Goal: Task Accomplishment & Management: Complete application form

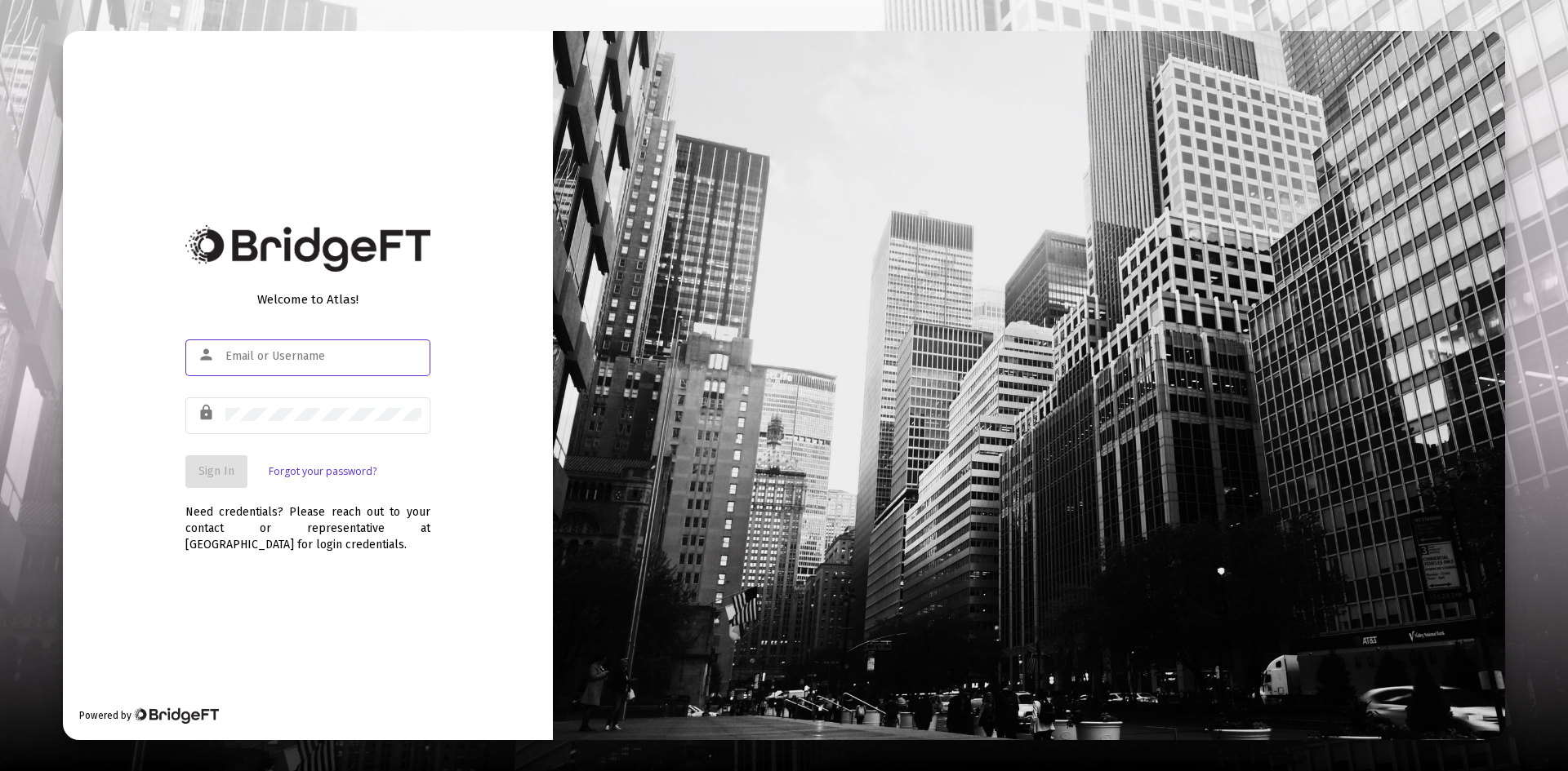
type input "[PERSON_NAME][EMAIL_ADDRESS][DOMAIN_NAME]"
click at [207, 486] on button "Sign In" at bounding box center [216, 471] width 62 height 33
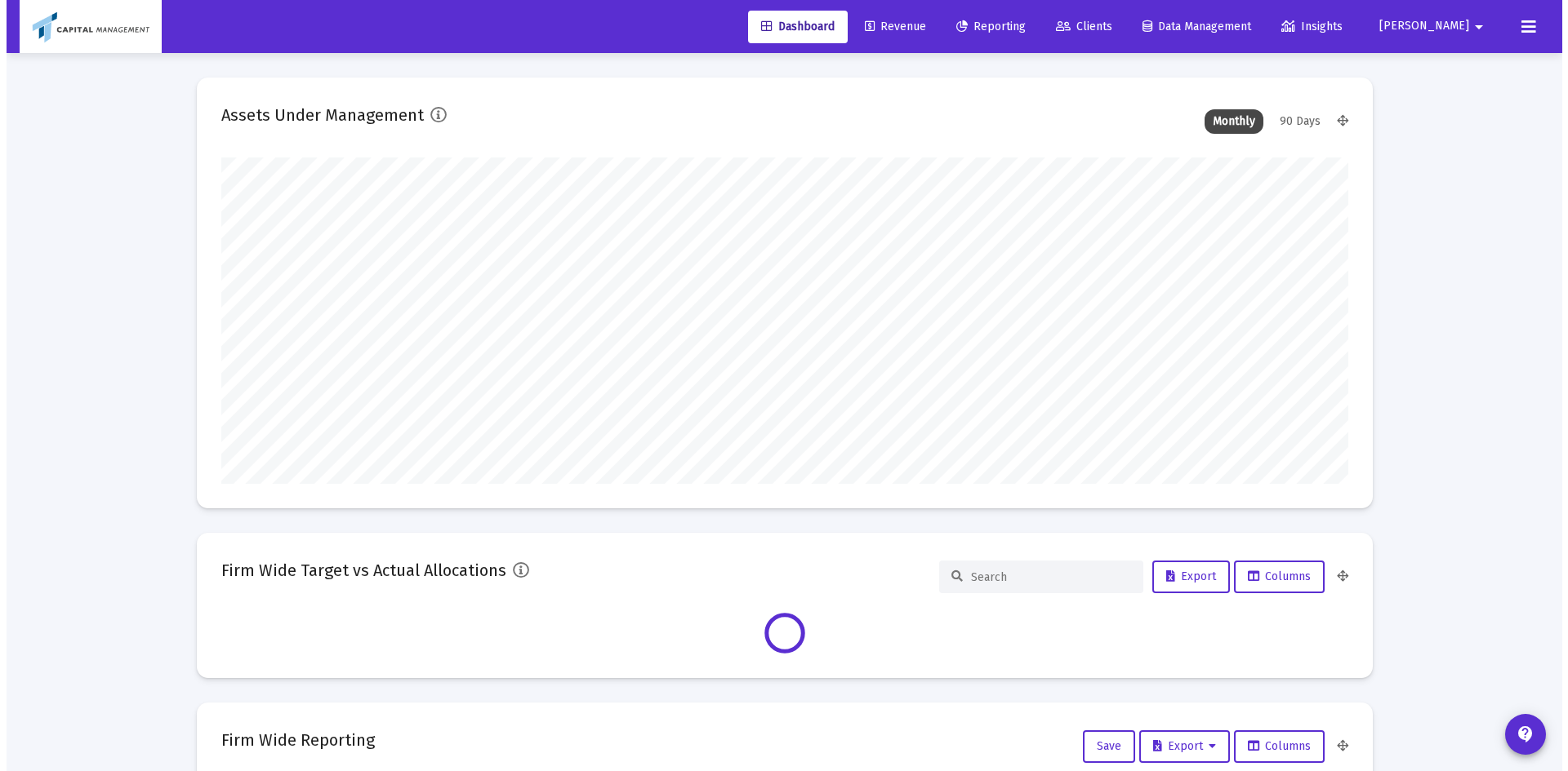
scroll to position [327, 1127]
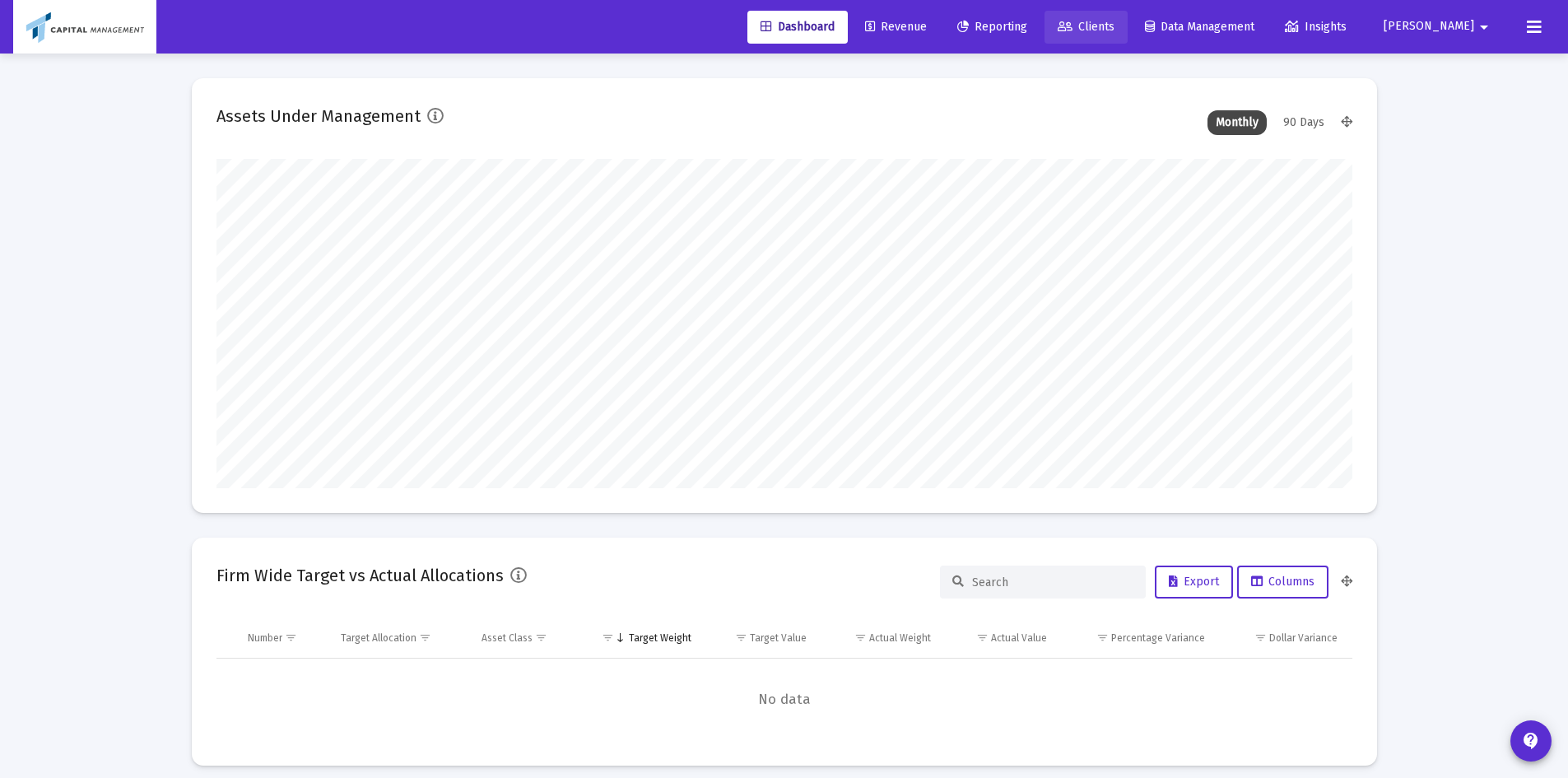
click at [1115, 22] on span "Clients" at bounding box center [1086, 26] width 56 height 14
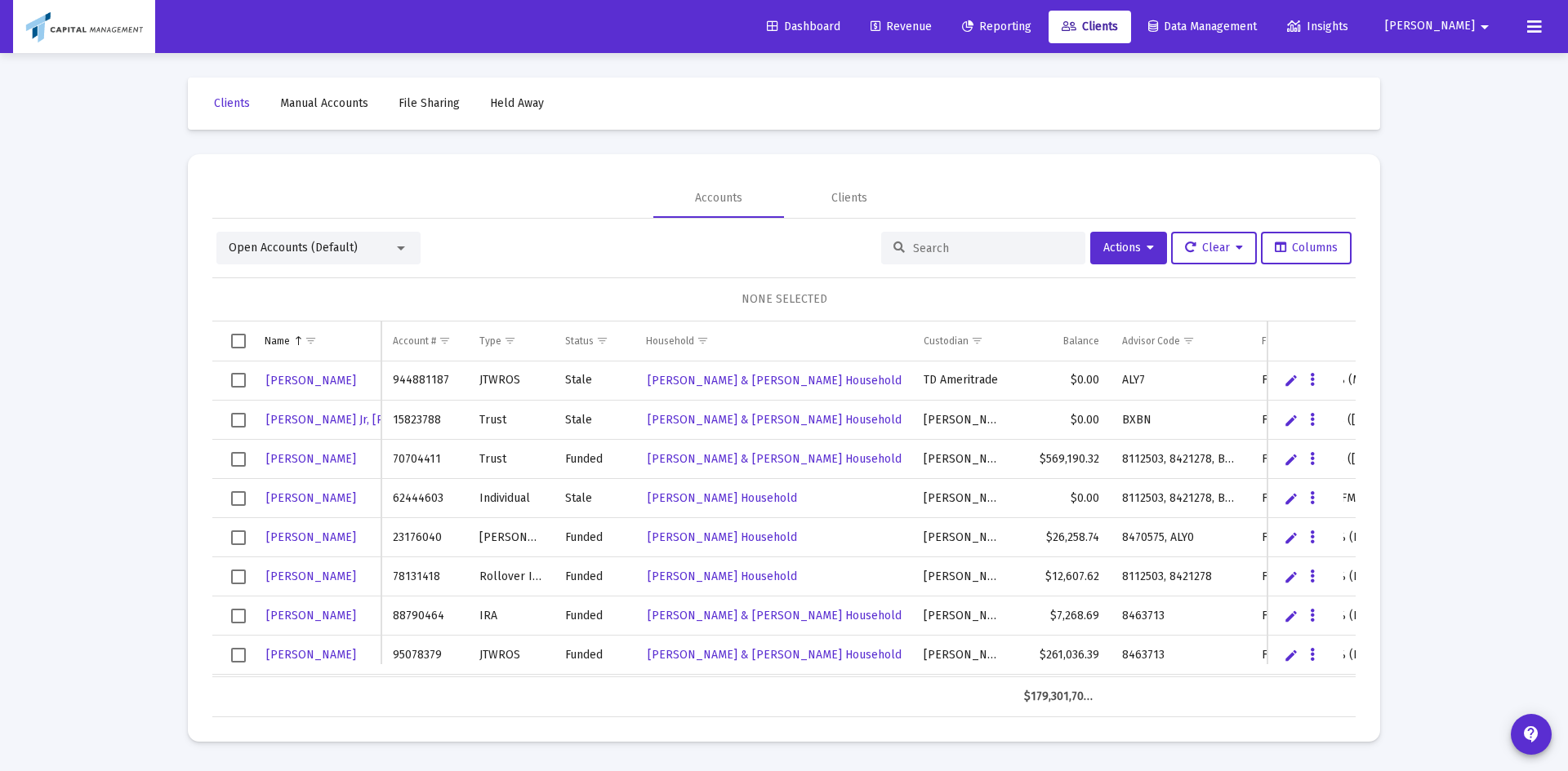
click at [949, 251] on input at bounding box center [993, 248] width 160 height 14
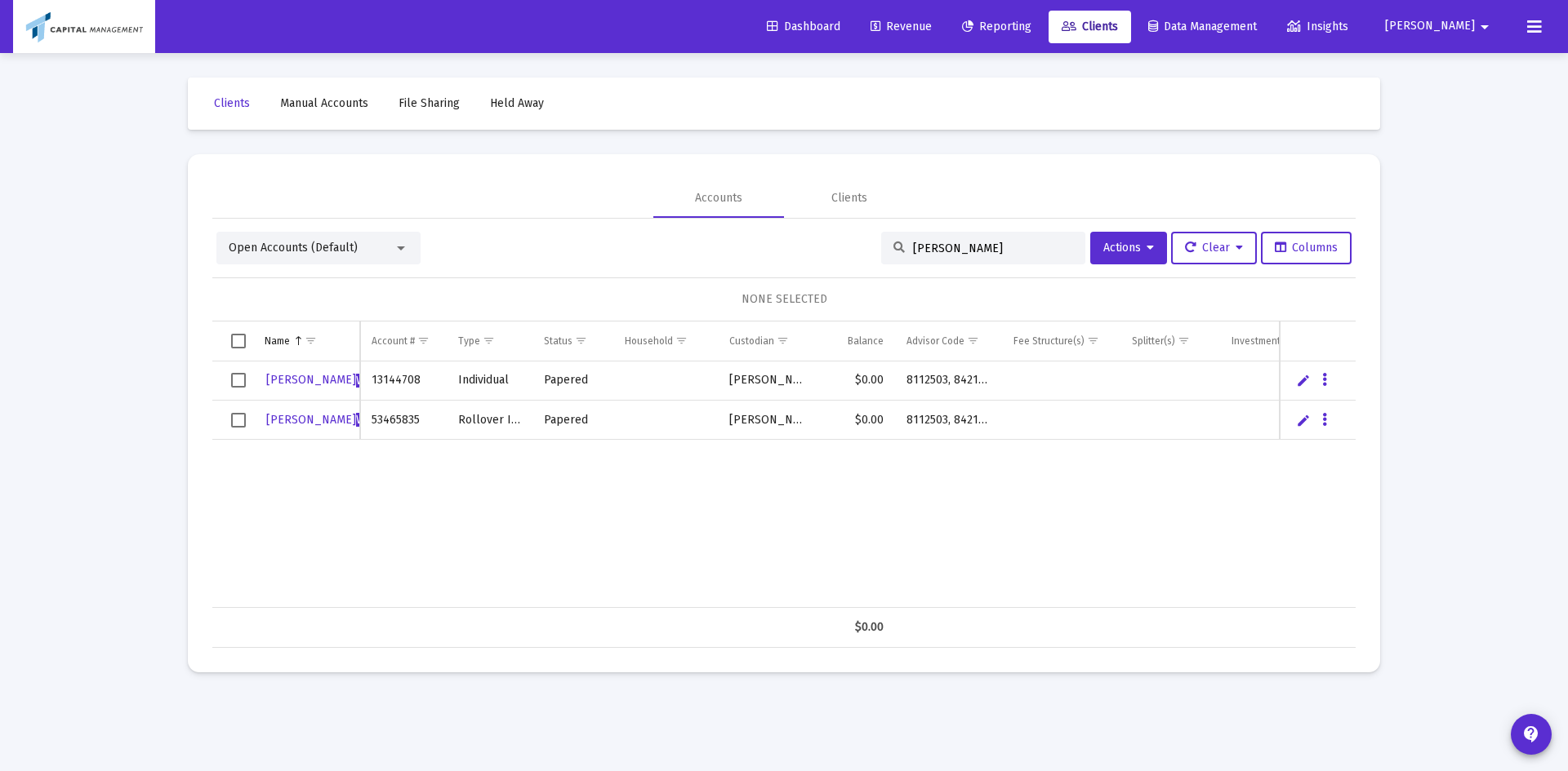
type input "[PERSON_NAME]"
click at [234, 337] on span "Select all" at bounding box center [239, 342] width 15 height 15
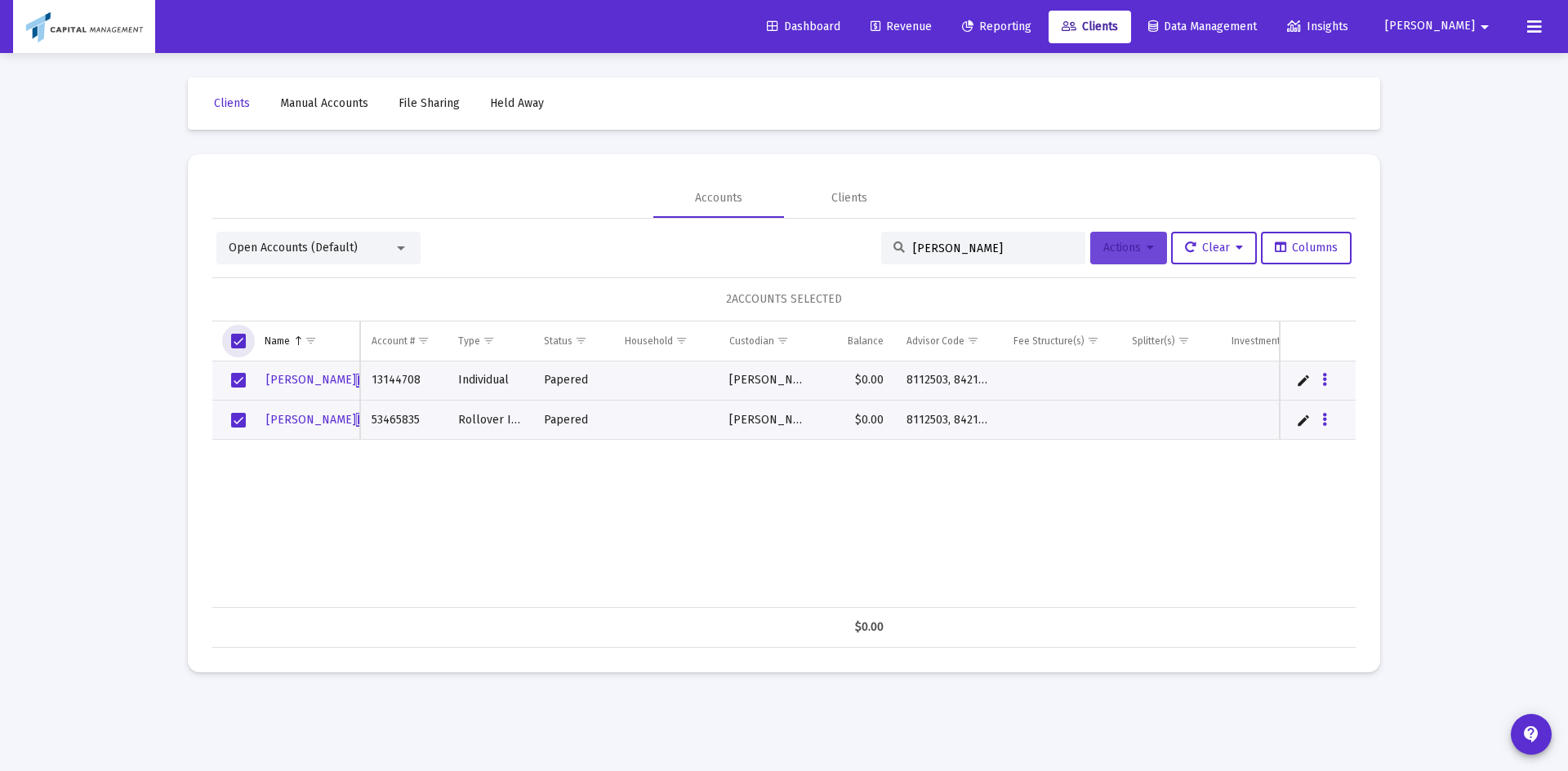
click at [1117, 242] on span "Actions" at bounding box center [1128, 247] width 51 height 14
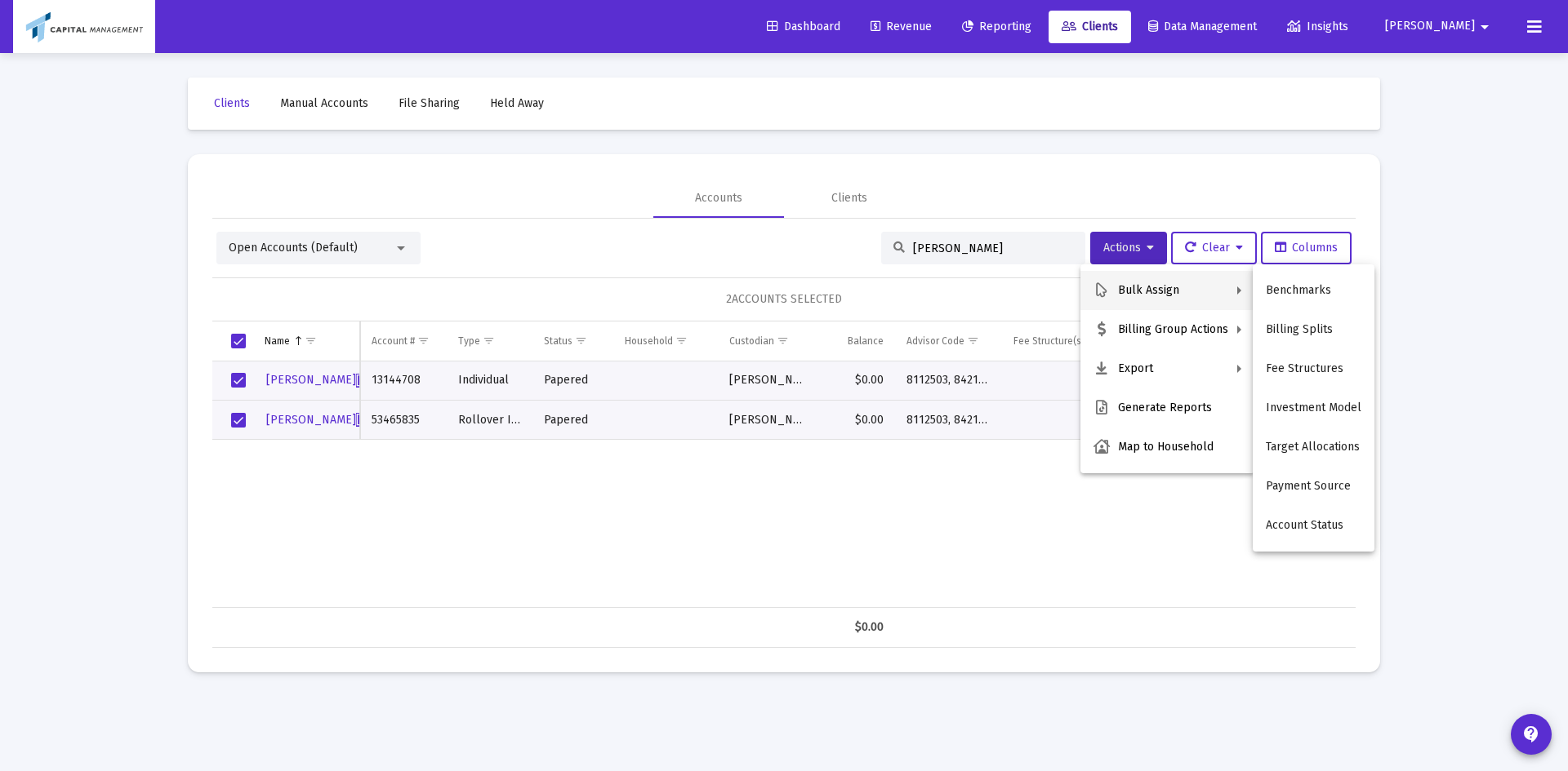
click at [338, 251] on div at bounding box center [784, 385] width 1568 height 771
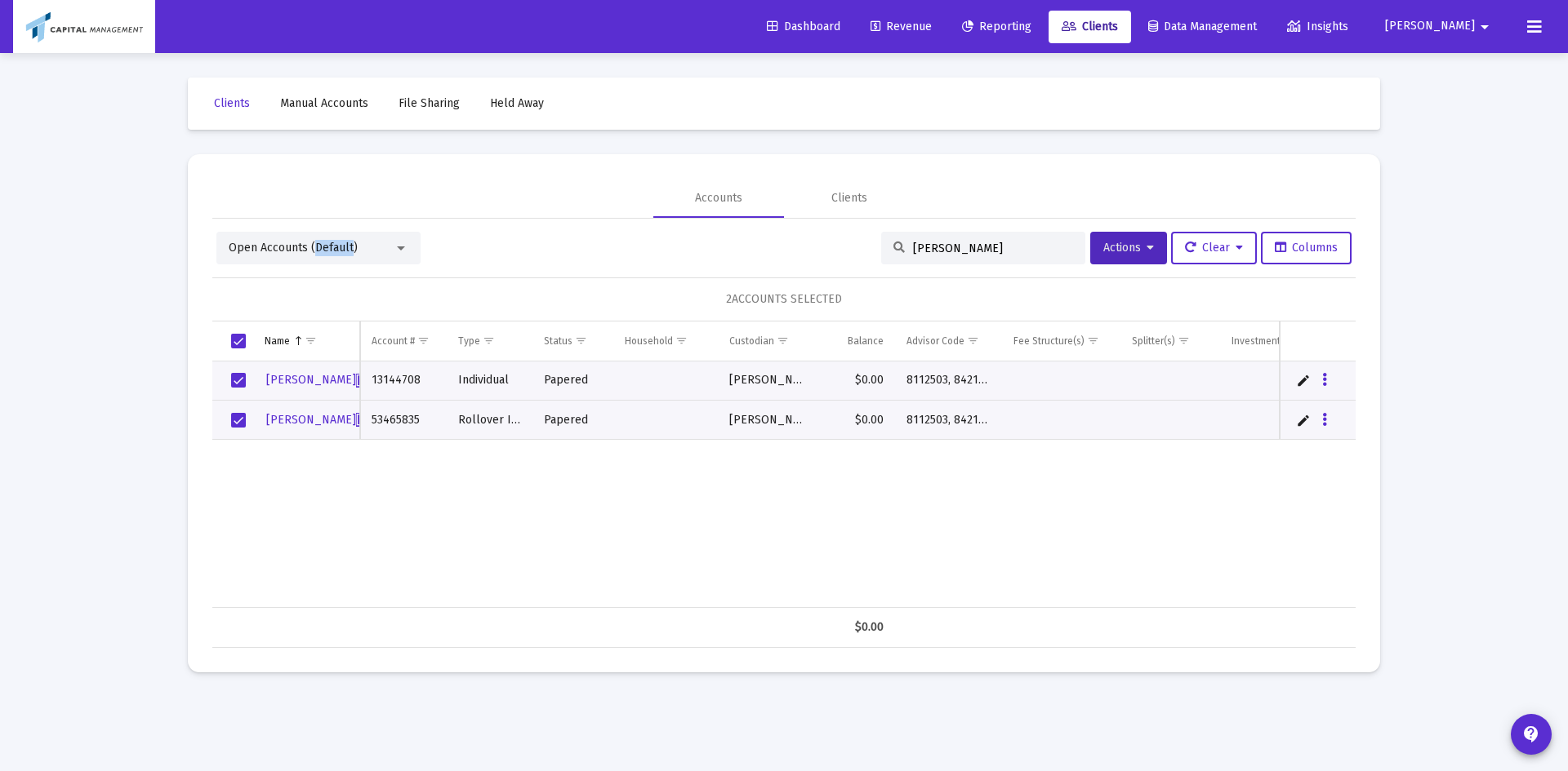
click at [338, 251] on span "Open Accounts (Default)" at bounding box center [293, 247] width 129 height 14
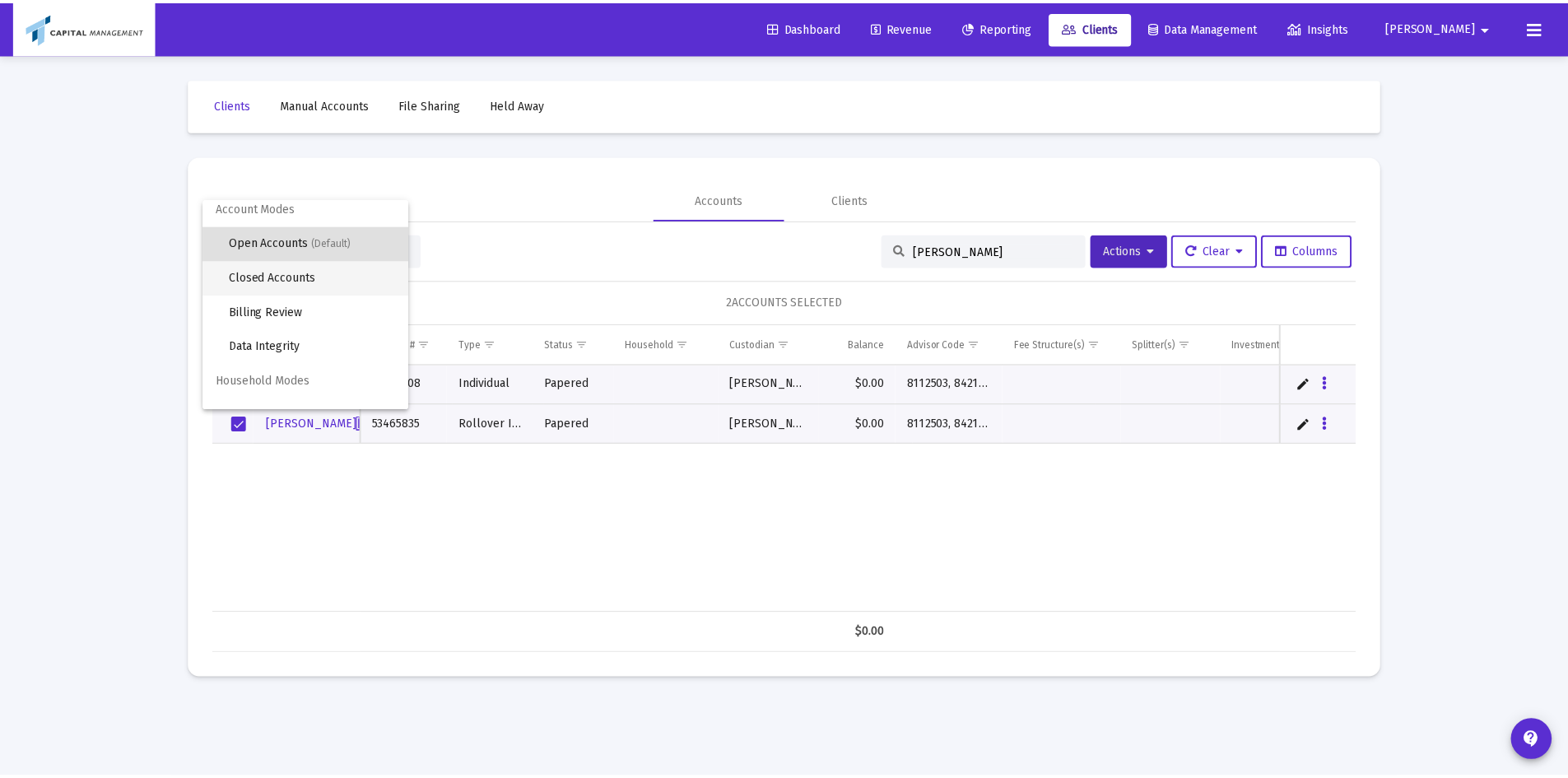
scroll to position [31, 0]
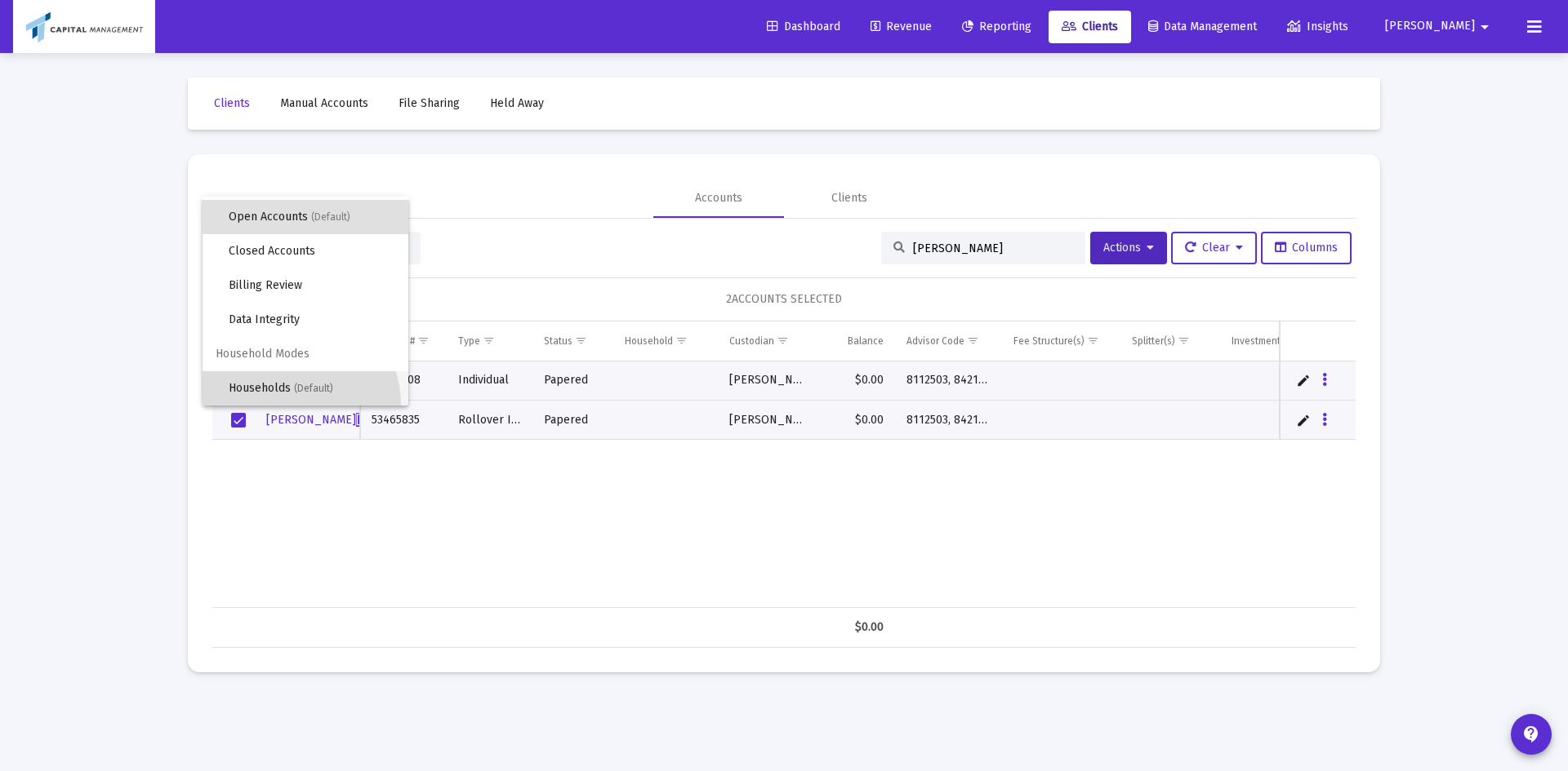
click at [296, 404] on span "Households (Default)" at bounding box center [312, 388] width 166 height 34
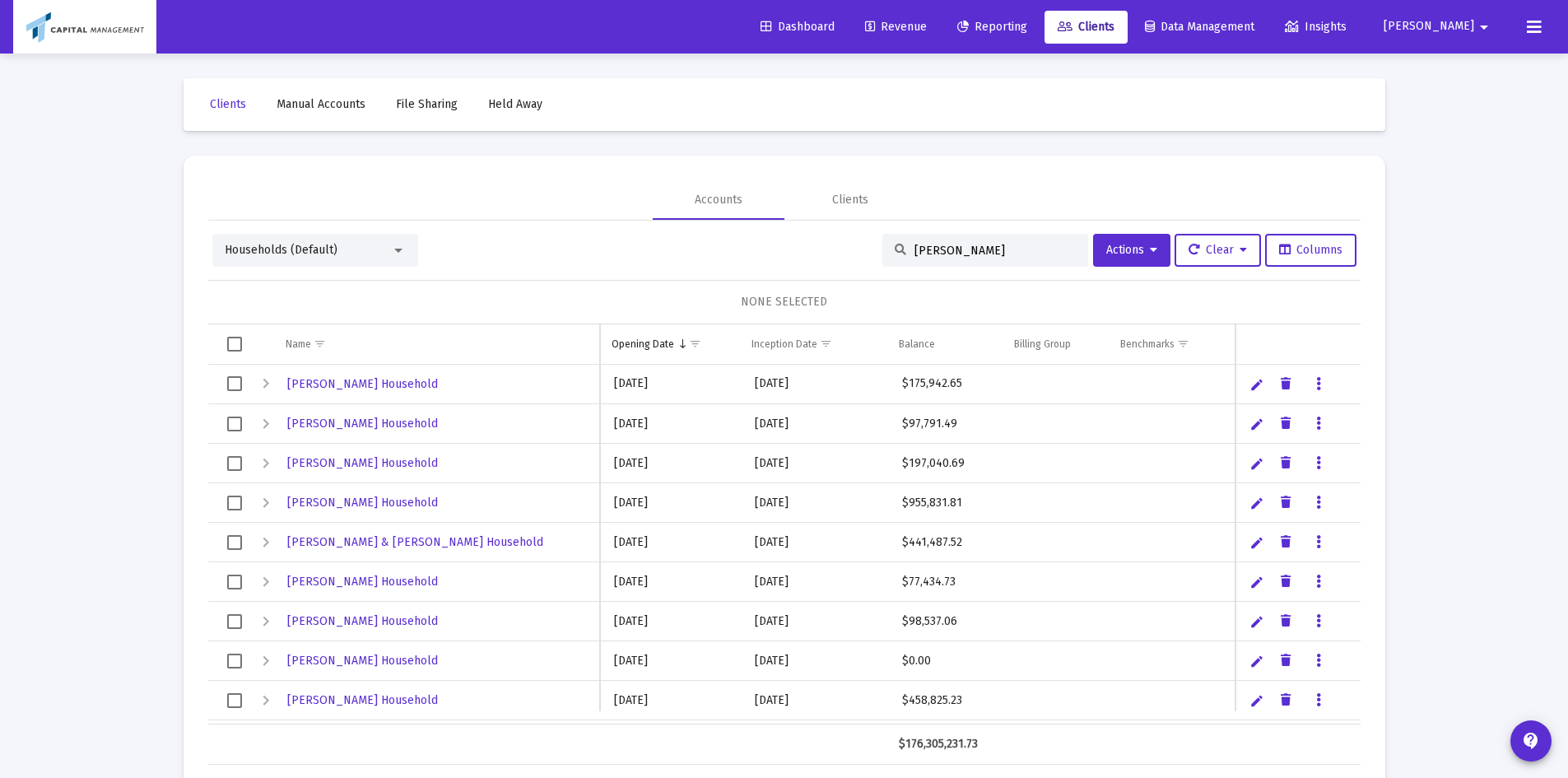
click at [931, 231] on div "Households (Default) [PERSON_NAME] Actions Clear Columns NONE SELECTED Name Nam…" at bounding box center [784, 493] width 1153 height 545
click at [1030, 255] on input "[PERSON_NAME]" at bounding box center [996, 250] width 162 height 14
click at [1096, 250] on button "Actions" at bounding box center [1132, 250] width 78 height 33
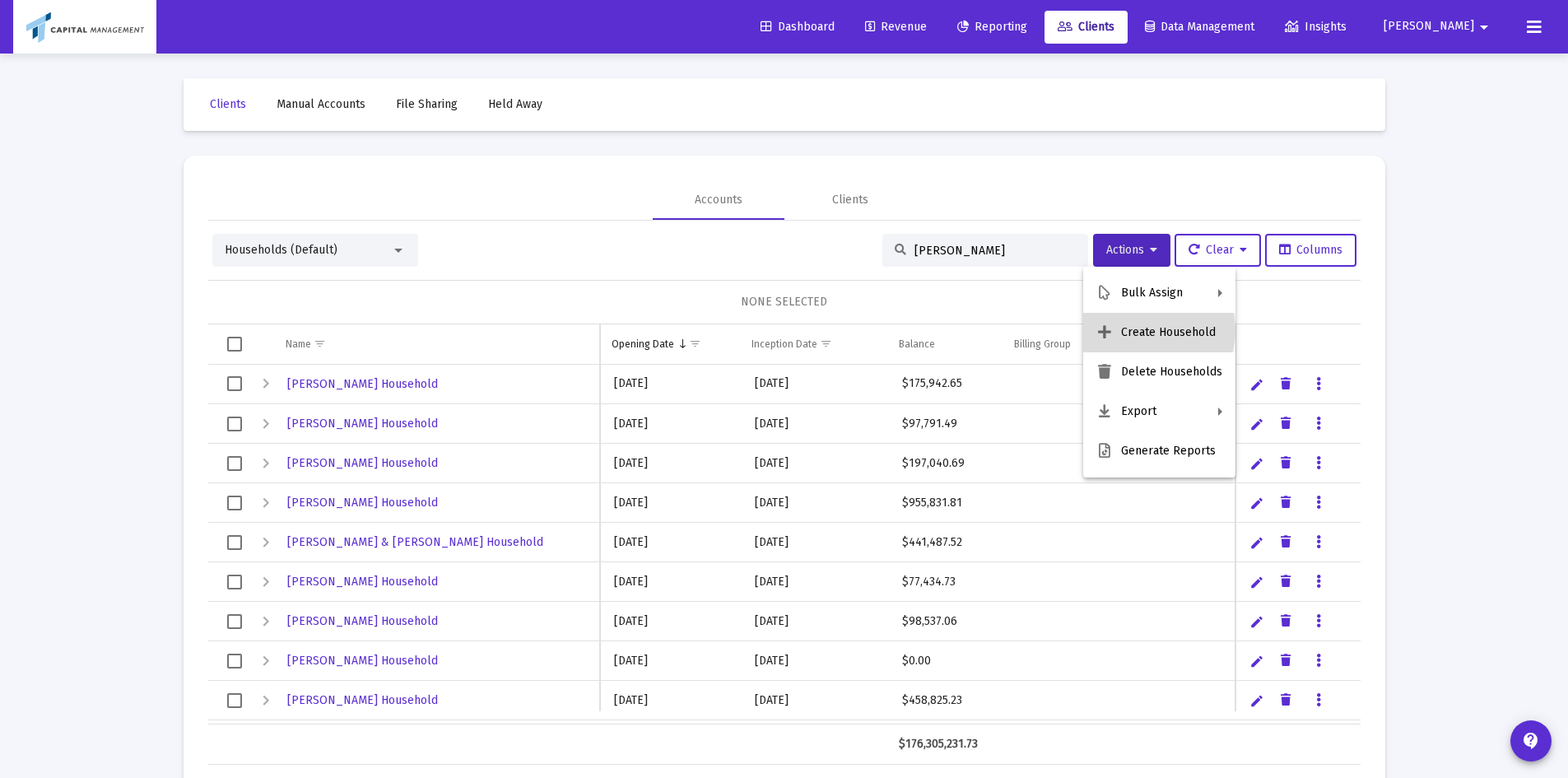
click at [1148, 330] on button "Create Household" at bounding box center [1159, 332] width 153 height 40
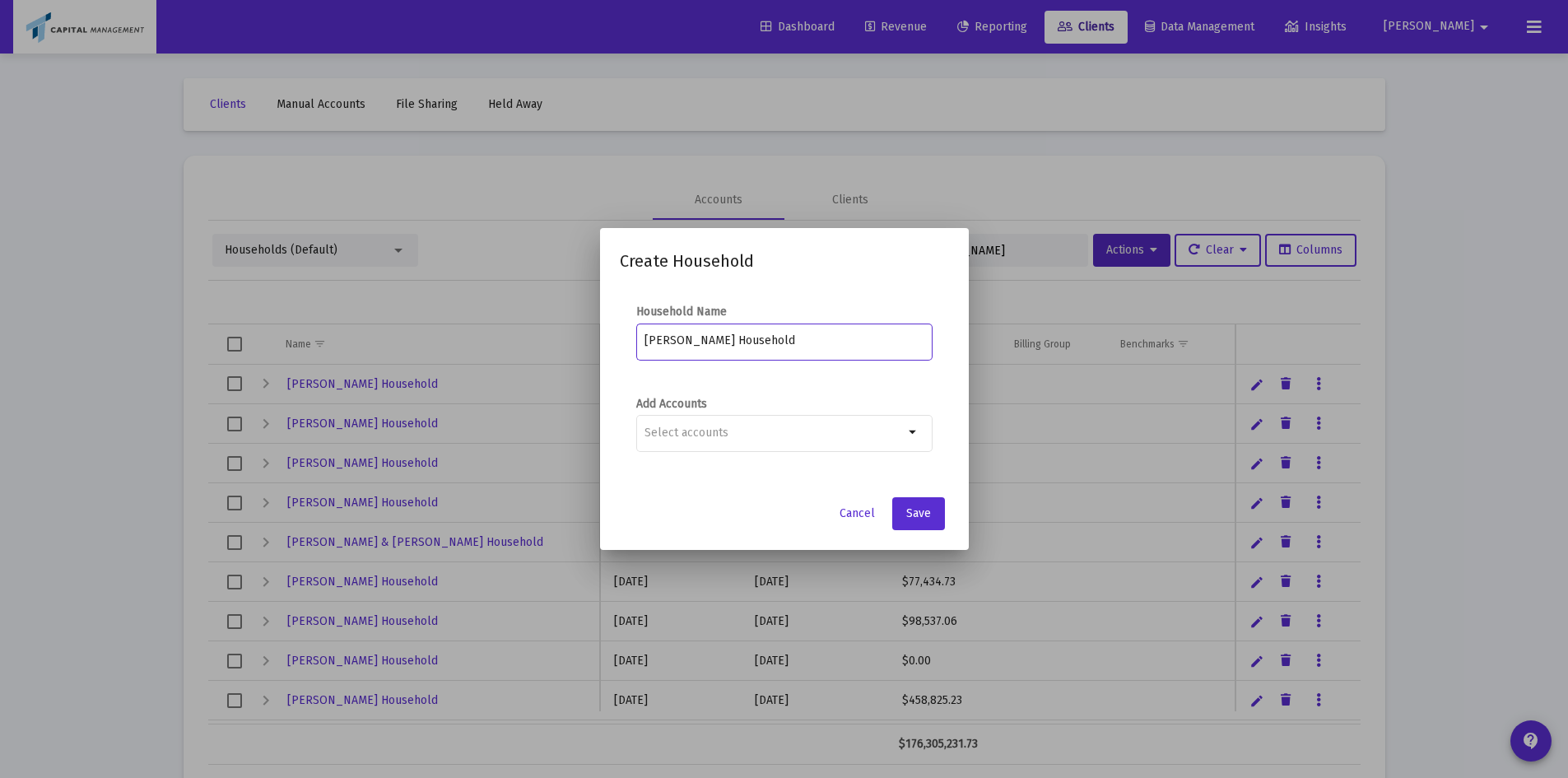
type input "[PERSON_NAME] Household"
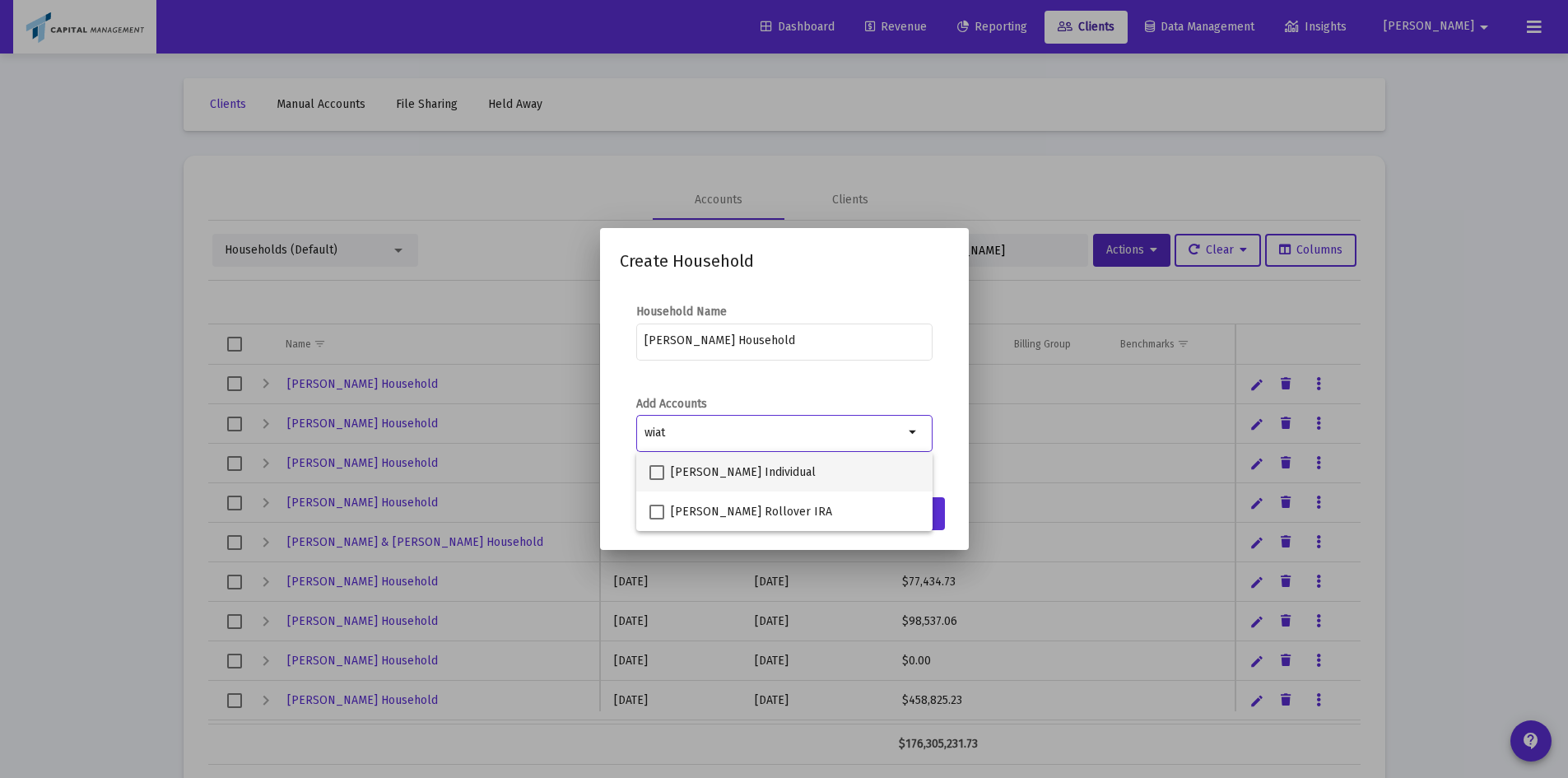
type input "wiat"
click at [637, 484] on mat-option "[PERSON_NAME] Individual" at bounding box center [784, 471] width 297 height 40
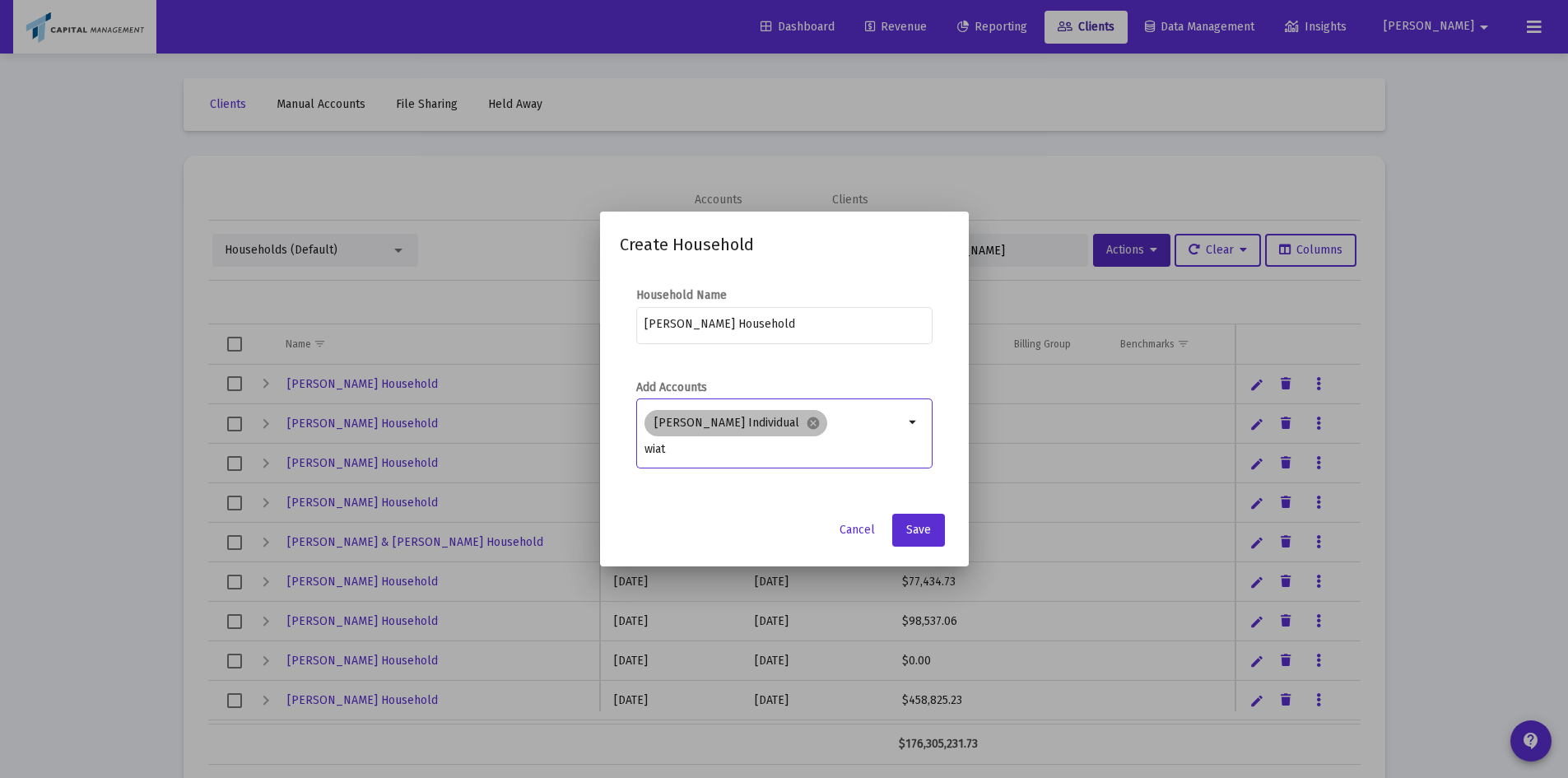
click at [878, 428] on div "[PERSON_NAME] Individual cancel wiat" at bounding box center [774, 433] width 266 height 53
click at [903, 416] on div "[PERSON_NAME] Individual cancel wiat" at bounding box center [774, 433] width 266 height 53
click at [907, 416] on mat-icon "arrow_drop_down" at bounding box center [913, 422] width 19 height 19
click at [915, 416] on mat-icon "arrow_drop_down" at bounding box center [913, 422] width 19 height 19
click at [915, 432] on mat-icon "arrow_drop_down" at bounding box center [913, 422] width 19 height 19
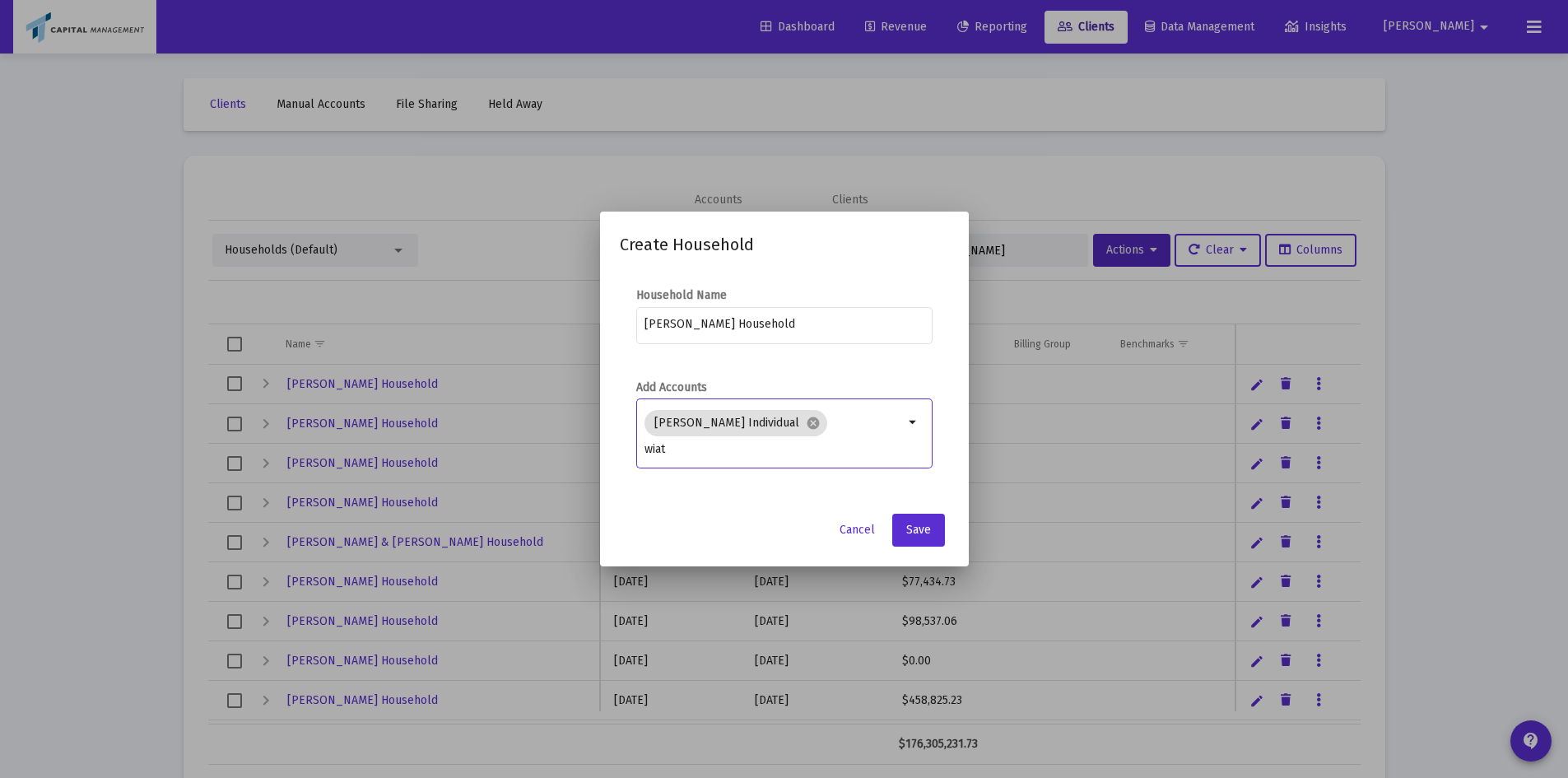
click at [661, 443] on input "wiat" at bounding box center [774, 450] width 260 height 13
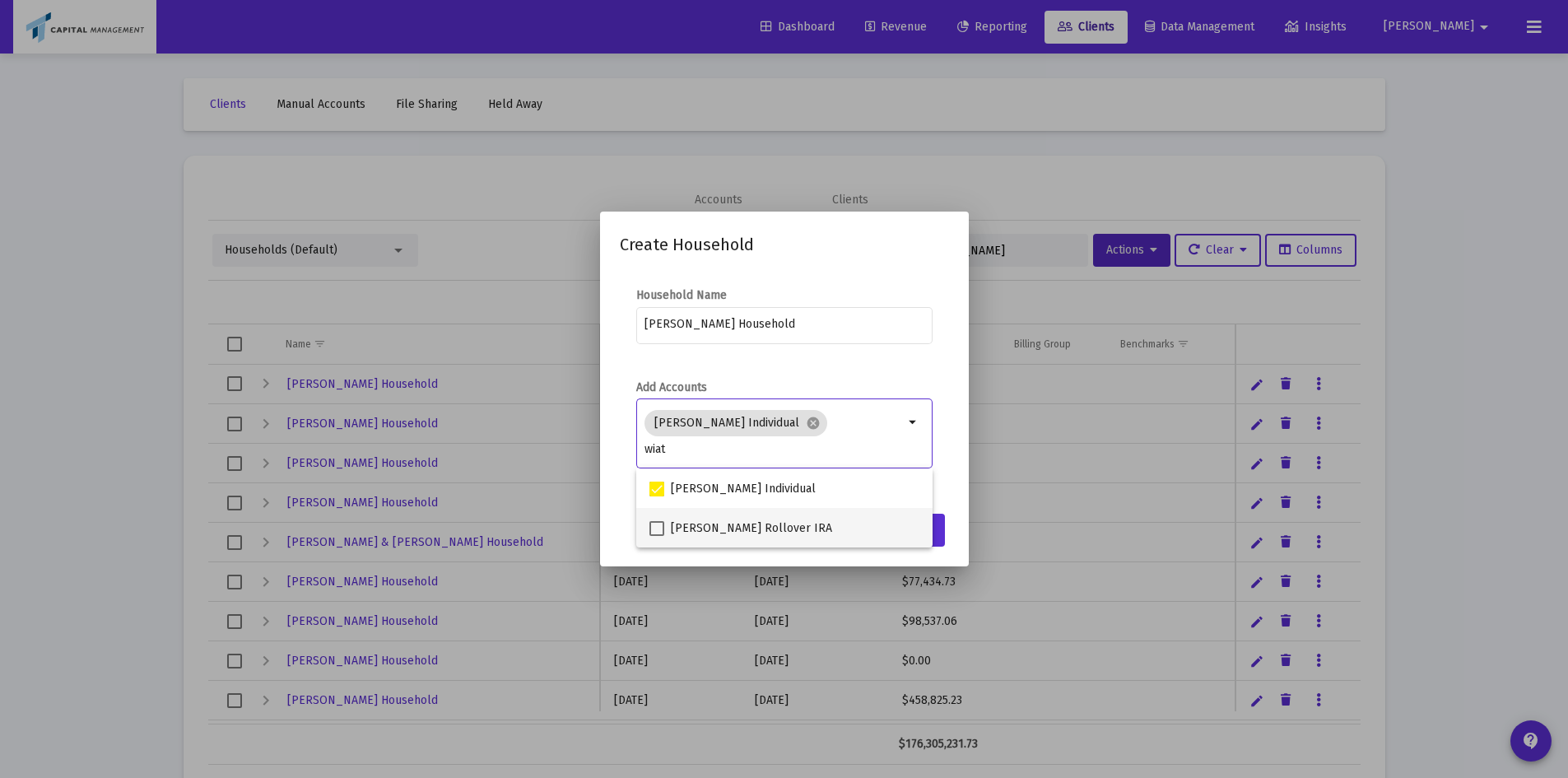
click at [656, 524] on span at bounding box center [657, 529] width 15 height 15
click at [656, 536] on input "[PERSON_NAME] Rollover IRA" at bounding box center [656, 536] width 1 height 1
checkbox input "true"
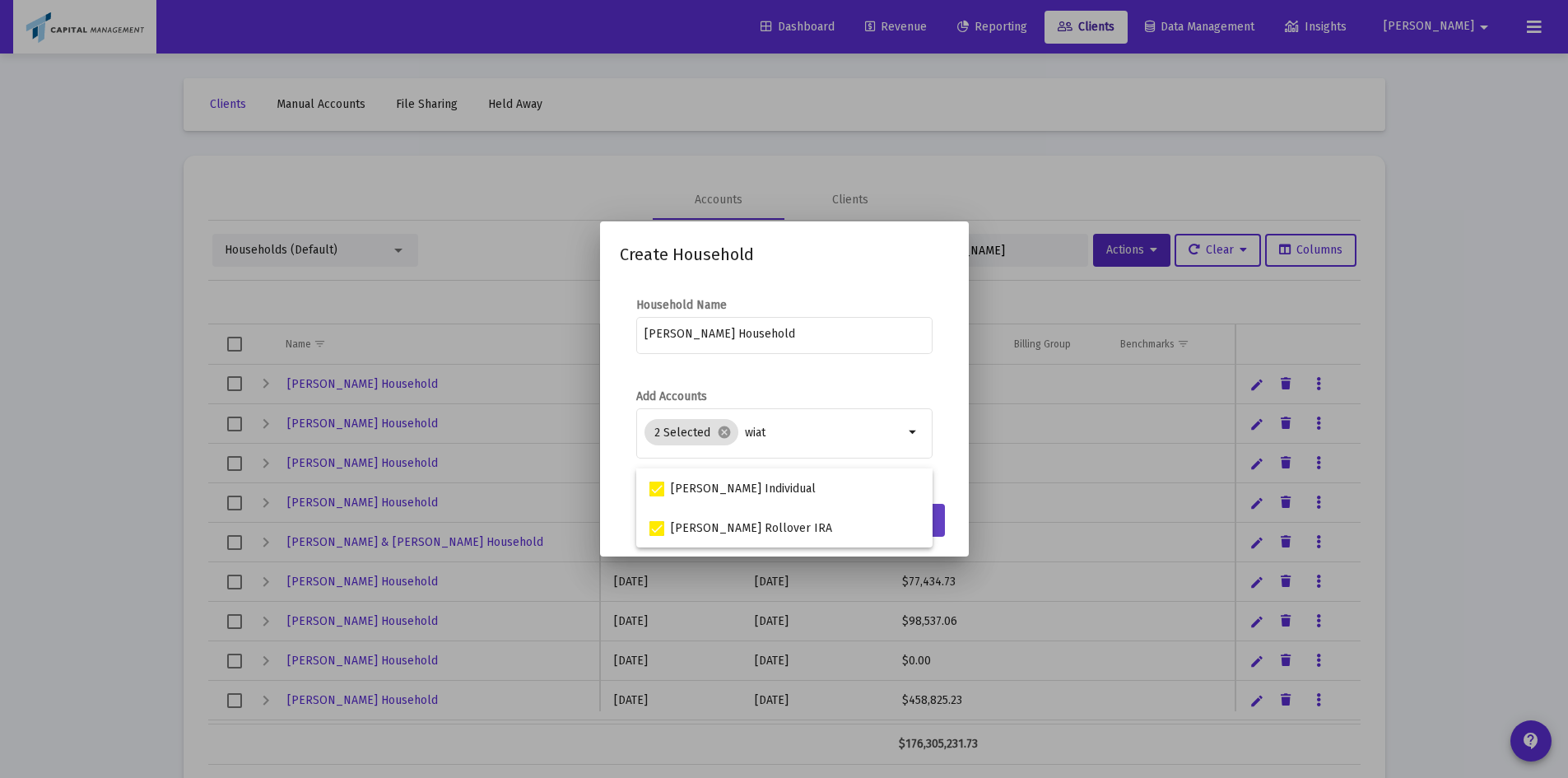
click at [939, 510] on button "Save" at bounding box center [918, 520] width 53 height 33
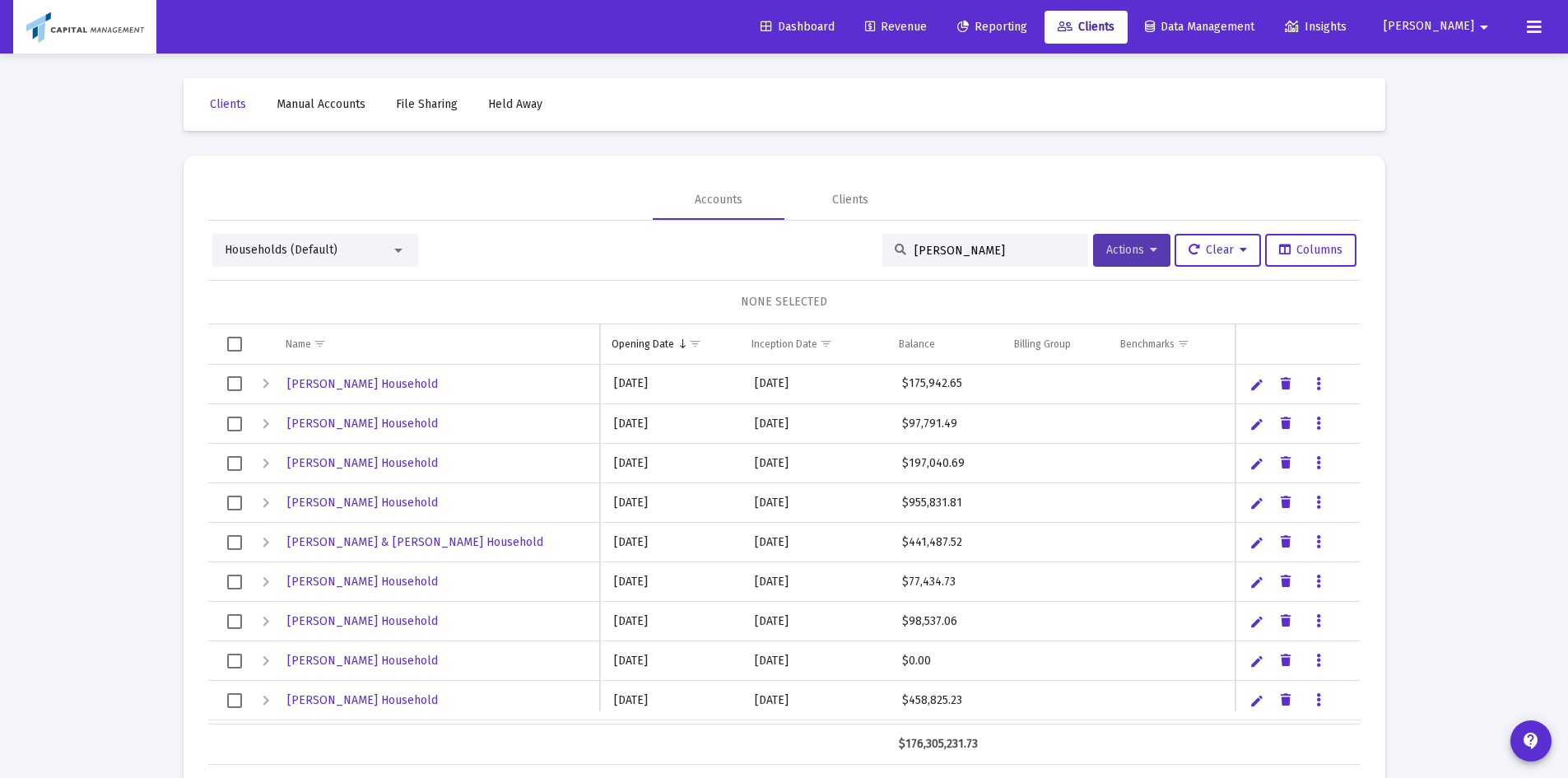
click at [1130, 243] on span "Actions" at bounding box center [1132, 249] width 51 height 14
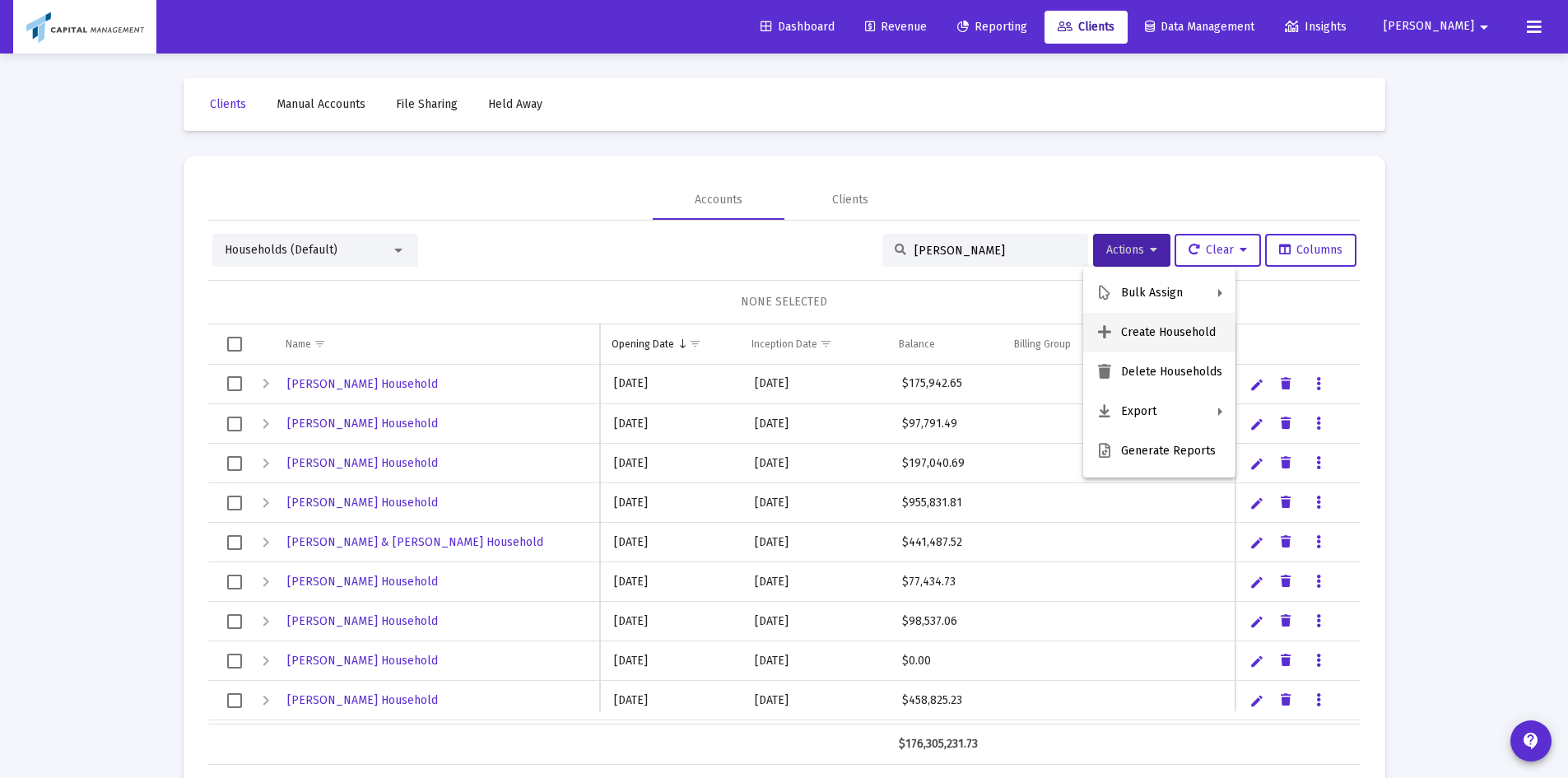
click at [1146, 338] on button "Create Household" at bounding box center [1159, 332] width 153 height 40
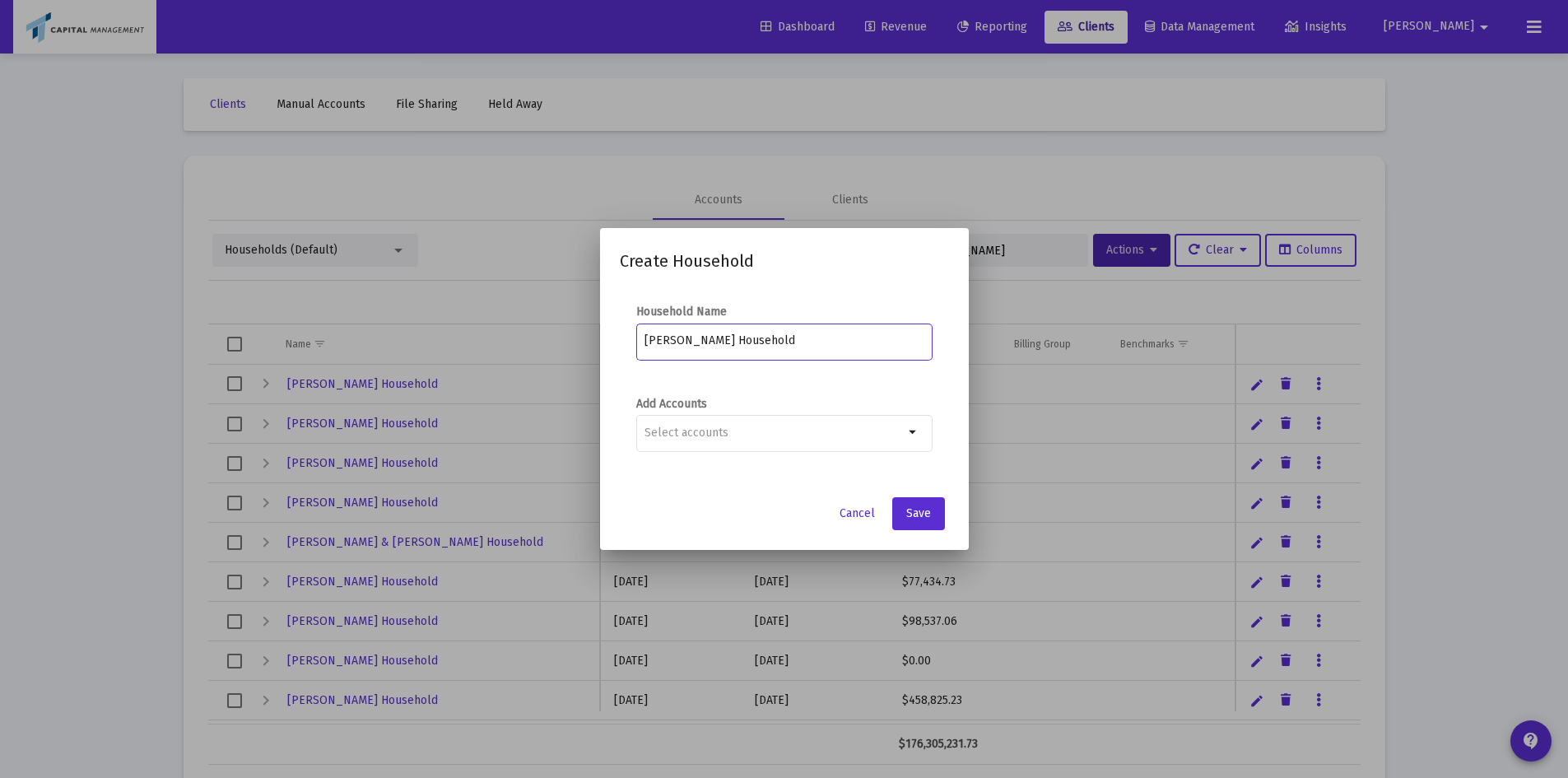
type input "[PERSON_NAME] Household"
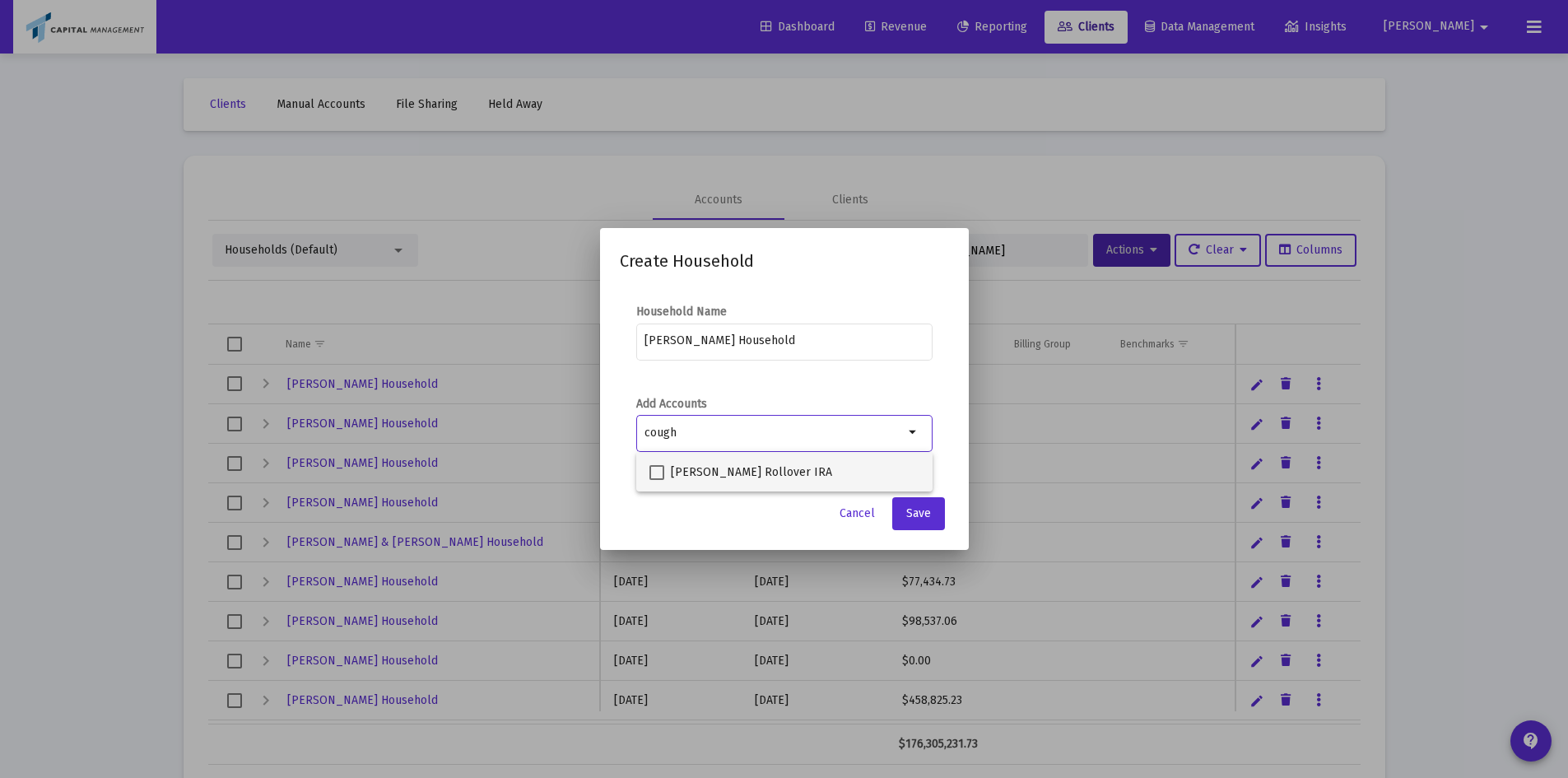
type input "cough"
click at [684, 479] on span "[PERSON_NAME] Rollover IRA" at bounding box center [752, 472] width 162 height 19
click at [657, 480] on input "[PERSON_NAME] Rollover IRA" at bounding box center [656, 480] width 1 height 1
checkbox input "true"
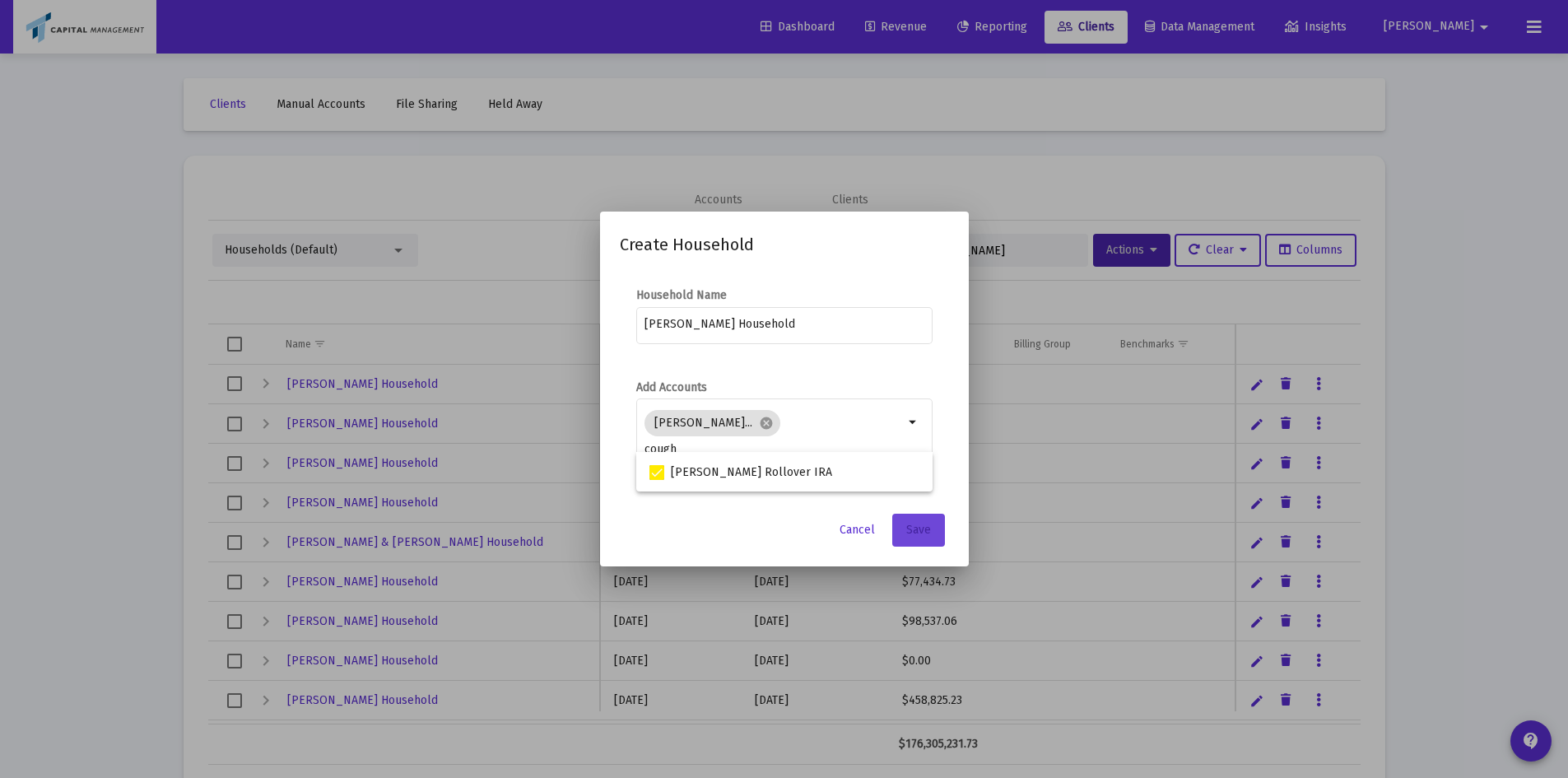
click at [929, 536] on span "Save" at bounding box center [918, 529] width 24 height 14
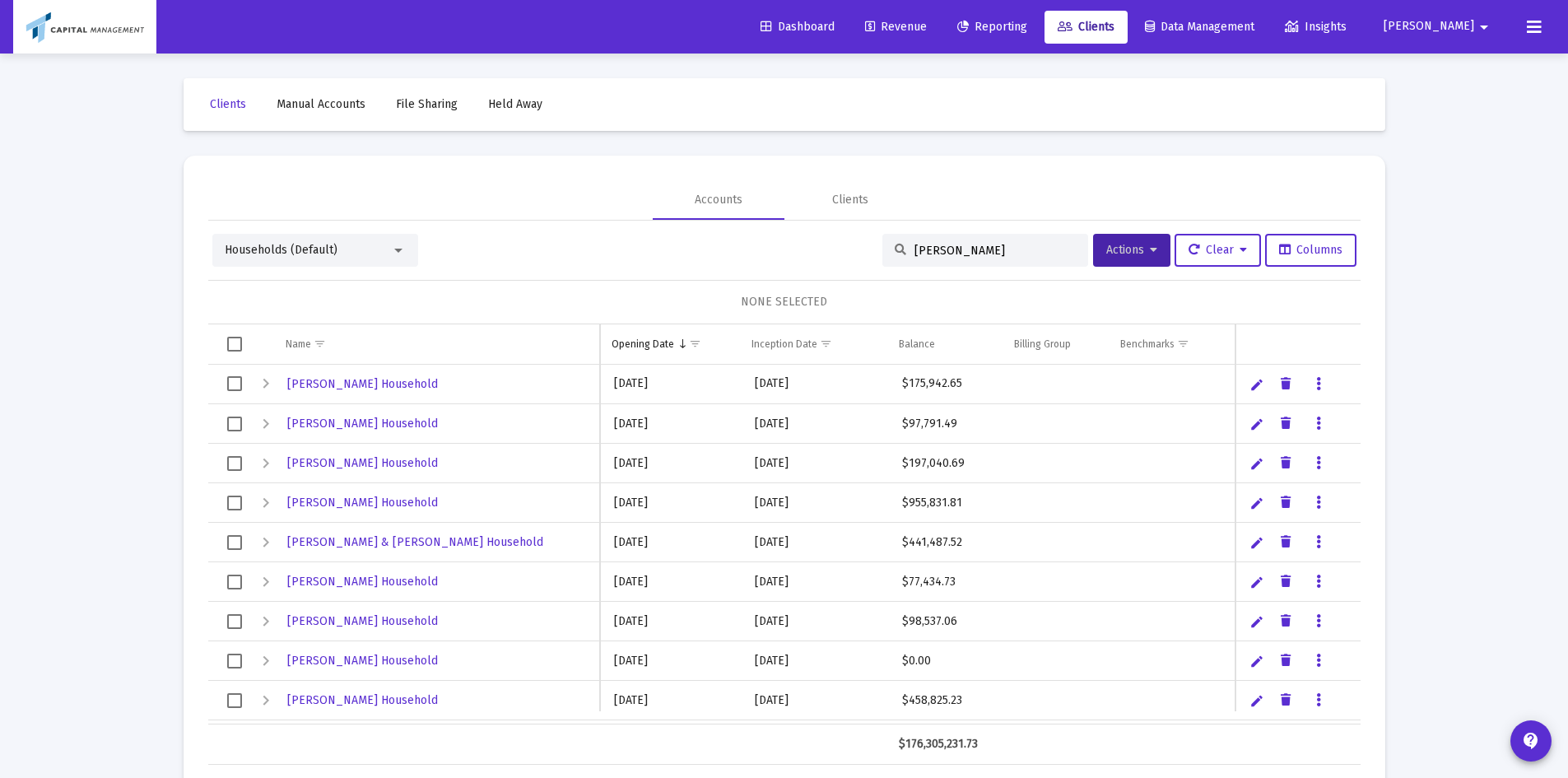
click at [1016, 249] on input "[PERSON_NAME]" at bounding box center [996, 250] width 162 height 14
click at [1141, 272] on div "Households (Default) [PERSON_NAME] Actions Clear Columns NONE SELECTED Name Nam…" at bounding box center [784, 500] width 1153 height 531
click at [1144, 258] on button "Actions" at bounding box center [1132, 250] width 78 height 33
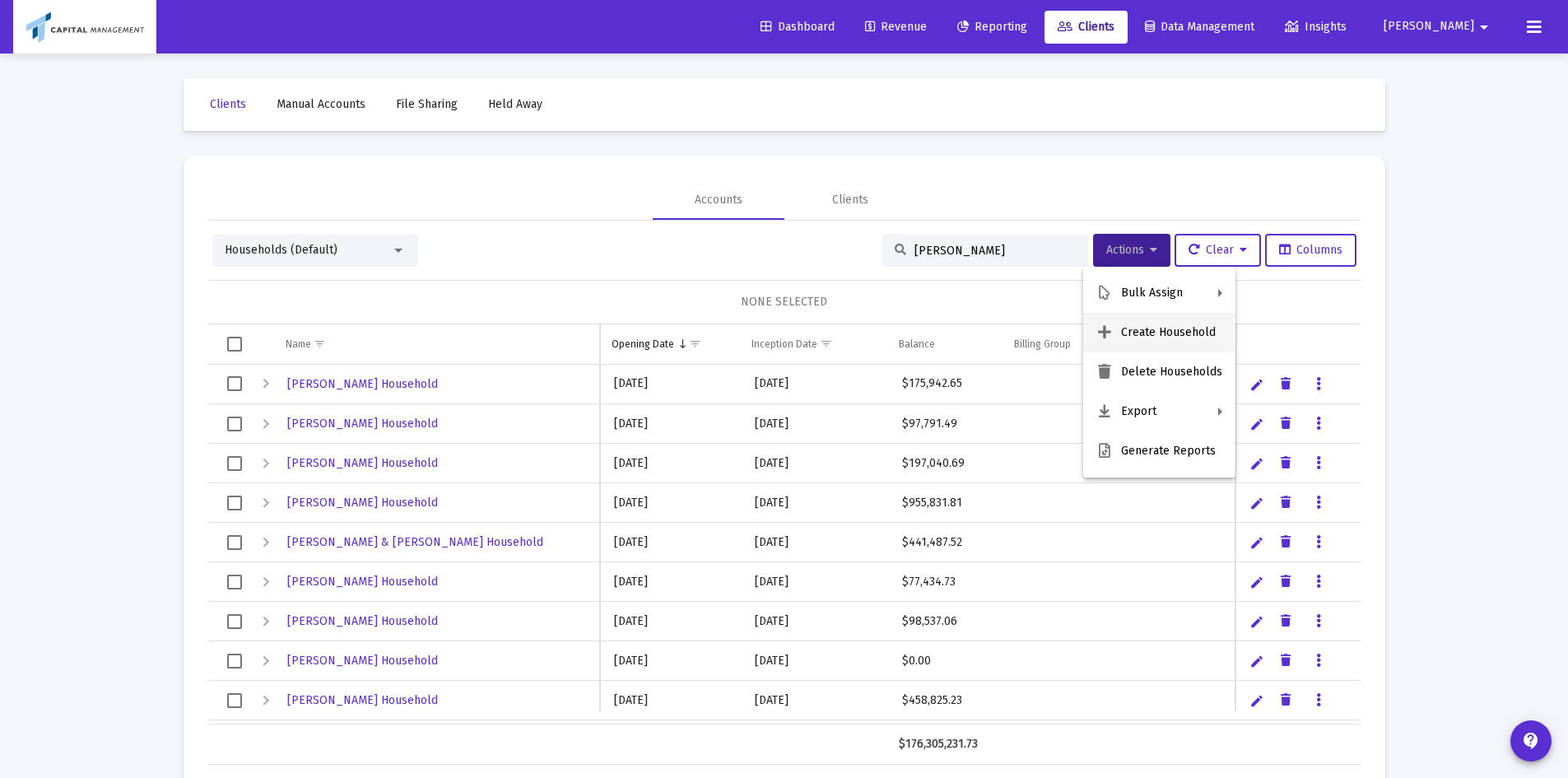
click at [1162, 330] on button "Create Household" at bounding box center [1159, 332] width 153 height 40
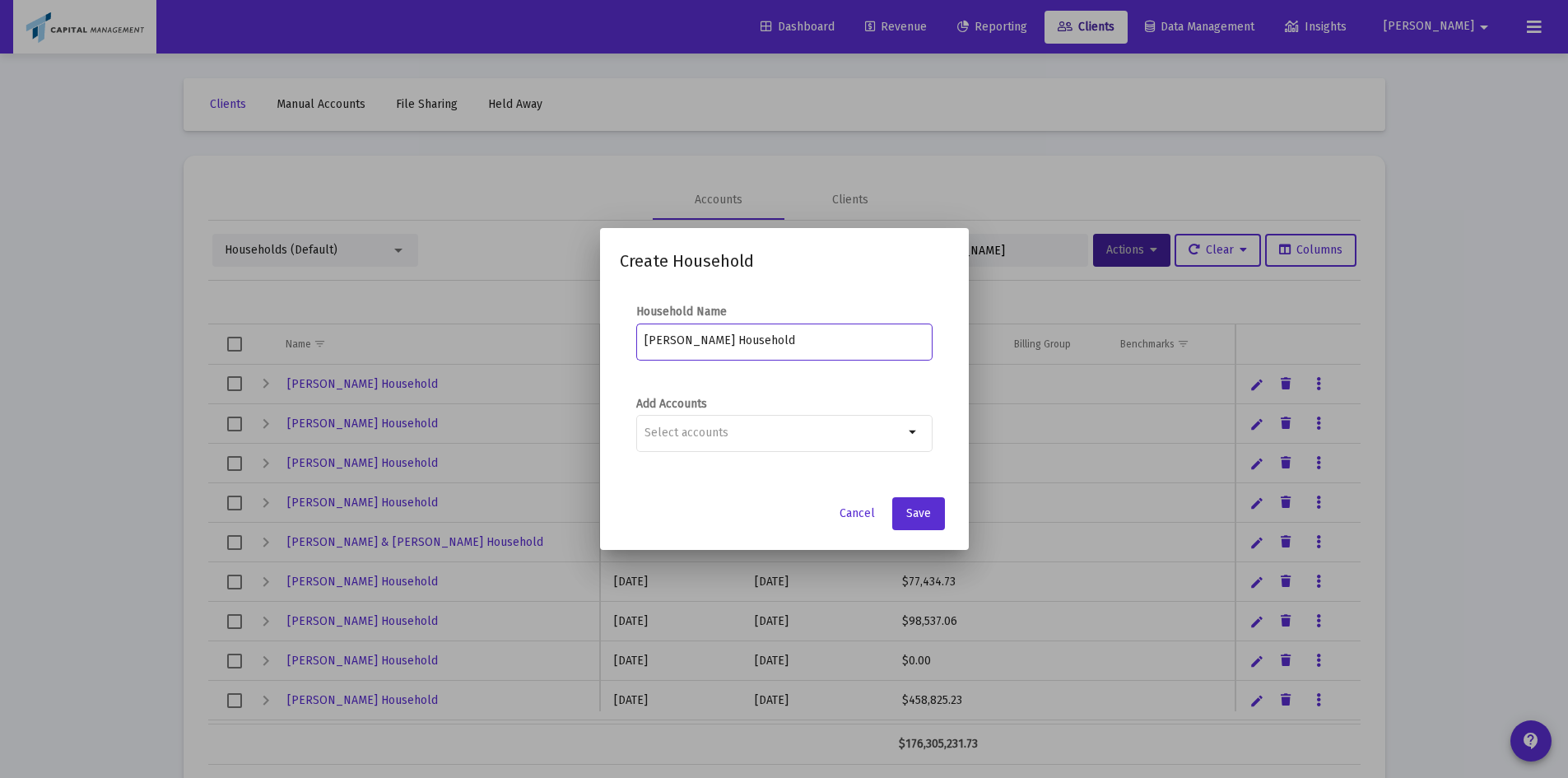
type input "[PERSON_NAME] Household"
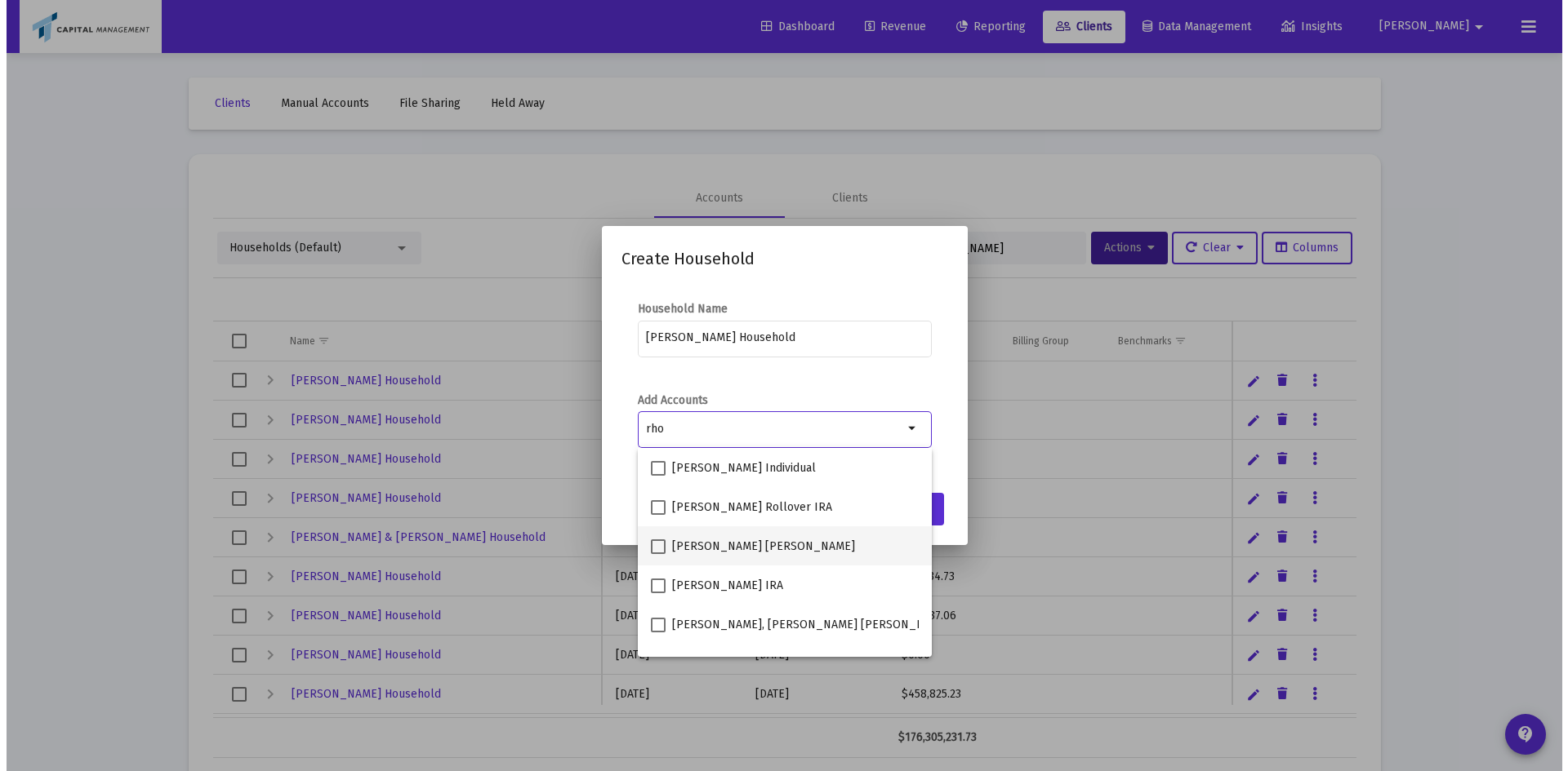
scroll to position [104, 0]
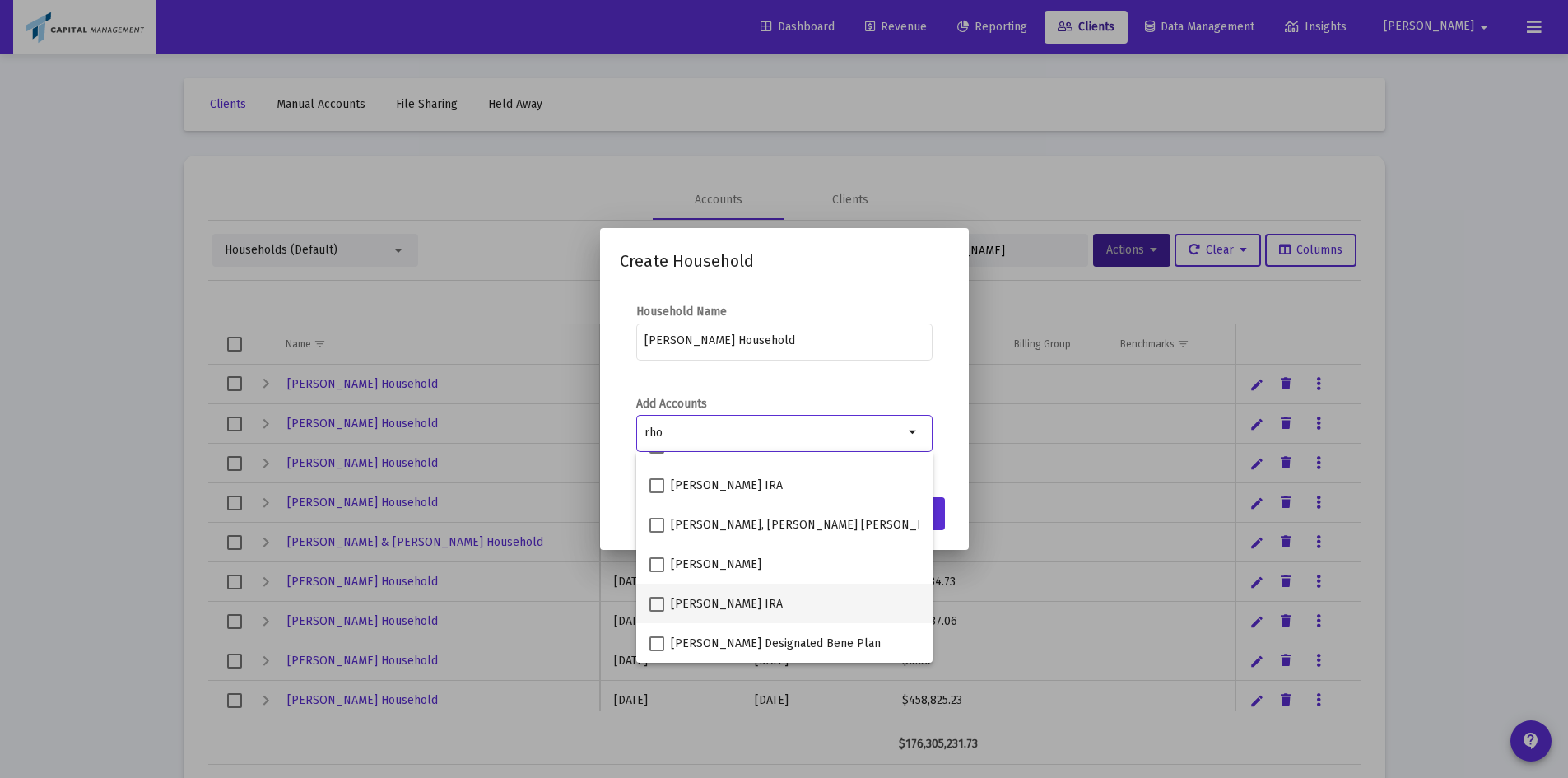
type input "rho"
click at [658, 606] on span at bounding box center [657, 604] width 15 height 15
click at [657, 612] on input "[PERSON_NAME] IRA" at bounding box center [656, 612] width 1 height 1
checkbox input "true"
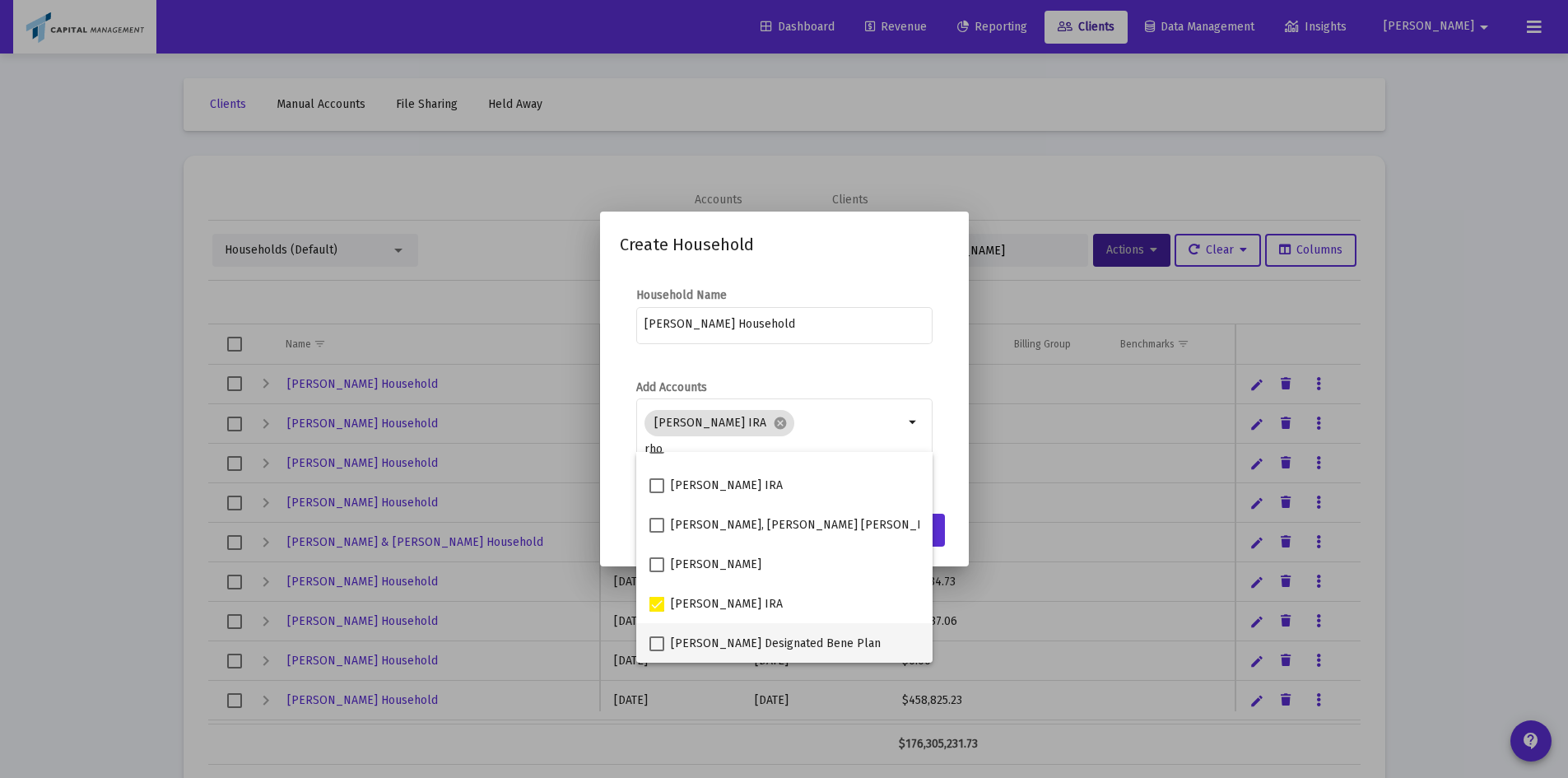
click at [655, 645] on span at bounding box center [657, 644] width 15 height 15
click at [656, 652] on input "[PERSON_NAME] Designated Bene Plan" at bounding box center [656, 652] width 1 height 1
checkbox input "true"
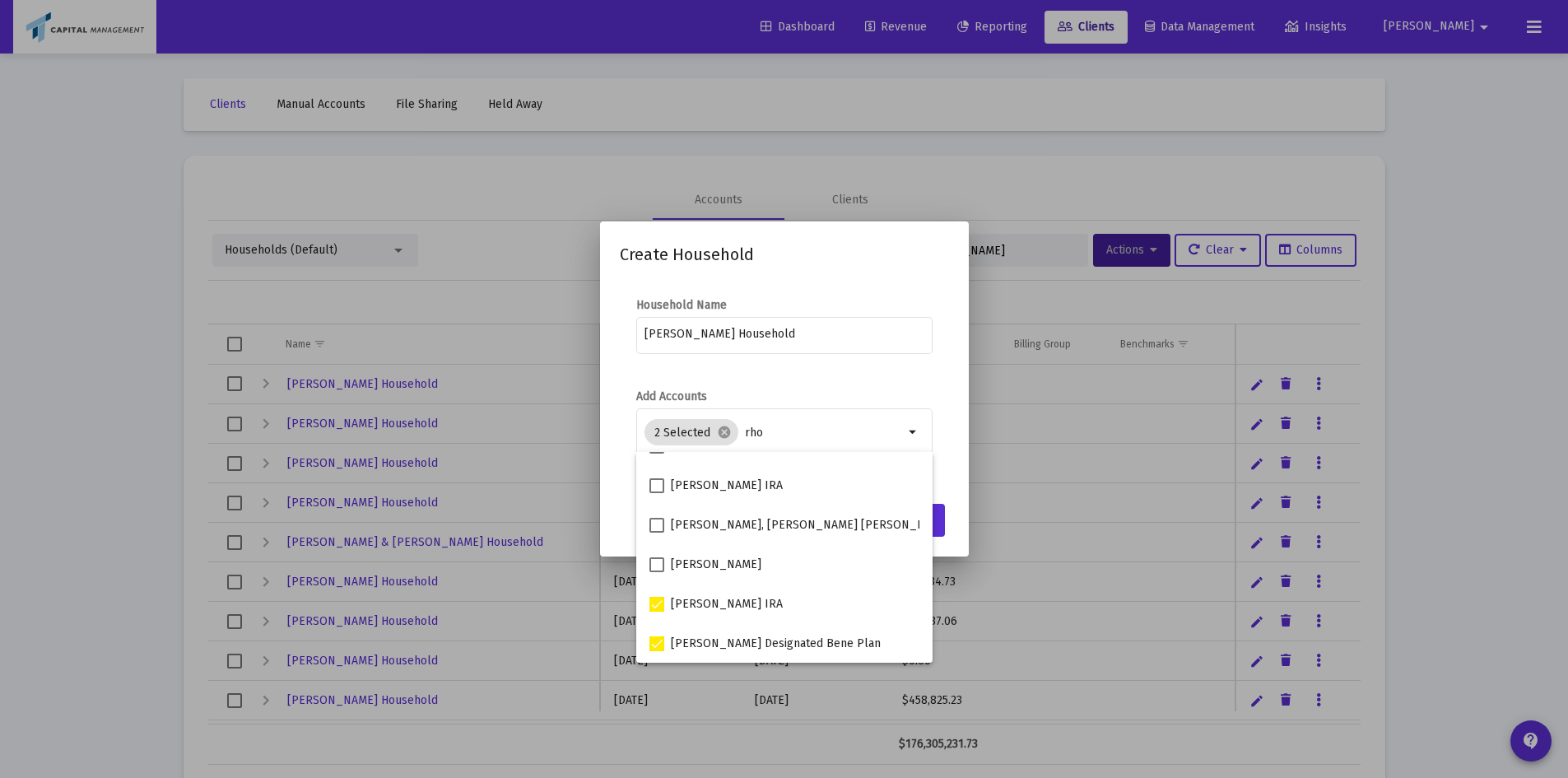
click at [942, 422] on form "Add Accounts 2 Selected cancel rho arrow_drop_down" at bounding box center [784, 432] width 329 height 89
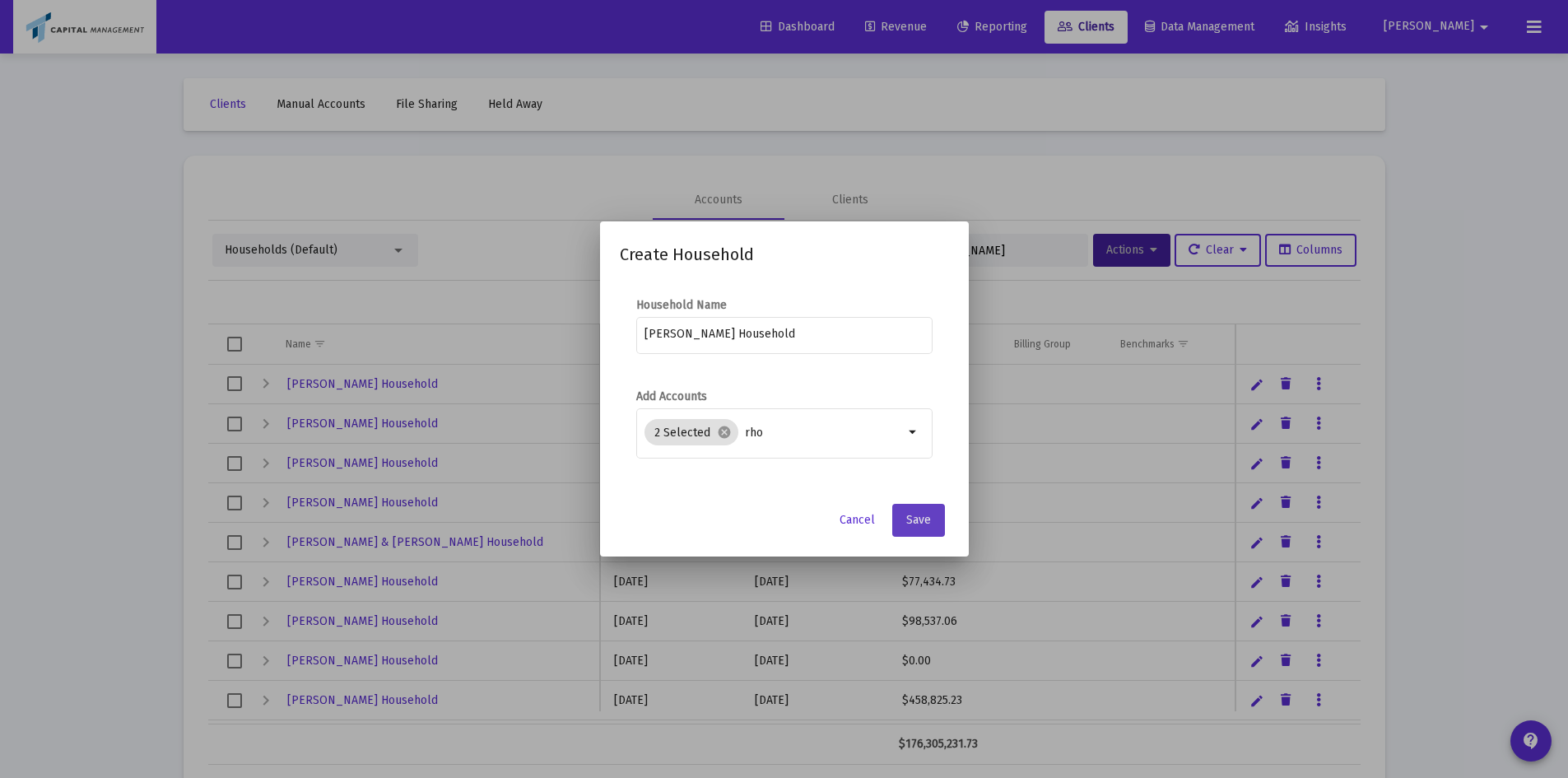
click at [935, 534] on button "Save" at bounding box center [918, 520] width 53 height 33
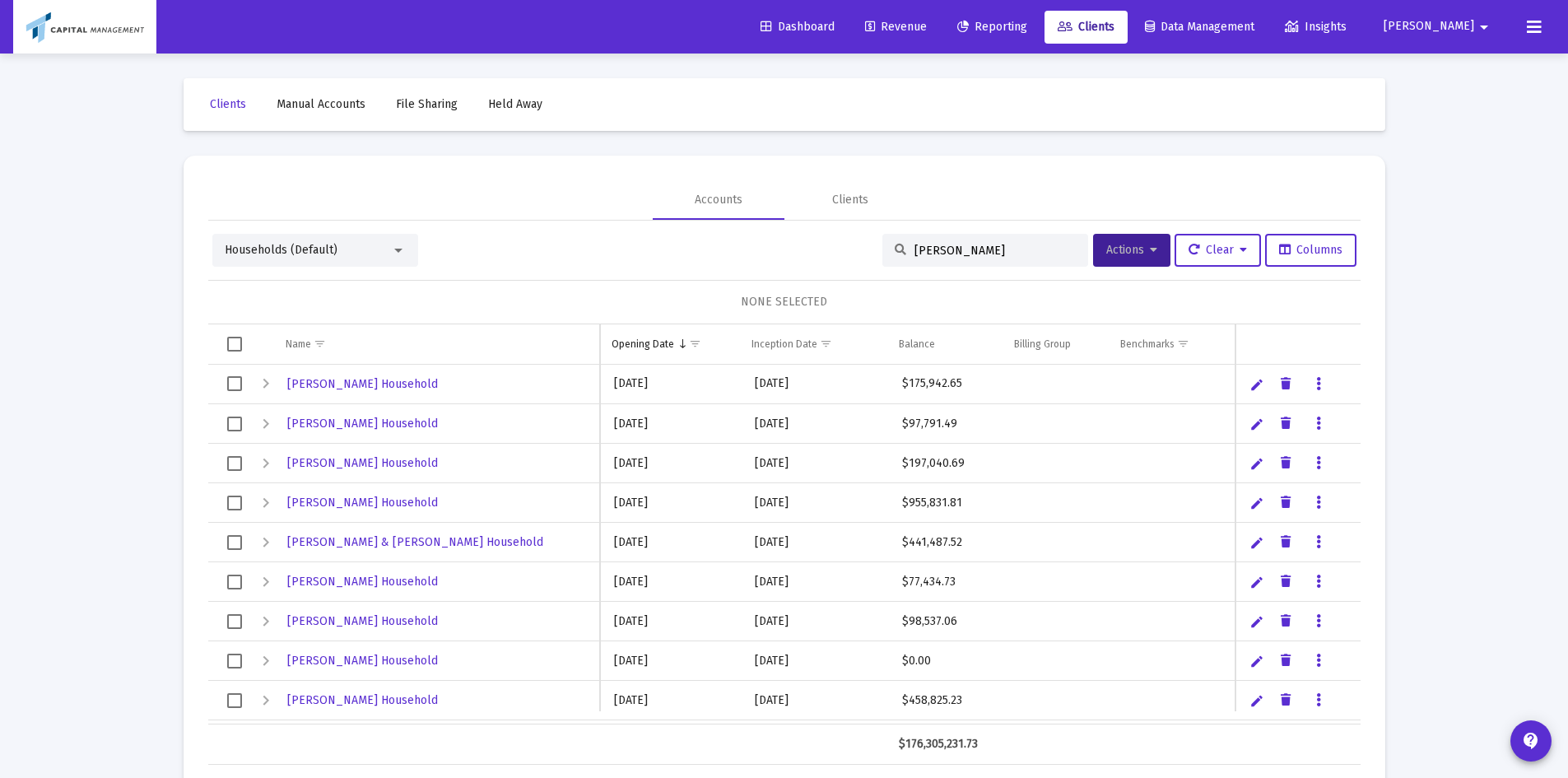
click at [959, 239] on div "[PERSON_NAME]" at bounding box center [985, 250] width 206 height 33
click at [953, 252] on input "[PERSON_NAME]" at bounding box center [996, 250] width 162 height 14
click at [1141, 249] on span "Actions" at bounding box center [1132, 249] width 51 height 14
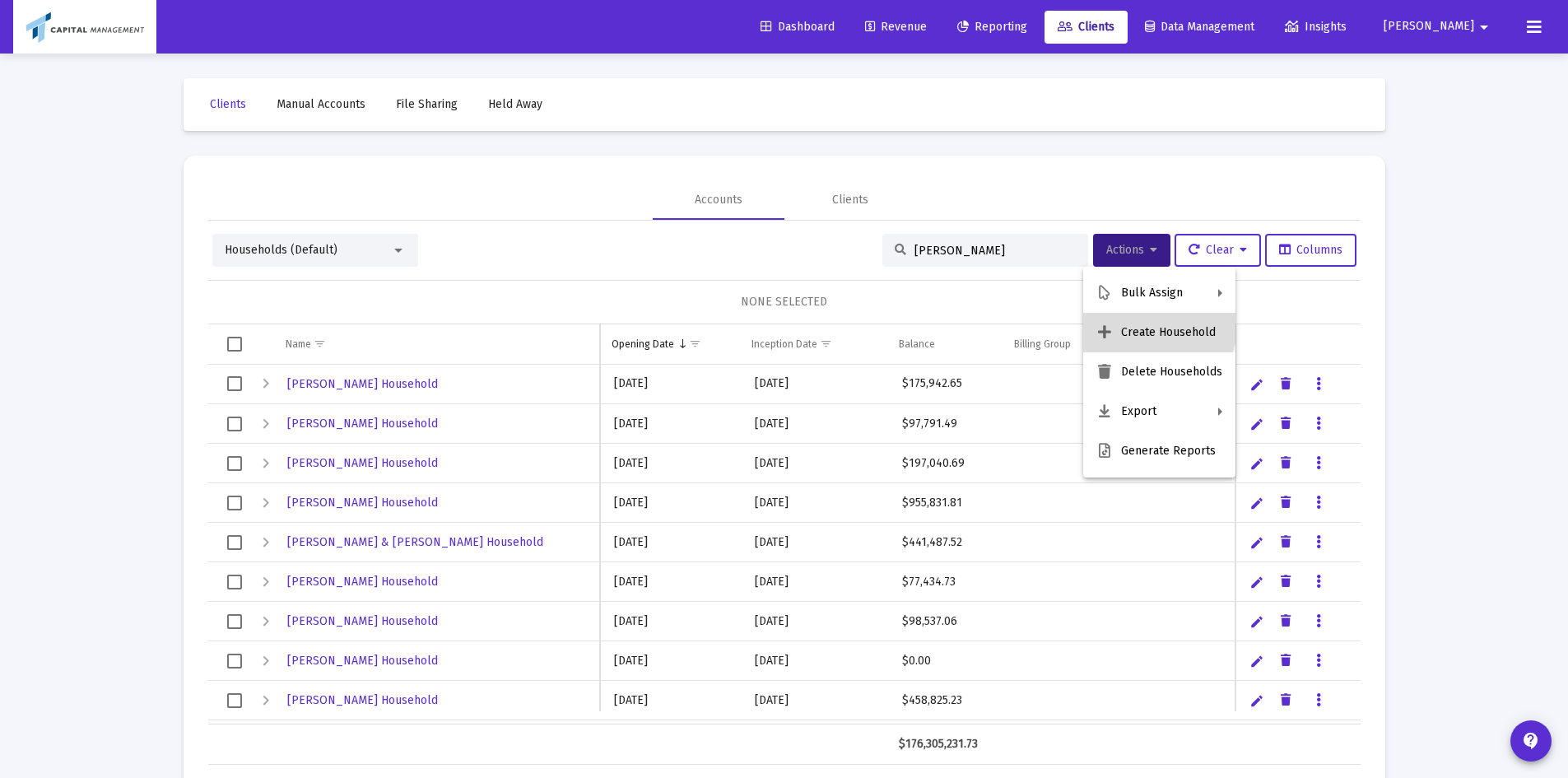
click at [1136, 320] on button "Create Household" at bounding box center [1159, 332] width 153 height 40
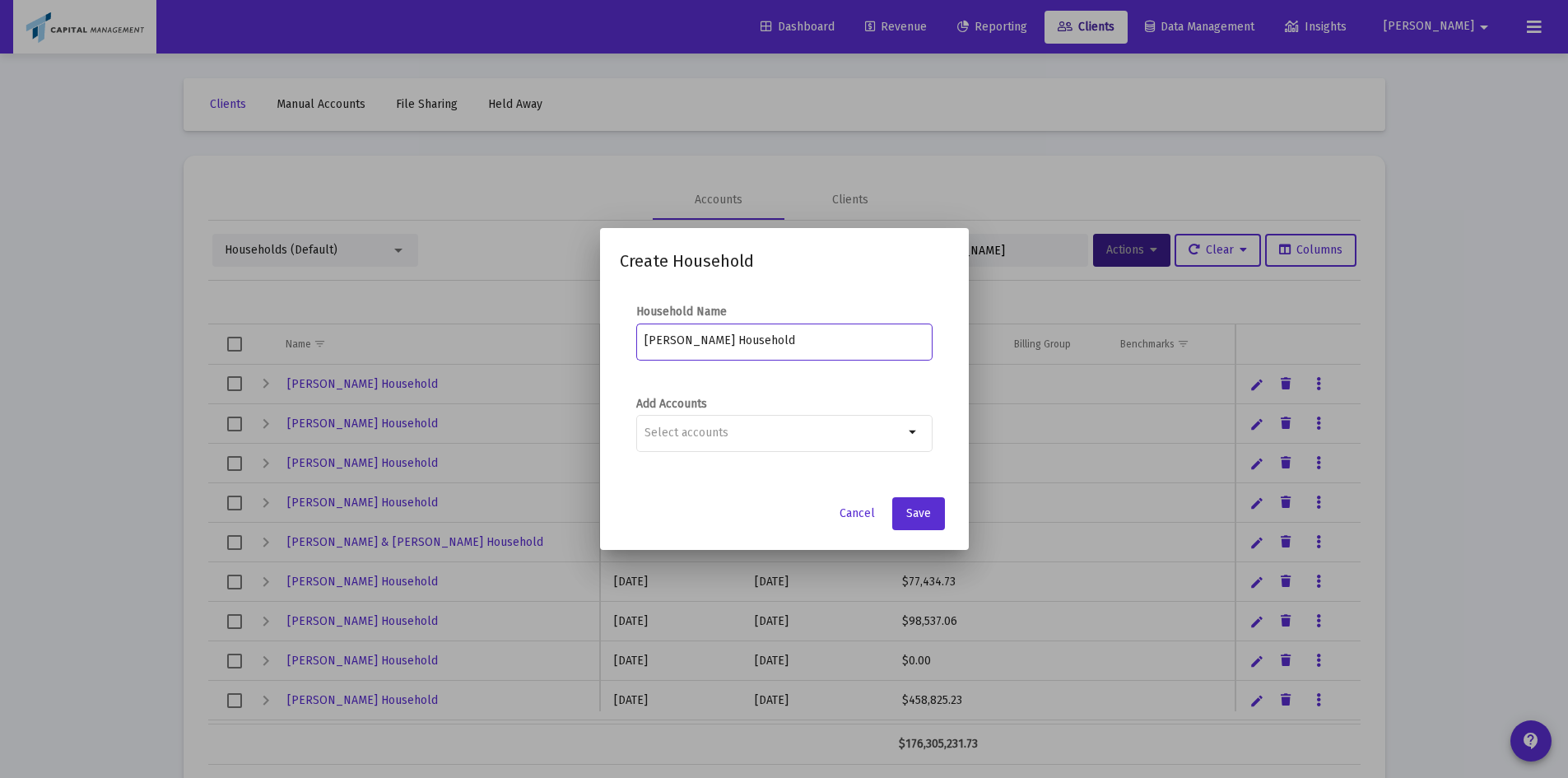
type input "[PERSON_NAME] Household"
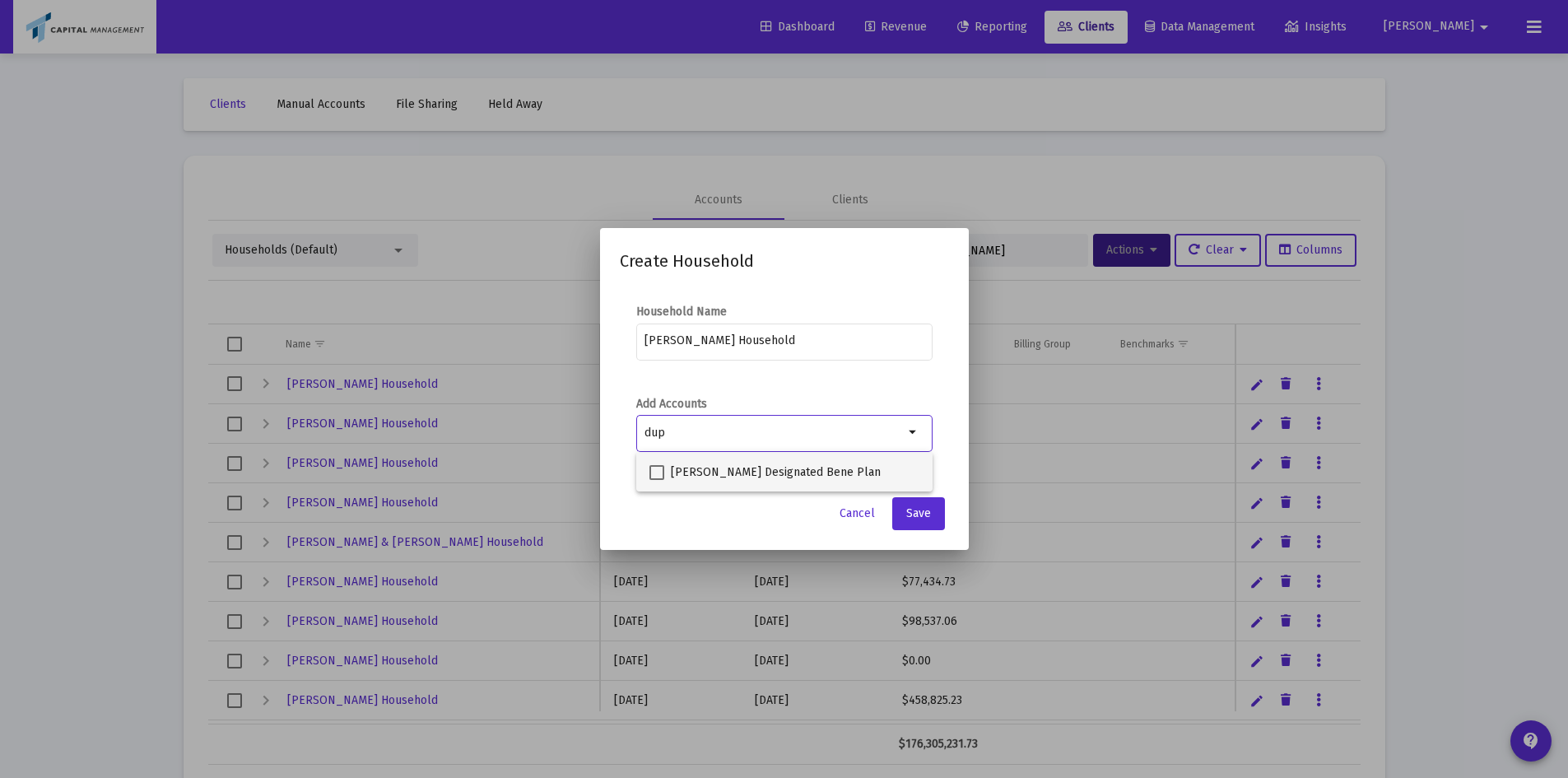
type input "dup"
click at [686, 465] on span "[PERSON_NAME] Designated Bene Plan" at bounding box center [775, 472] width 210 height 19
click at [657, 480] on input "[PERSON_NAME] Designated Bene Plan" at bounding box center [656, 480] width 1 height 1
checkbox input "true"
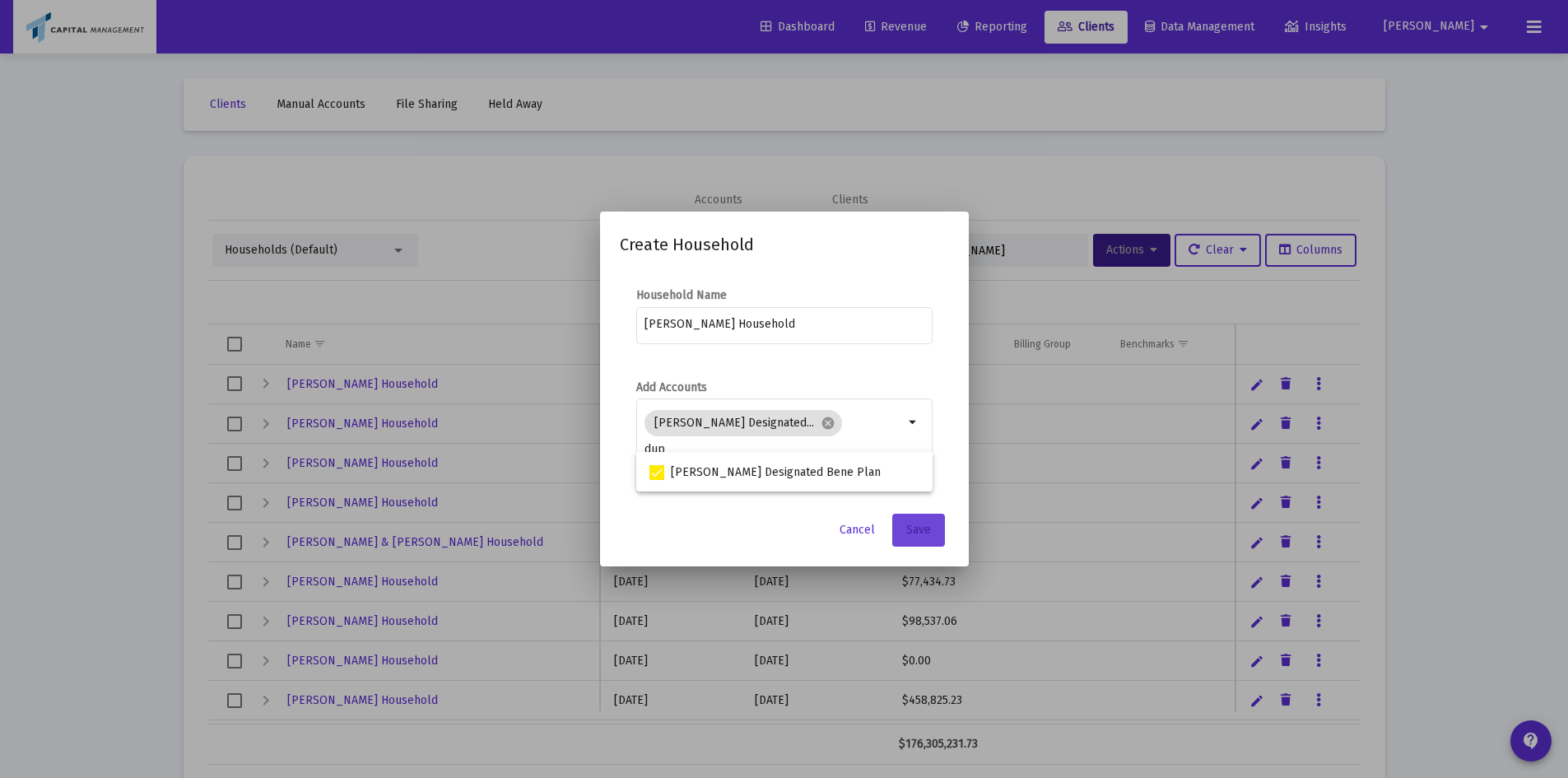
click at [938, 544] on button "Save" at bounding box center [918, 530] width 53 height 33
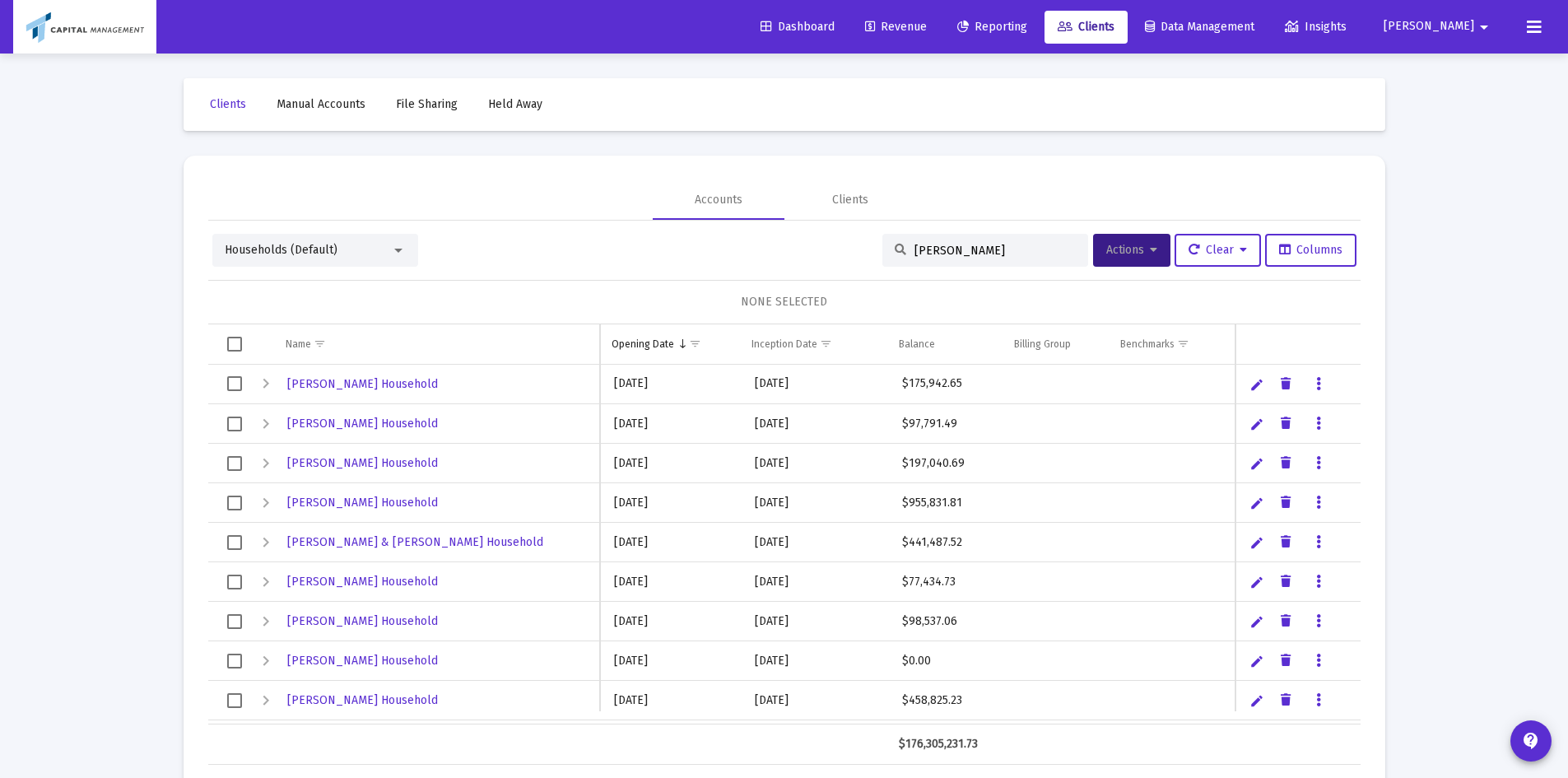
click at [915, 258] on div "[PERSON_NAME]" at bounding box center [985, 250] width 206 height 33
click at [926, 249] on input "[PERSON_NAME]" at bounding box center [996, 250] width 162 height 14
type input "shimoda"
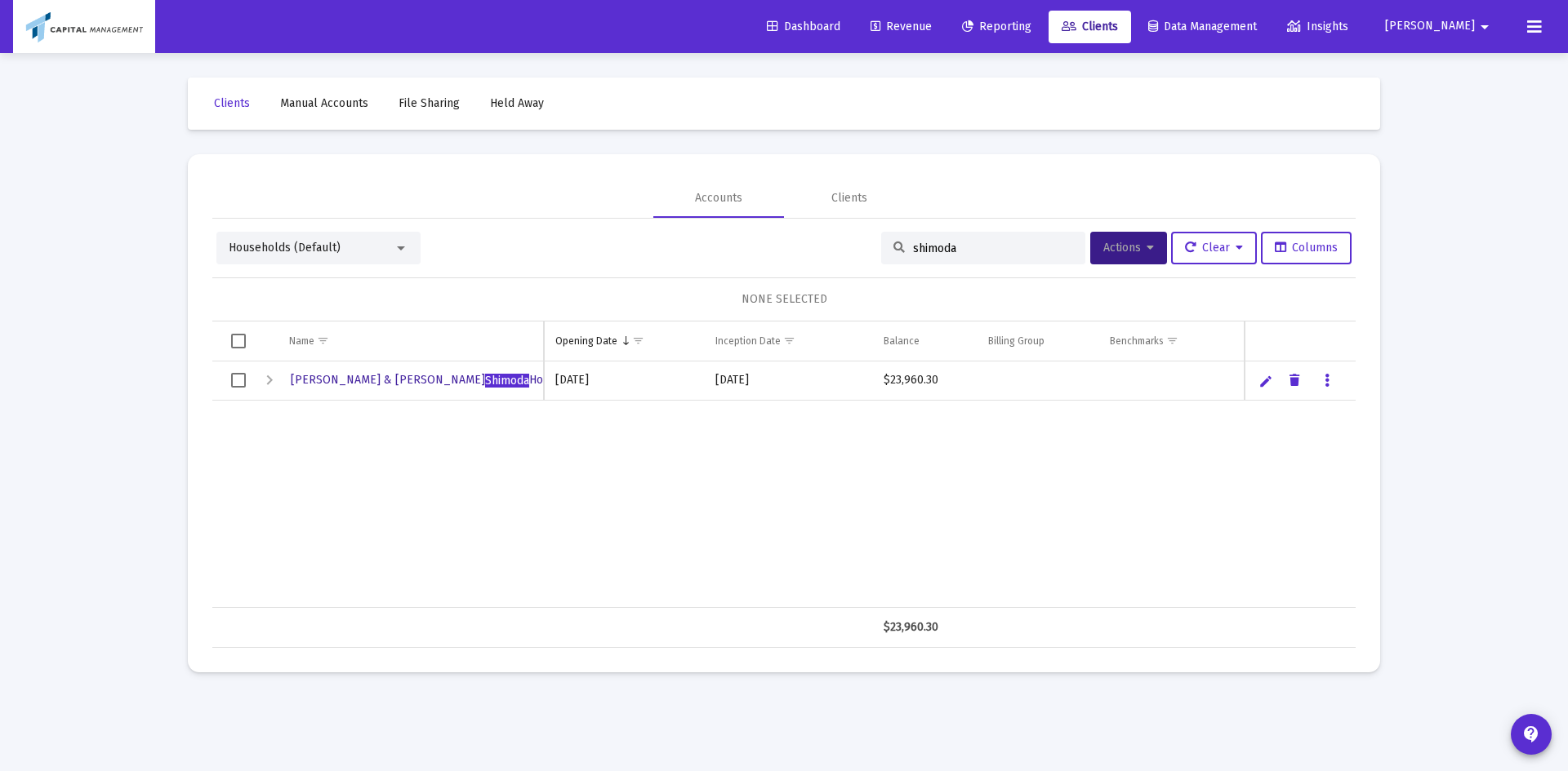
click at [377, 373] on span "[PERSON_NAME] & [PERSON_NAME] Household" at bounding box center [438, 380] width 295 height 14
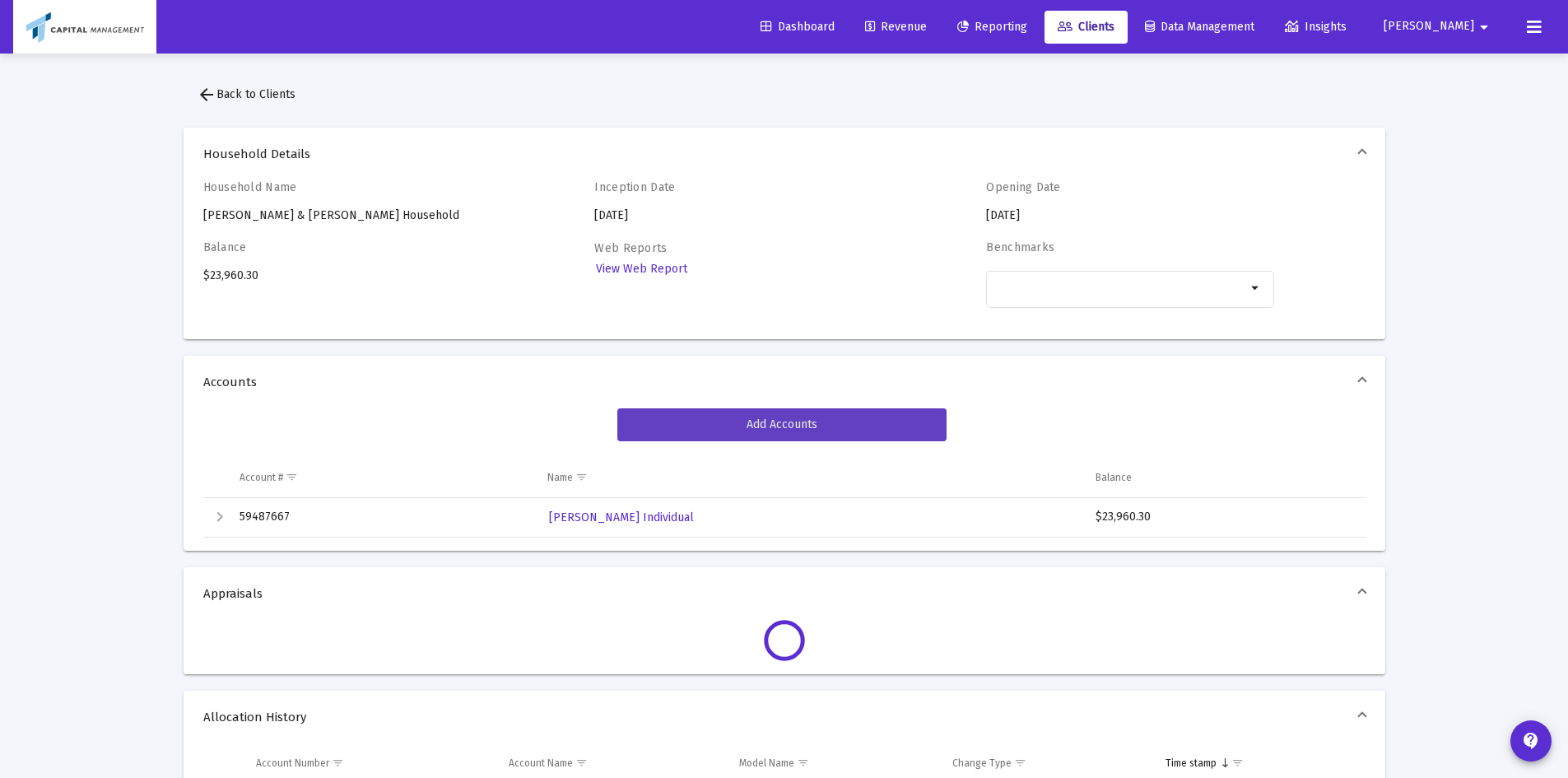
click at [719, 414] on button "Add Accounts" at bounding box center [782, 425] width 329 height 33
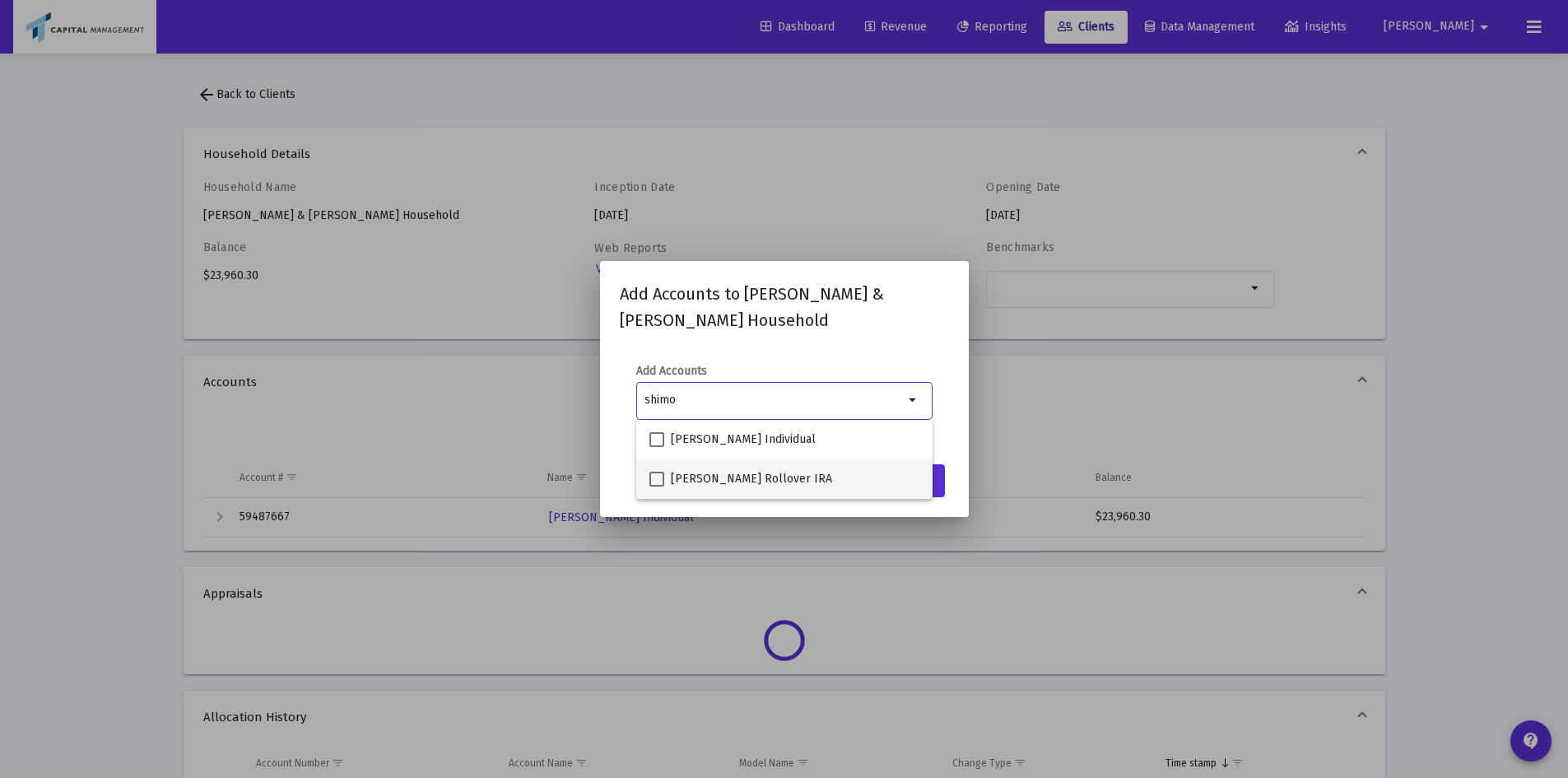
type input "shimo"
click at [666, 485] on label "[PERSON_NAME] Rollover IRA" at bounding box center [741, 479] width 183 height 19
click at [657, 486] on input "[PERSON_NAME] Rollover IRA" at bounding box center [656, 486] width 1 height 1
checkbox input "true"
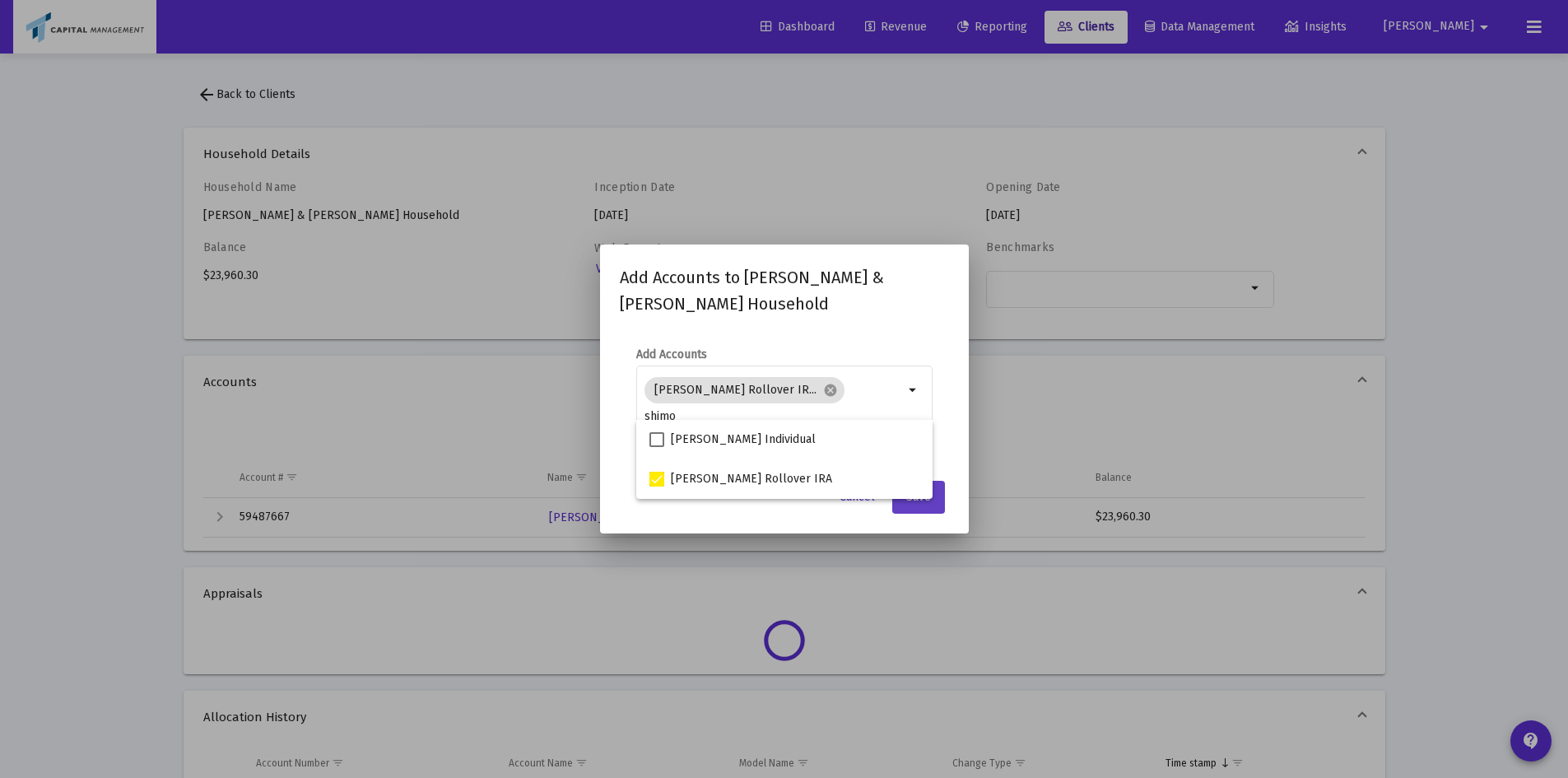
click at [941, 500] on button "Save" at bounding box center [918, 497] width 53 height 33
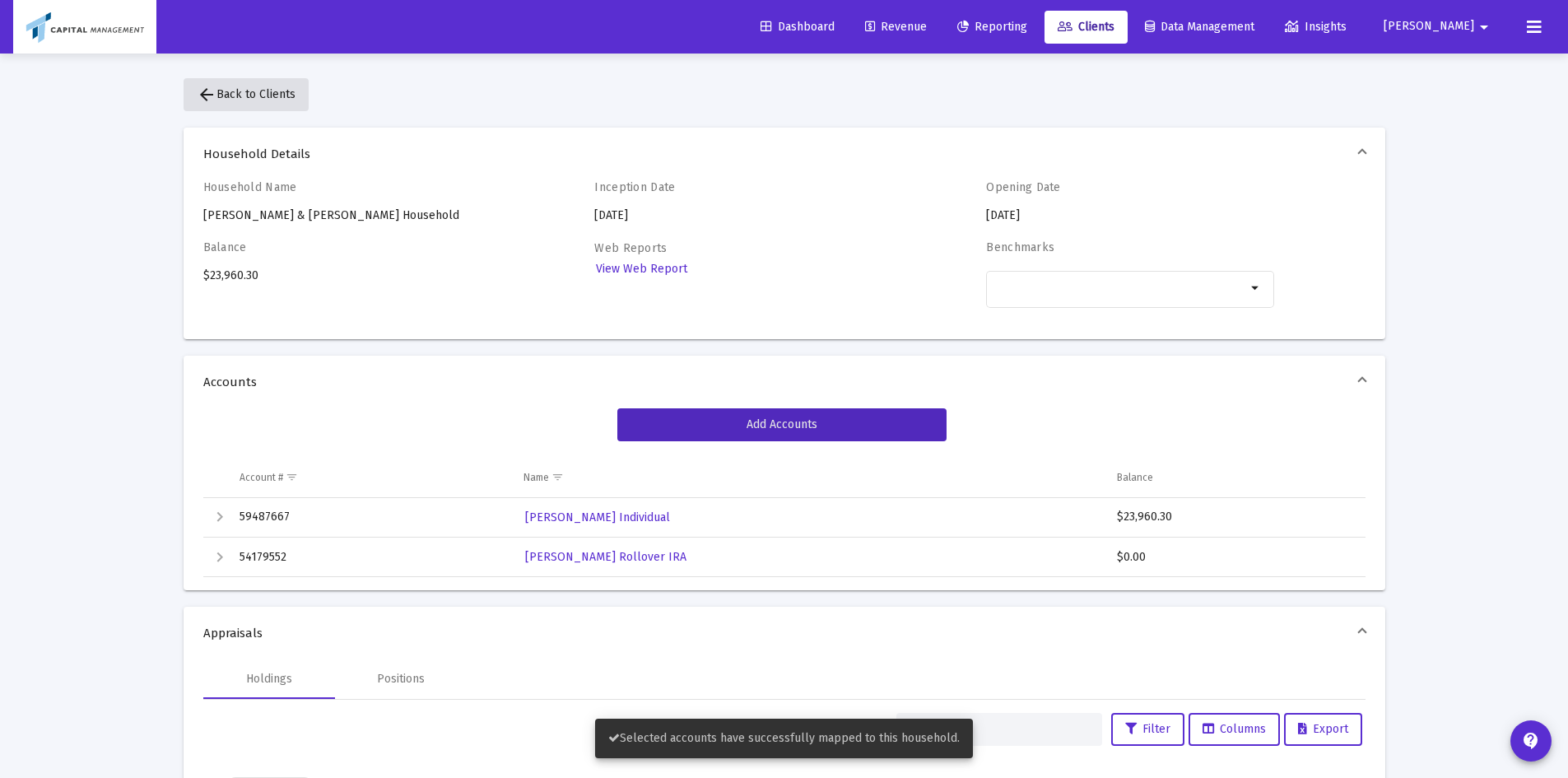
click at [212, 98] on mat-icon "arrow_back" at bounding box center [206, 94] width 19 height 19
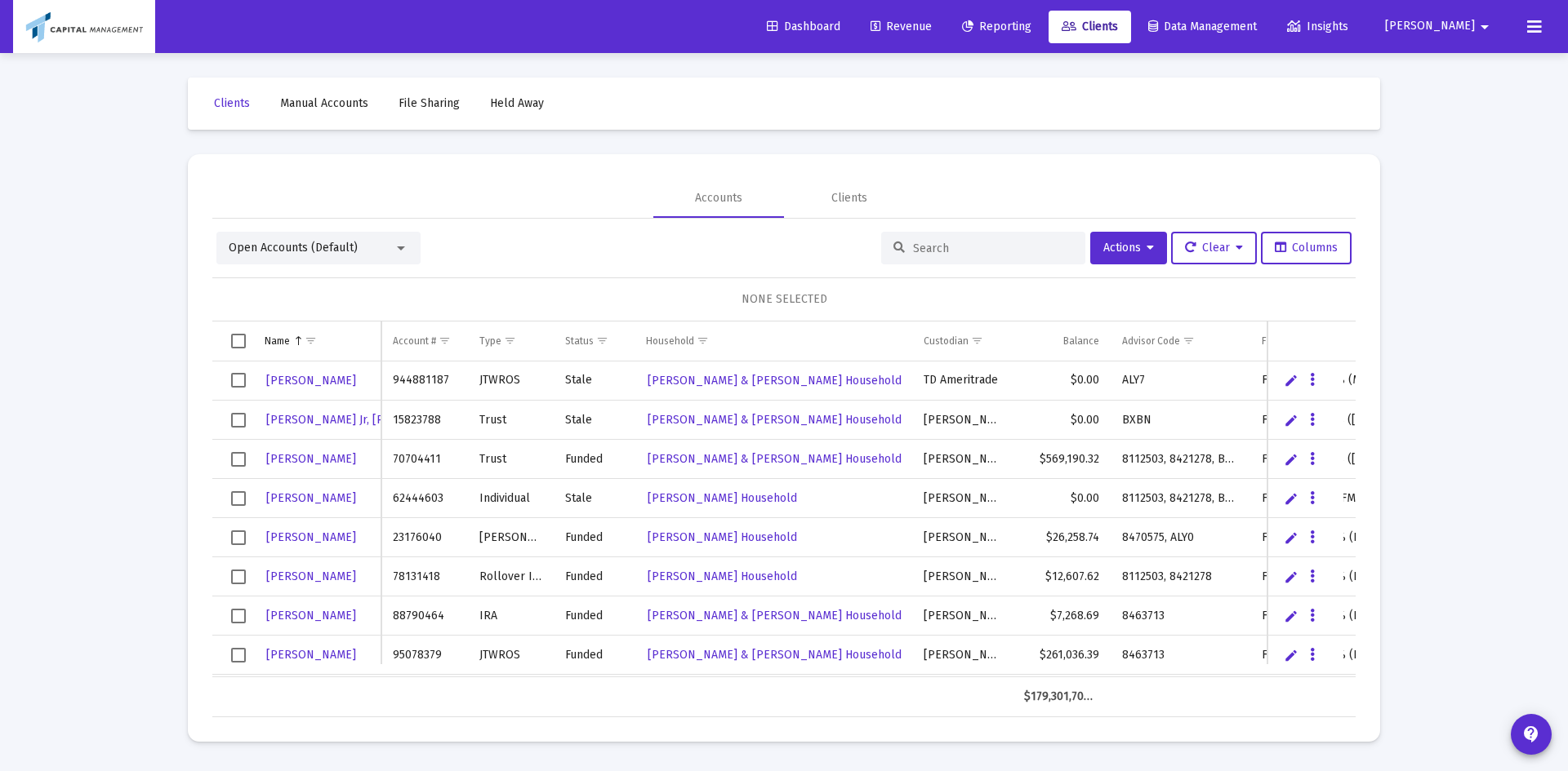
click at [328, 258] on div "Open Accounts (Default)" at bounding box center [318, 248] width 204 height 33
click at [334, 251] on span "Open Accounts (Default)" at bounding box center [293, 247] width 129 height 14
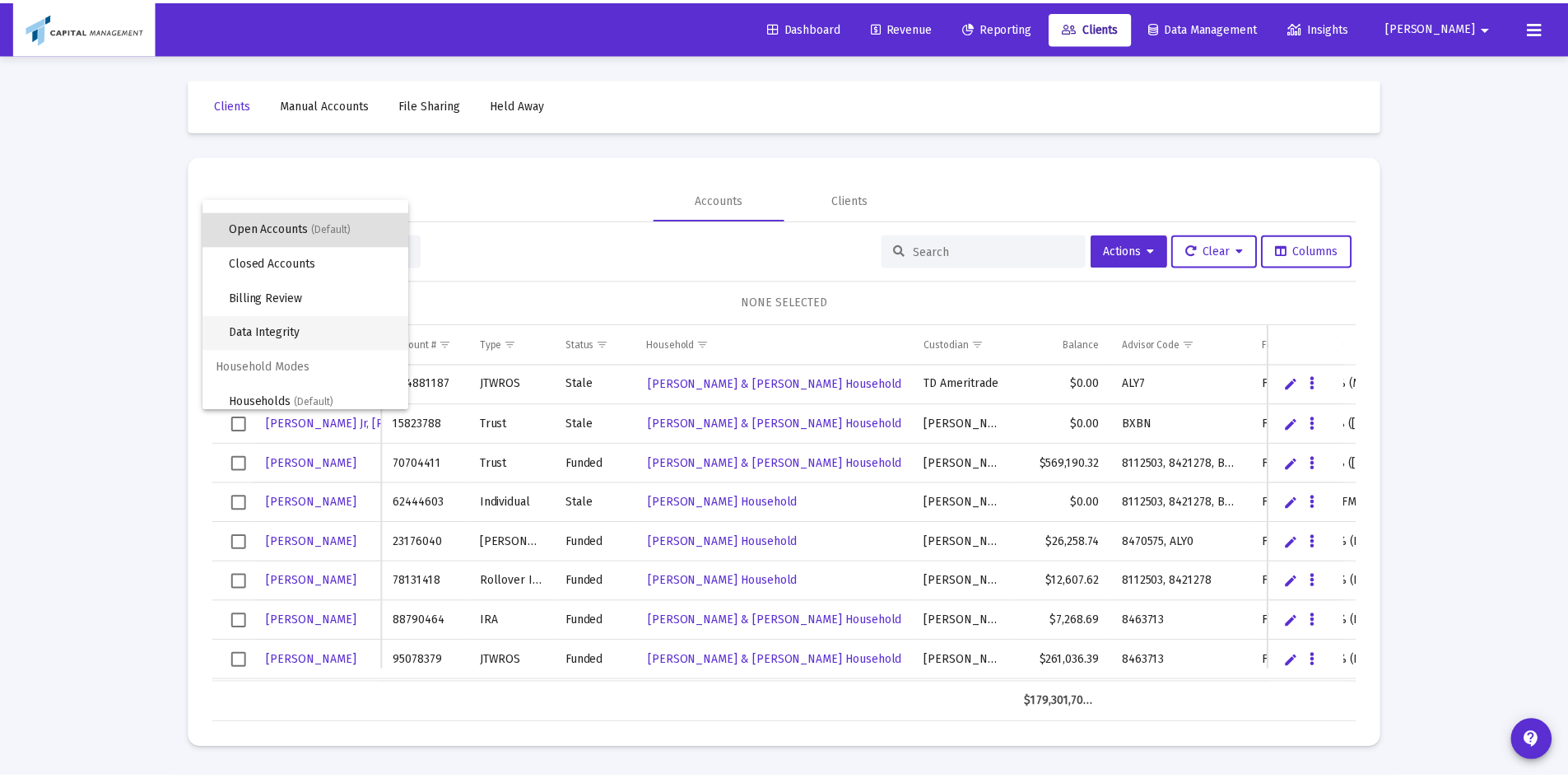
scroll to position [31, 0]
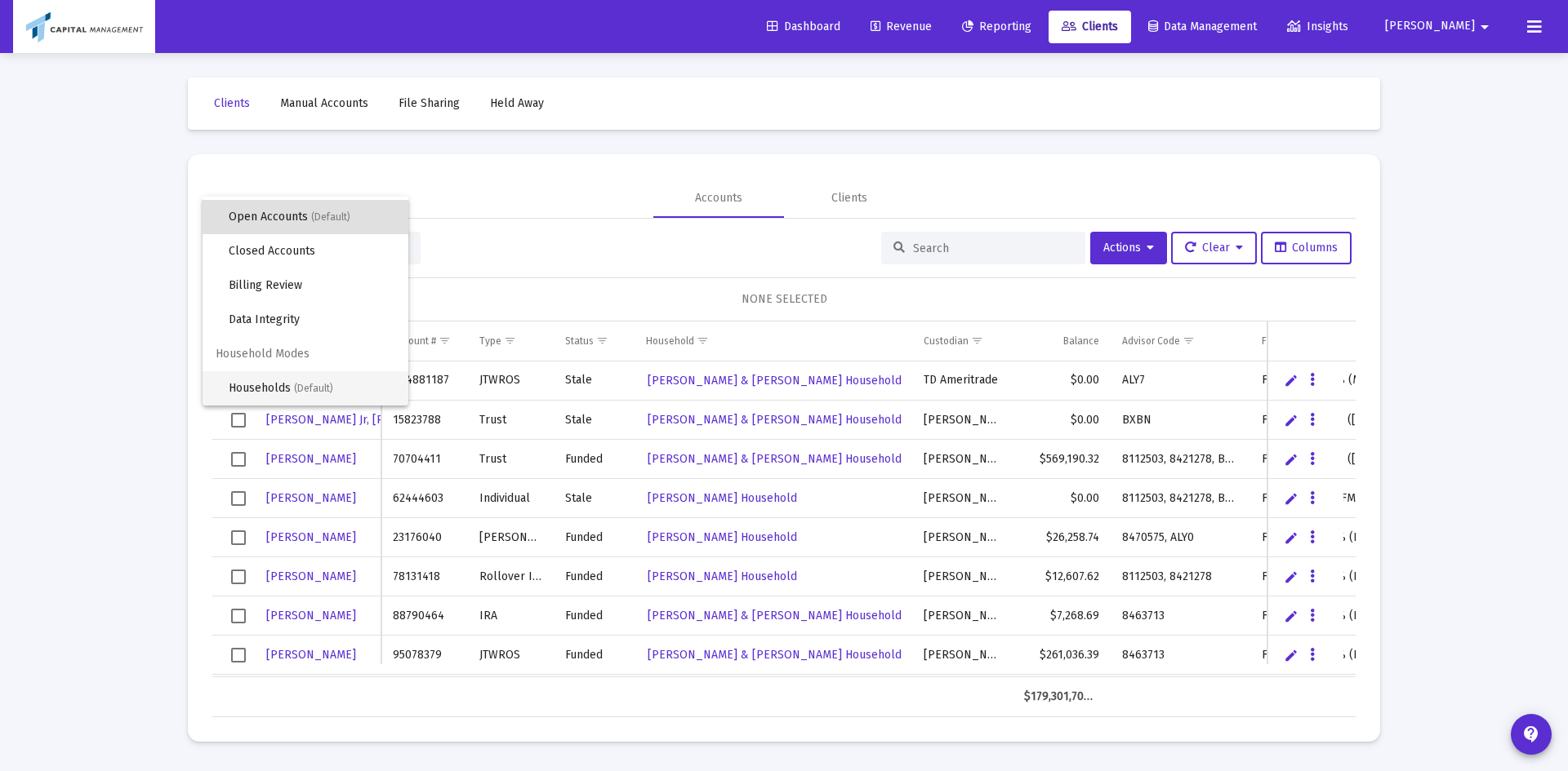
click at [323, 392] on span "(Default)" at bounding box center [313, 388] width 39 height 12
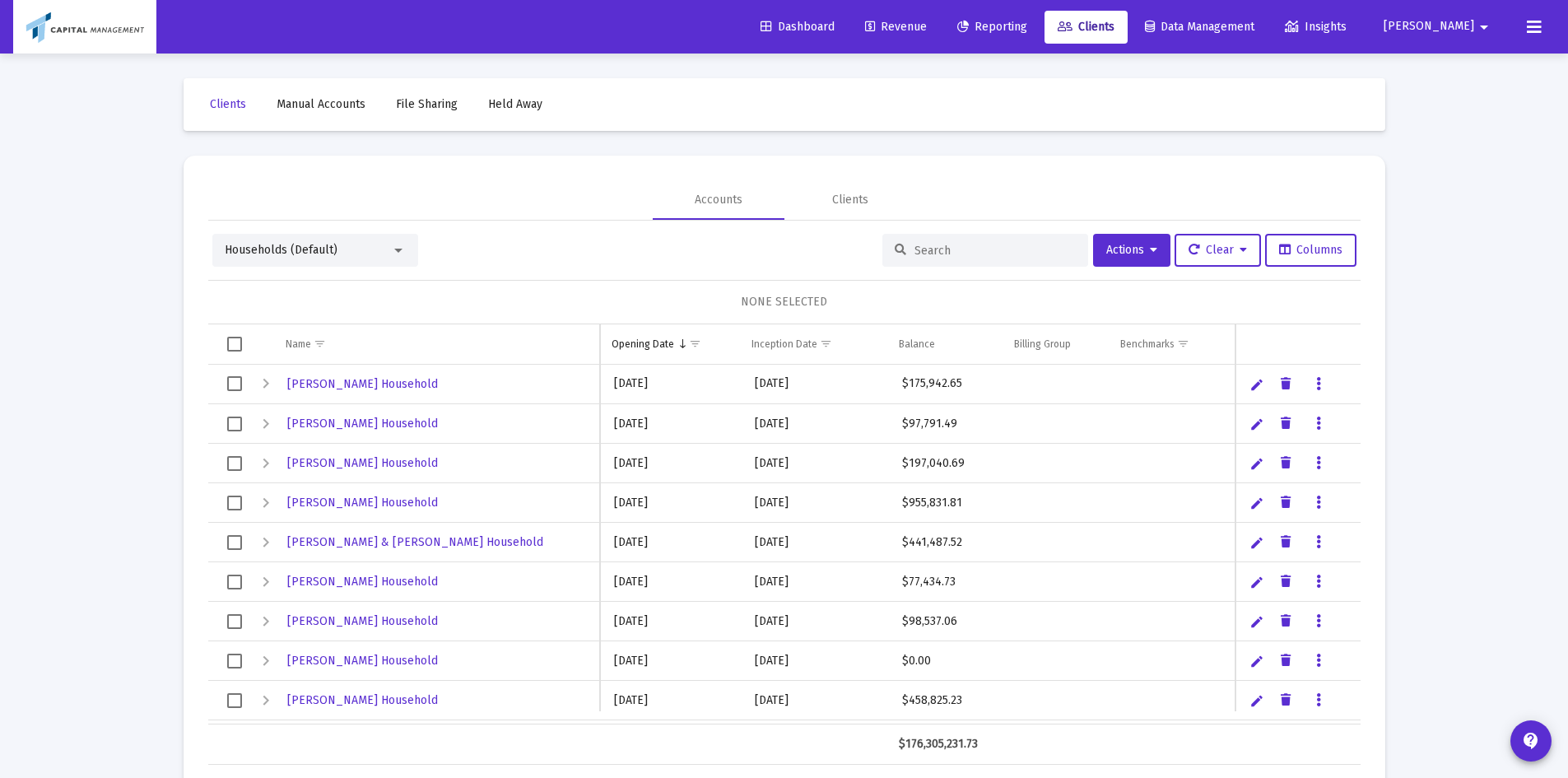
click at [991, 264] on div at bounding box center [985, 250] width 206 height 33
click at [961, 247] on input at bounding box center [996, 250] width 162 height 14
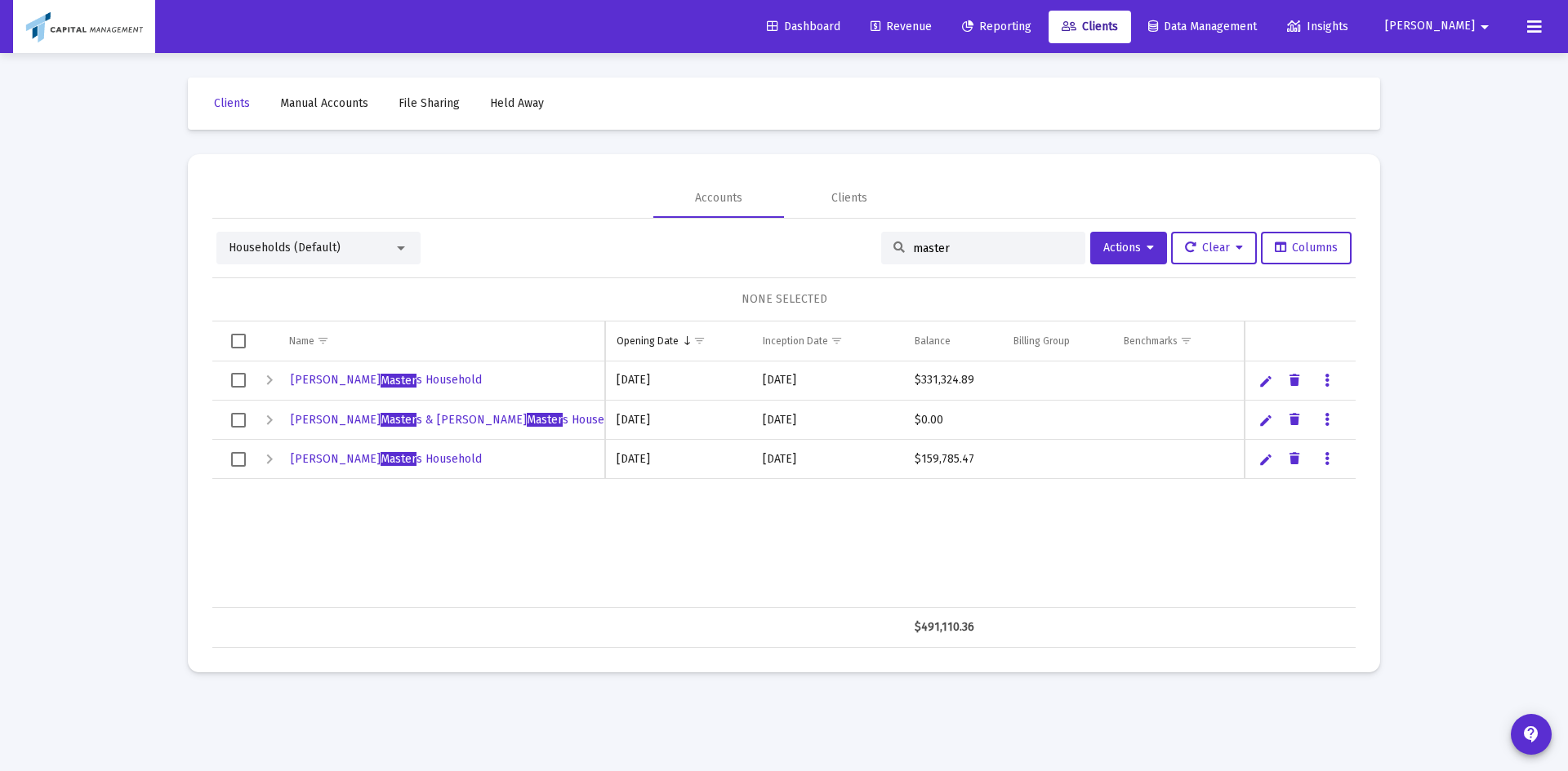
type input "master"
click at [382, 422] on span "[PERSON_NAME] s & [PERSON_NAME] Master s Household" at bounding box center [460, 419] width 338 height 14
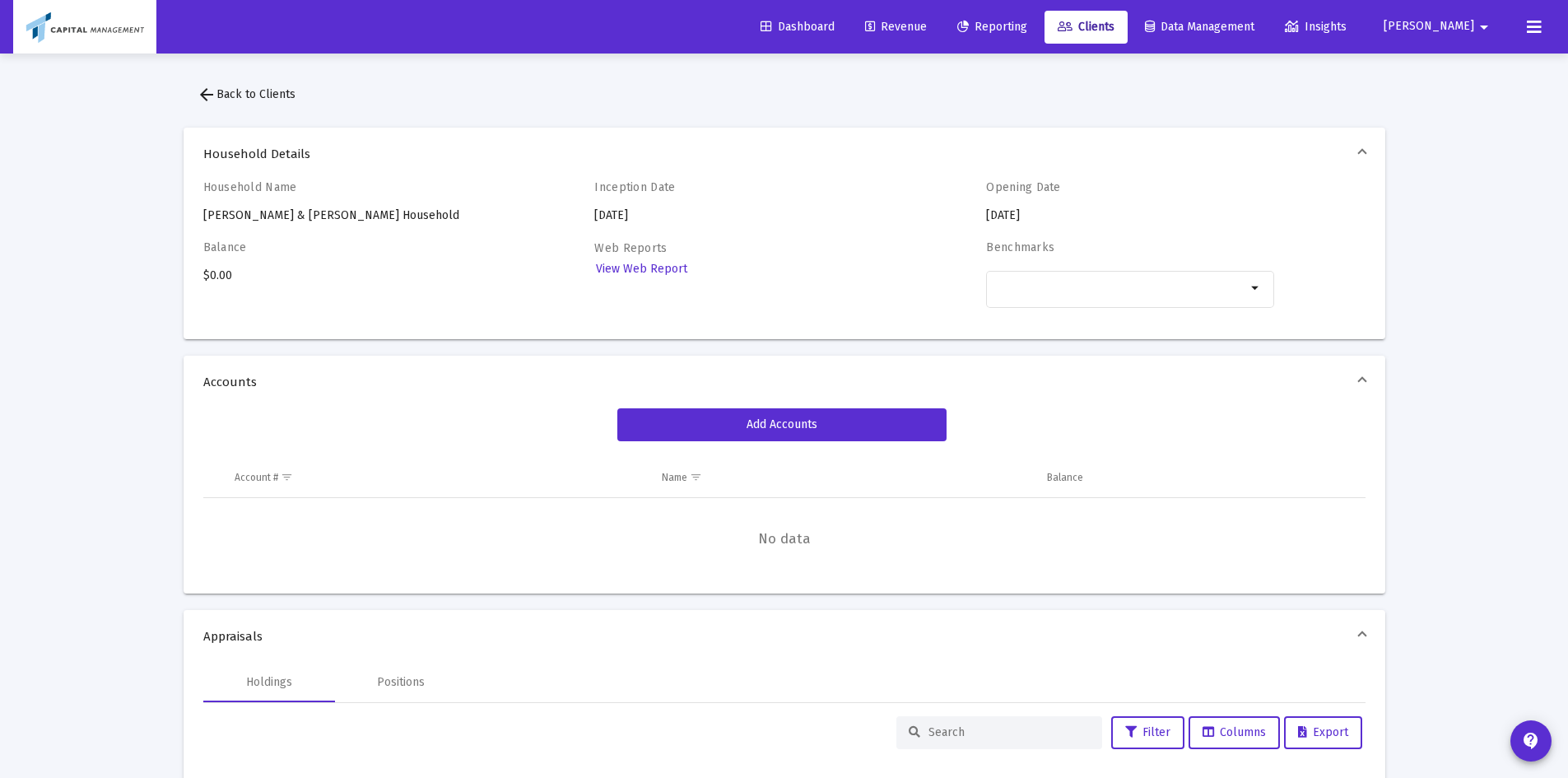
click at [209, 104] on mat-icon "arrow_back" at bounding box center [206, 94] width 19 height 19
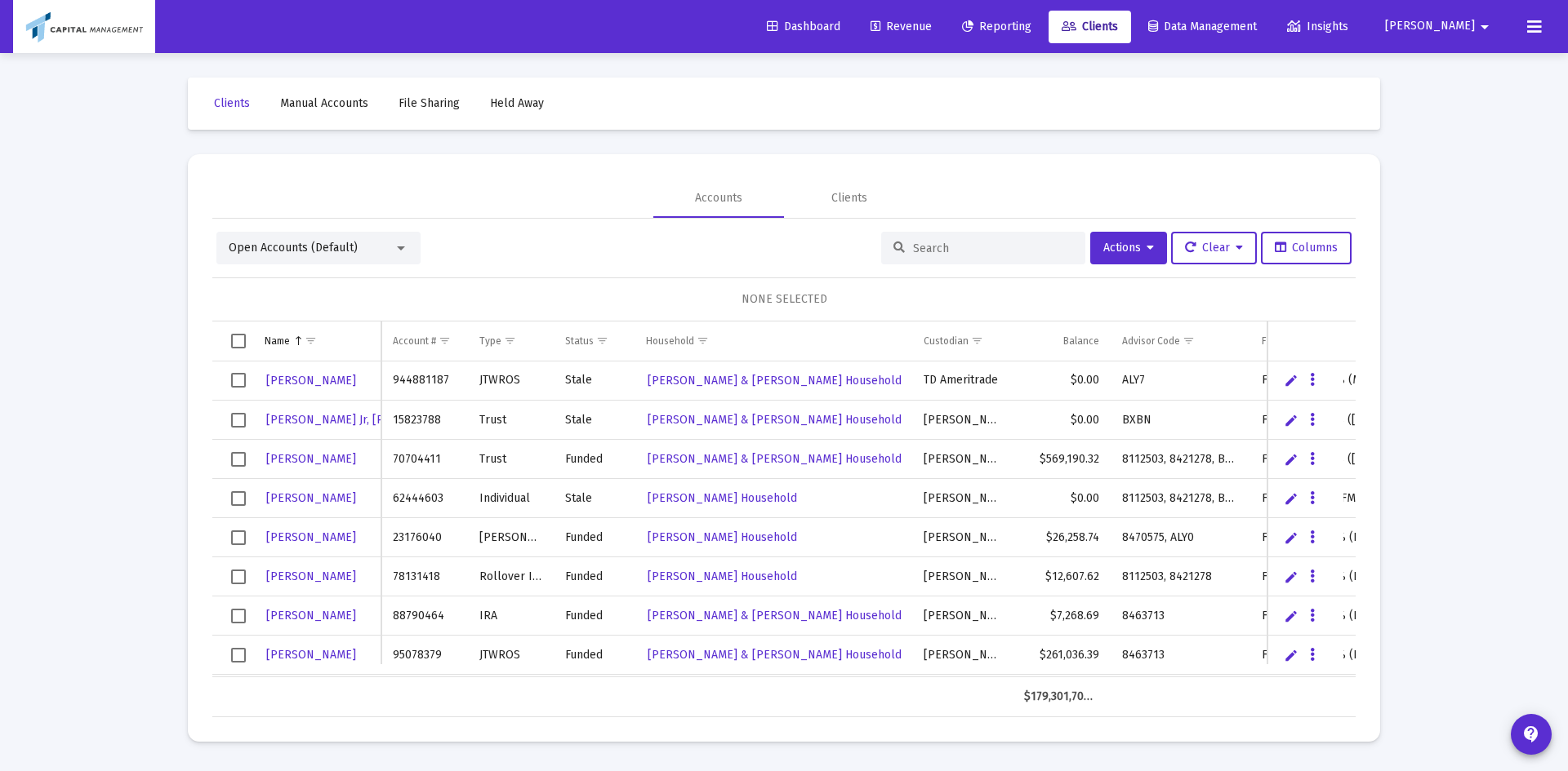
click at [959, 243] on input at bounding box center [993, 248] width 160 height 14
click at [289, 236] on div "Open Accounts (Default)" at bounding box center [318, 248] width 204 height 33
click at [285, 256] on div "Open Accounts (Default)" at bounding box center [311, 248] width 165 height 17
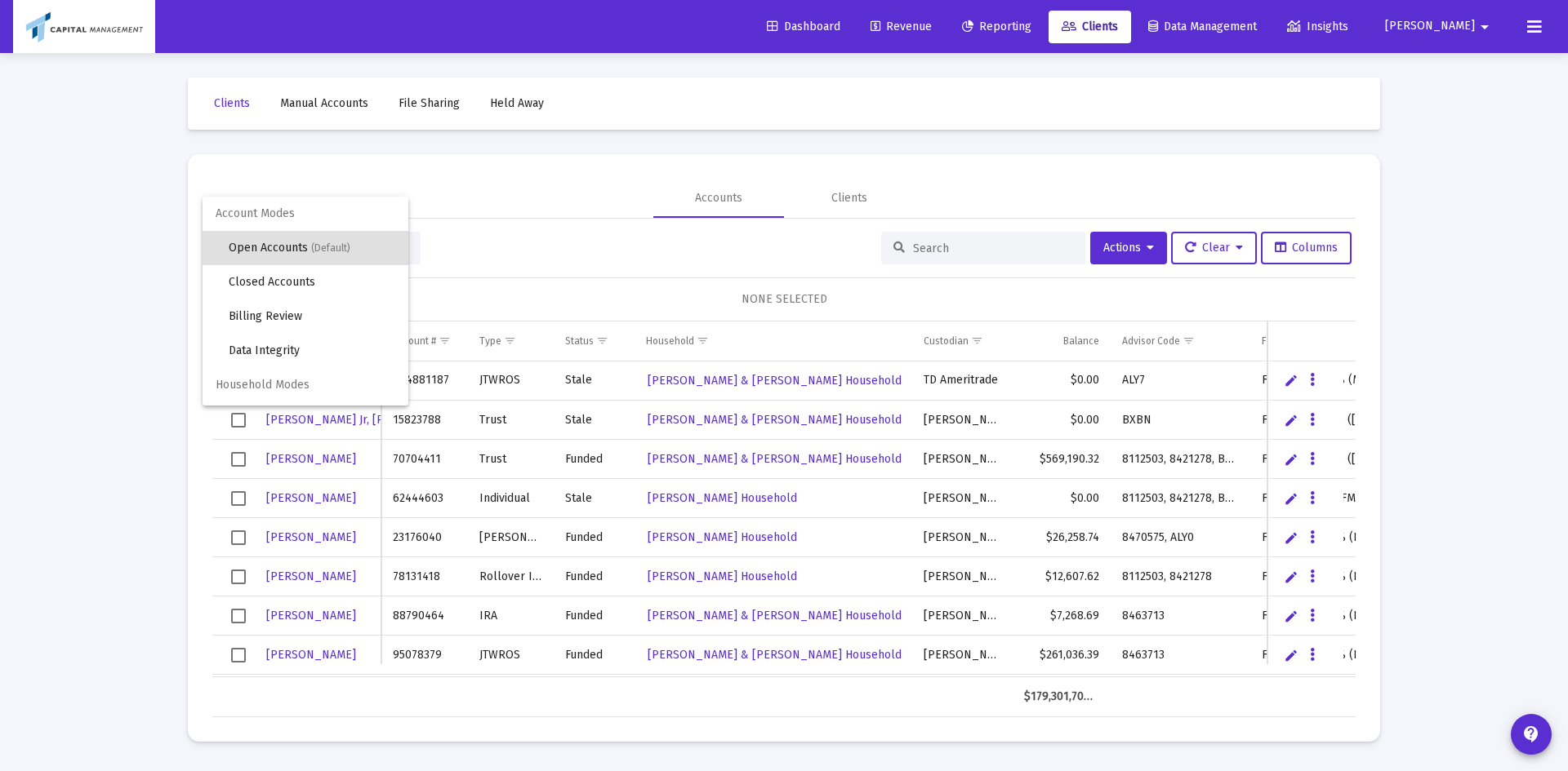
scroll to position [31, 0]
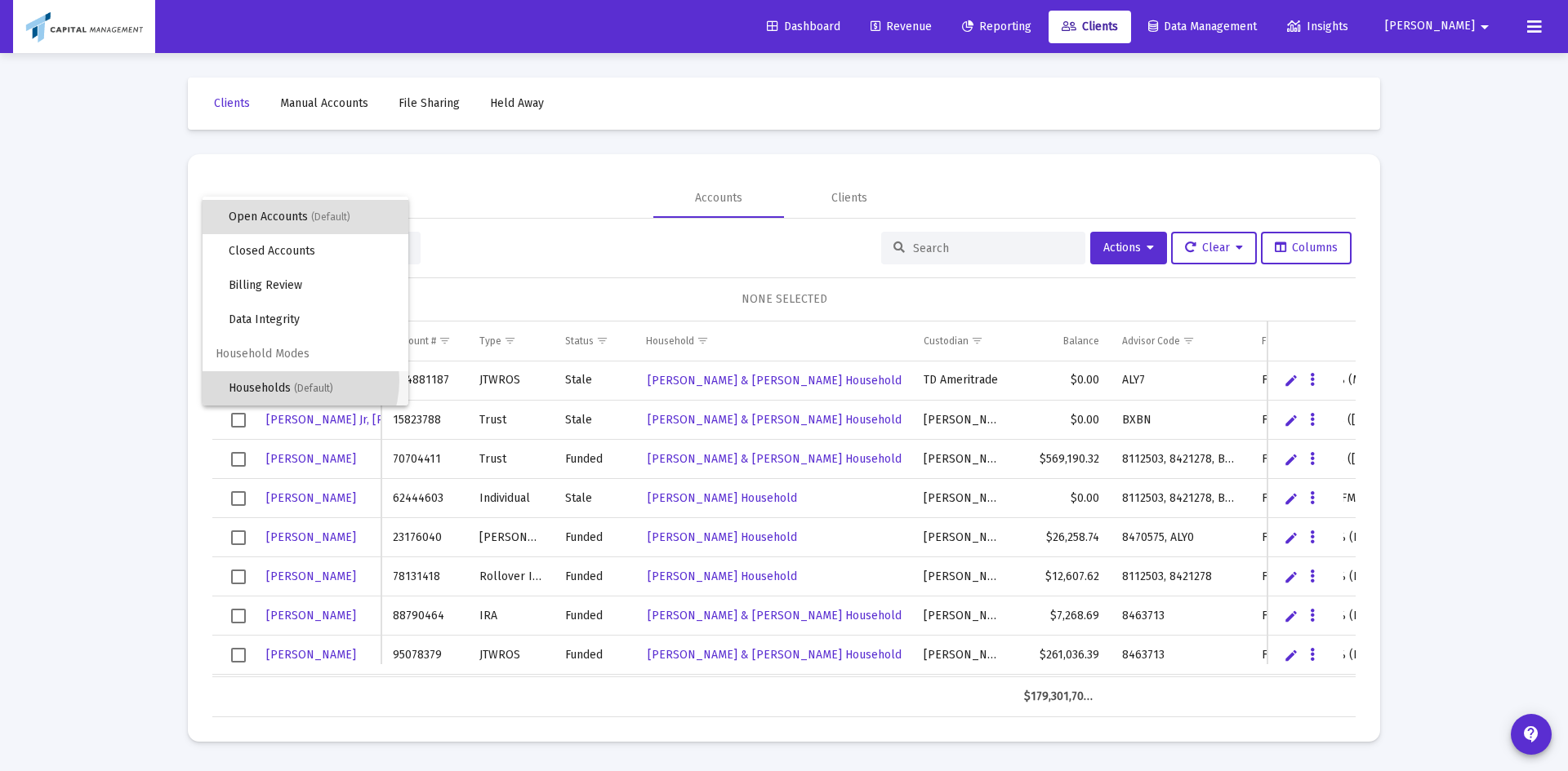
click at [290, 380] on span "Households (Default)" at bounding box center [312, 388] width 166 height 34
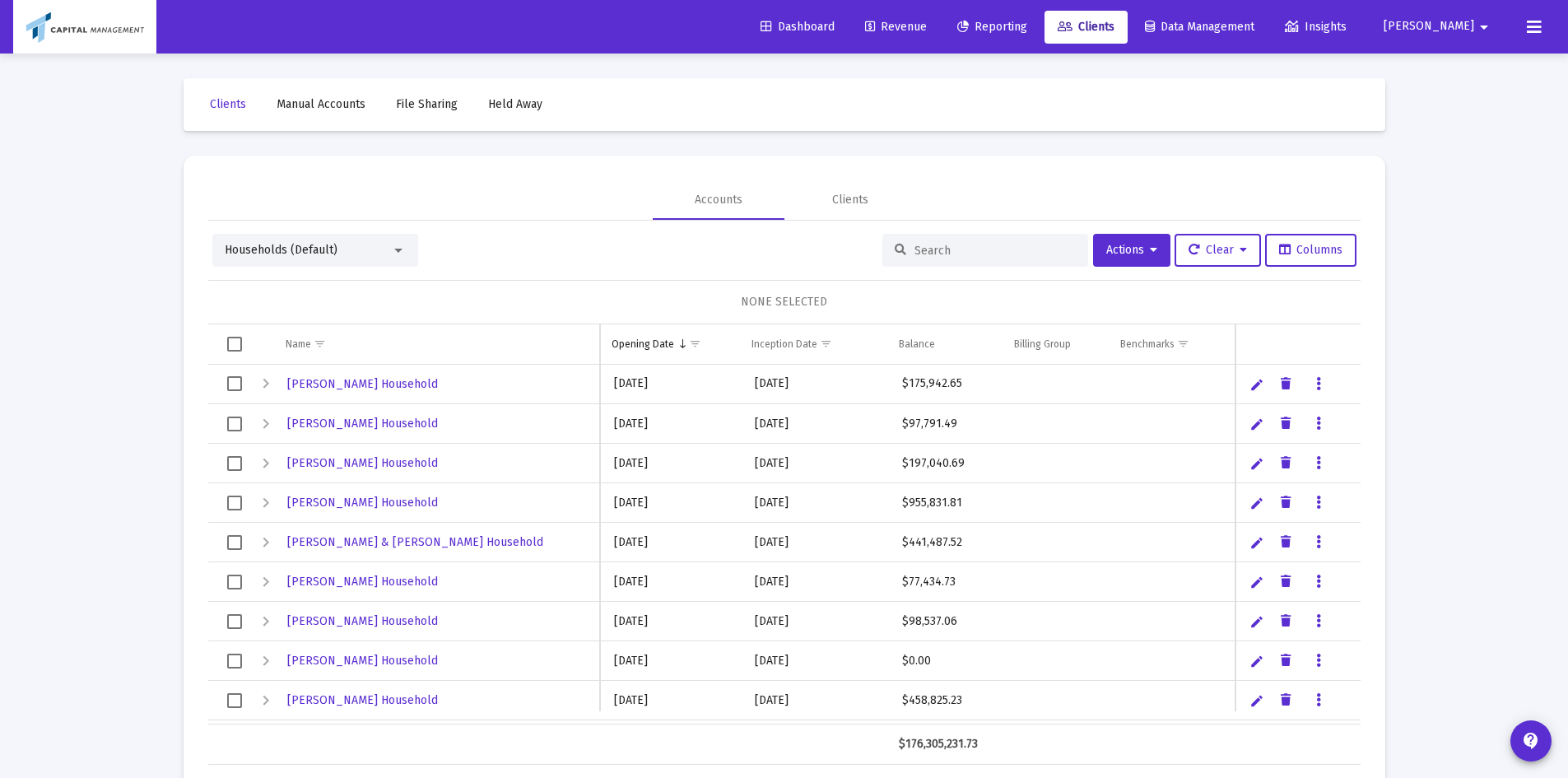
click at [972, 255] on input at bounding box center [996, 250] width 162 height 14
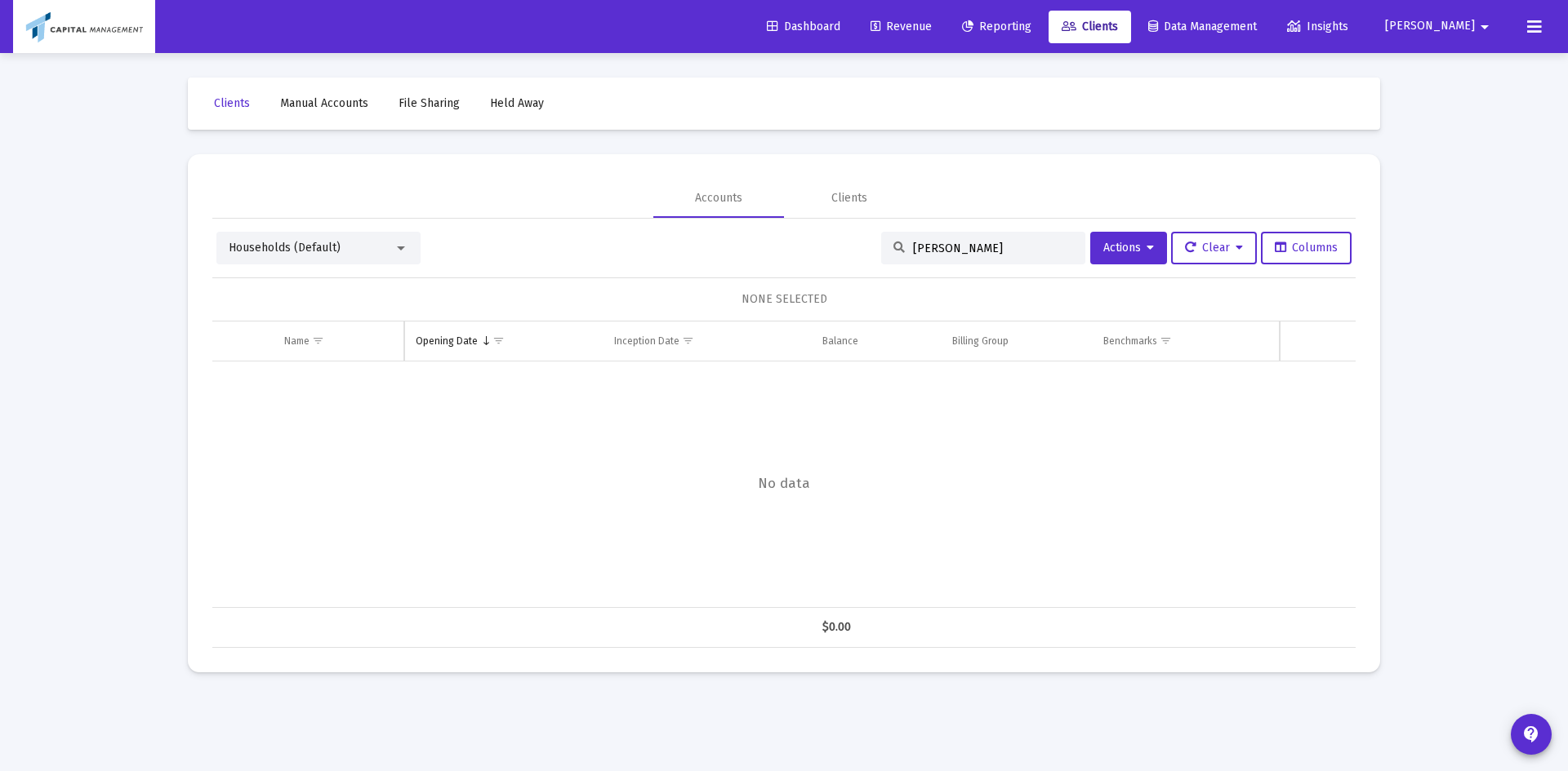
click at [972, 251] on input "[PERSON_NAME]" at bounding box center [993, 248] width 160 height 14
type input "masters"
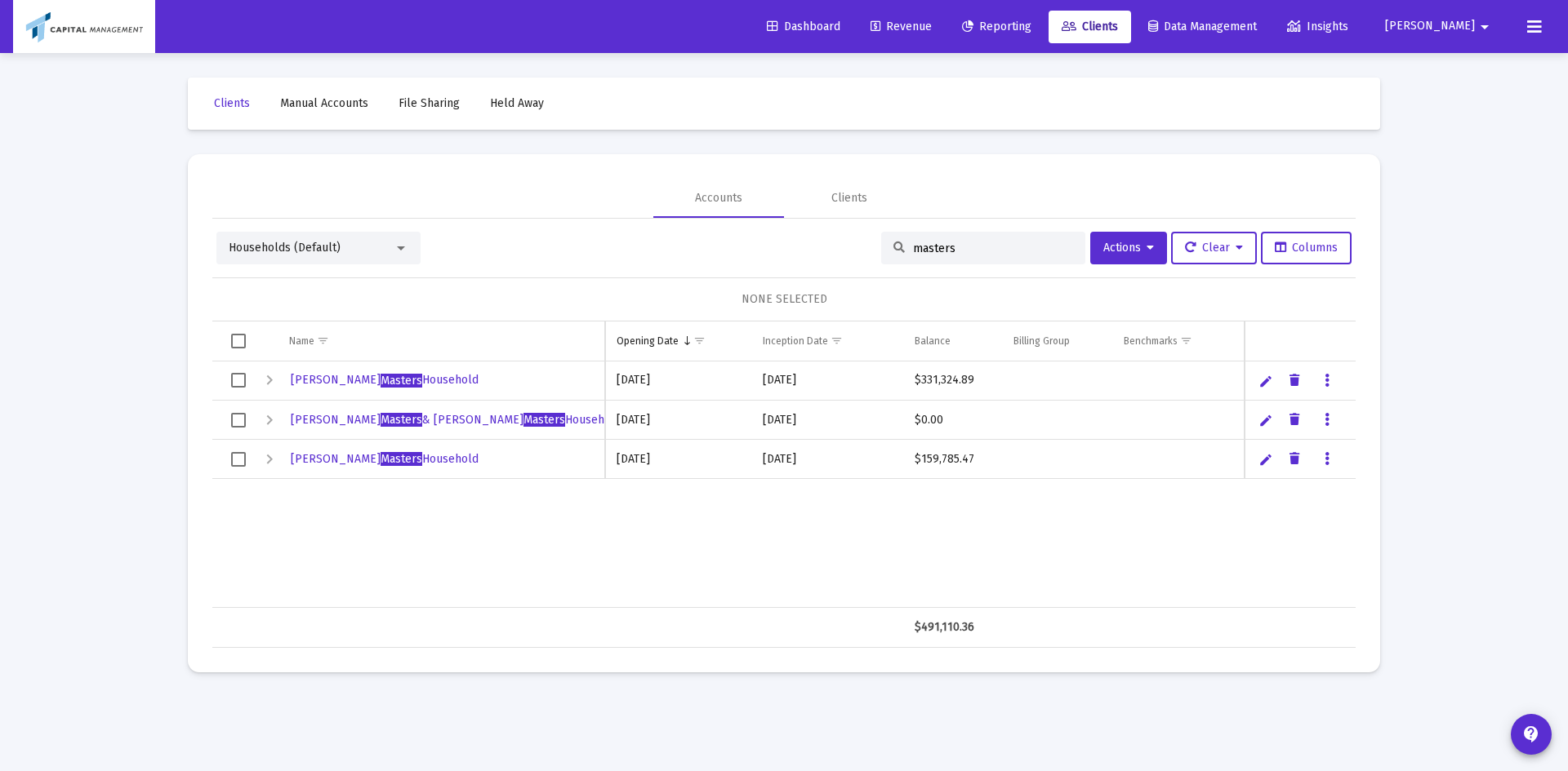
click at [242, 421] on span "Select row" at bounding box center [239, 420] width 15 height 15
click at [1123, 245] on span "Actions" at bounding box center [1128, 247] width 51 height 14
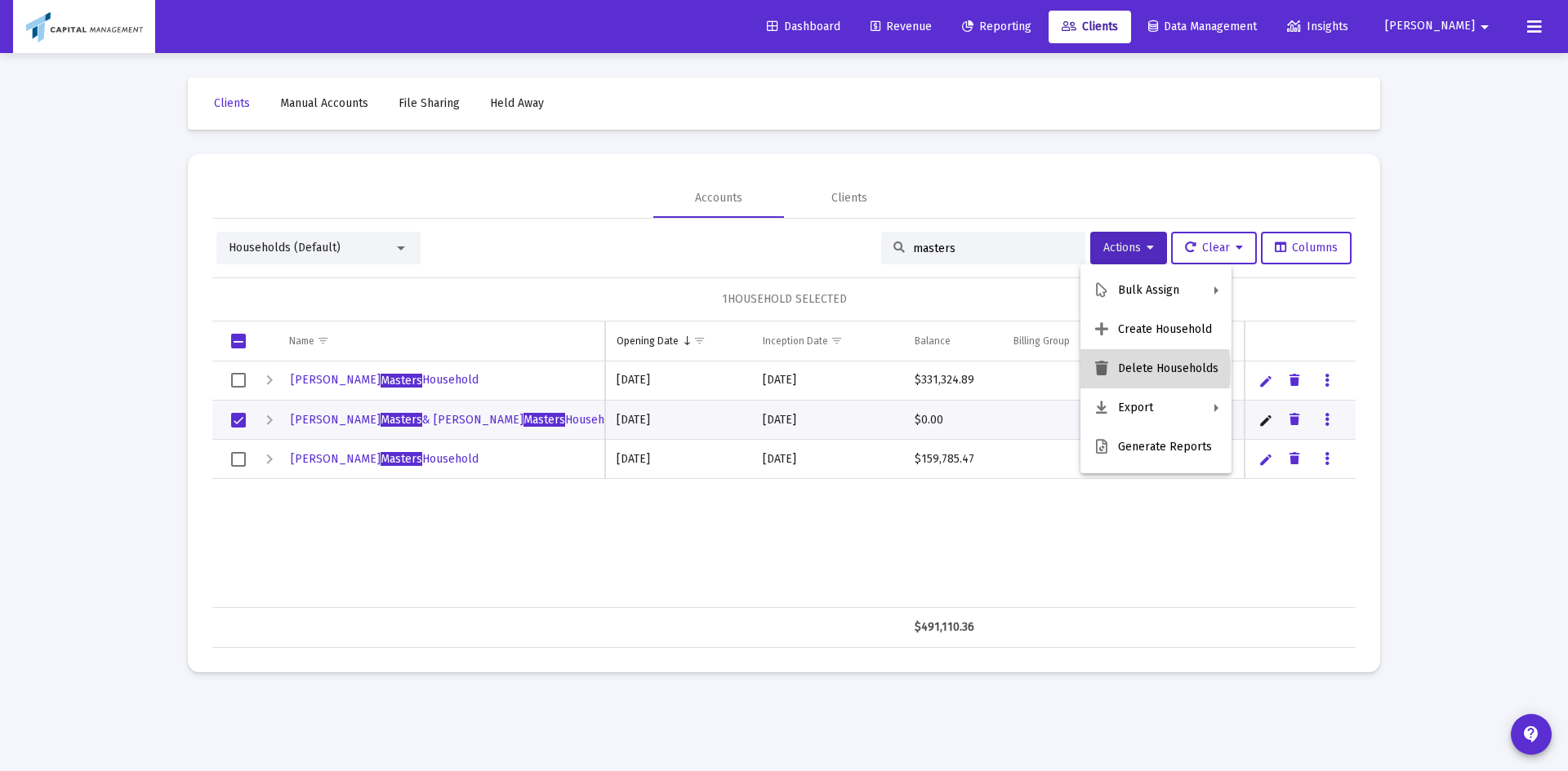
click at [1114, 371] on button "Delete Households" at bounding box center [1156, 368] width 151 height 39
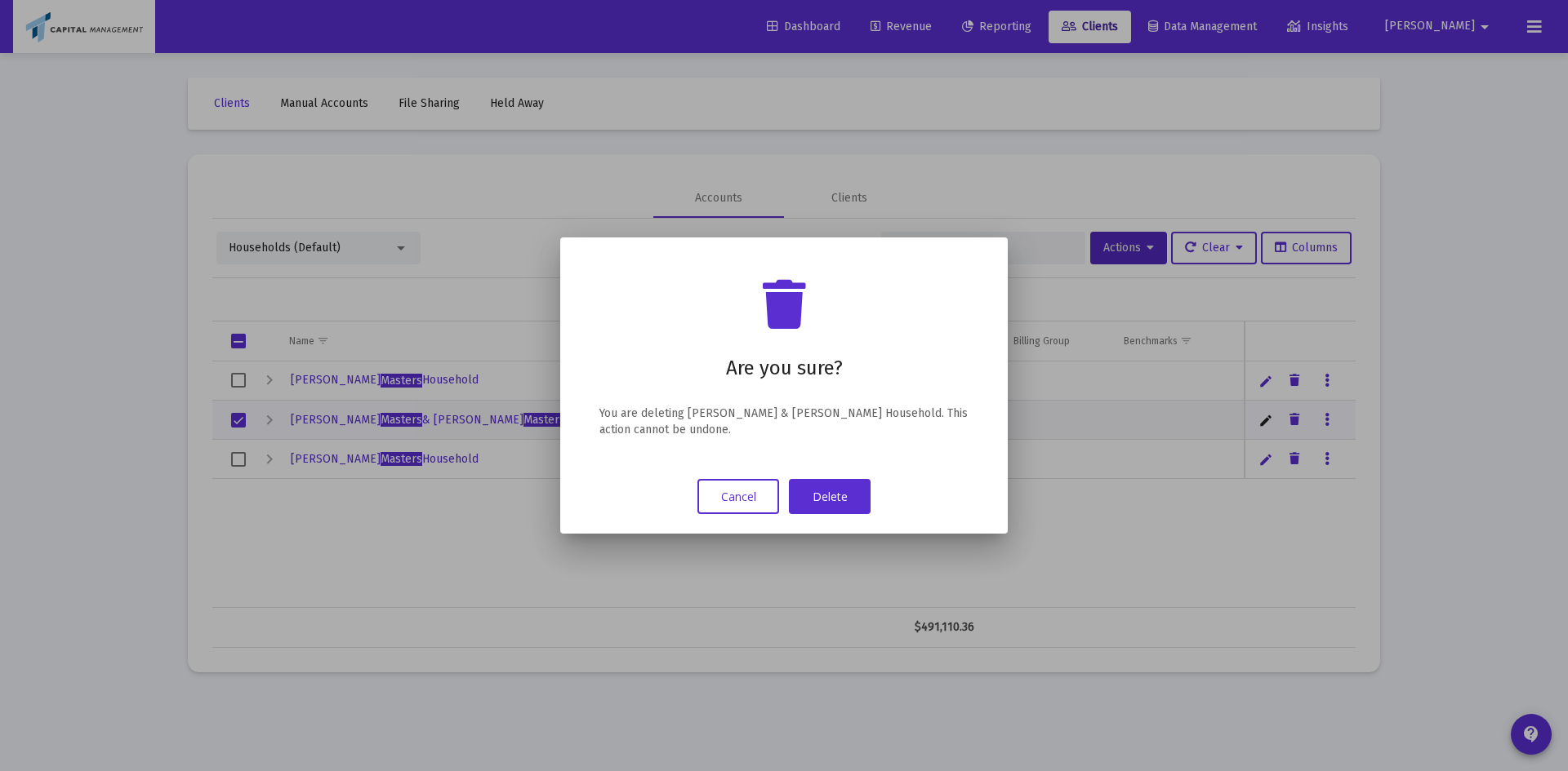
drag, startPoint x: 837, startPoint y: 480, endPoint x: 754, endPoint y: 503, distance: 86.1
click at [757, 503] on div "Cancel Delete" at bounding box center [784, 497] width 409 height 35
click at [754, 503] on button "Cancel" at bounding box center [738, 497] width 82 height 35
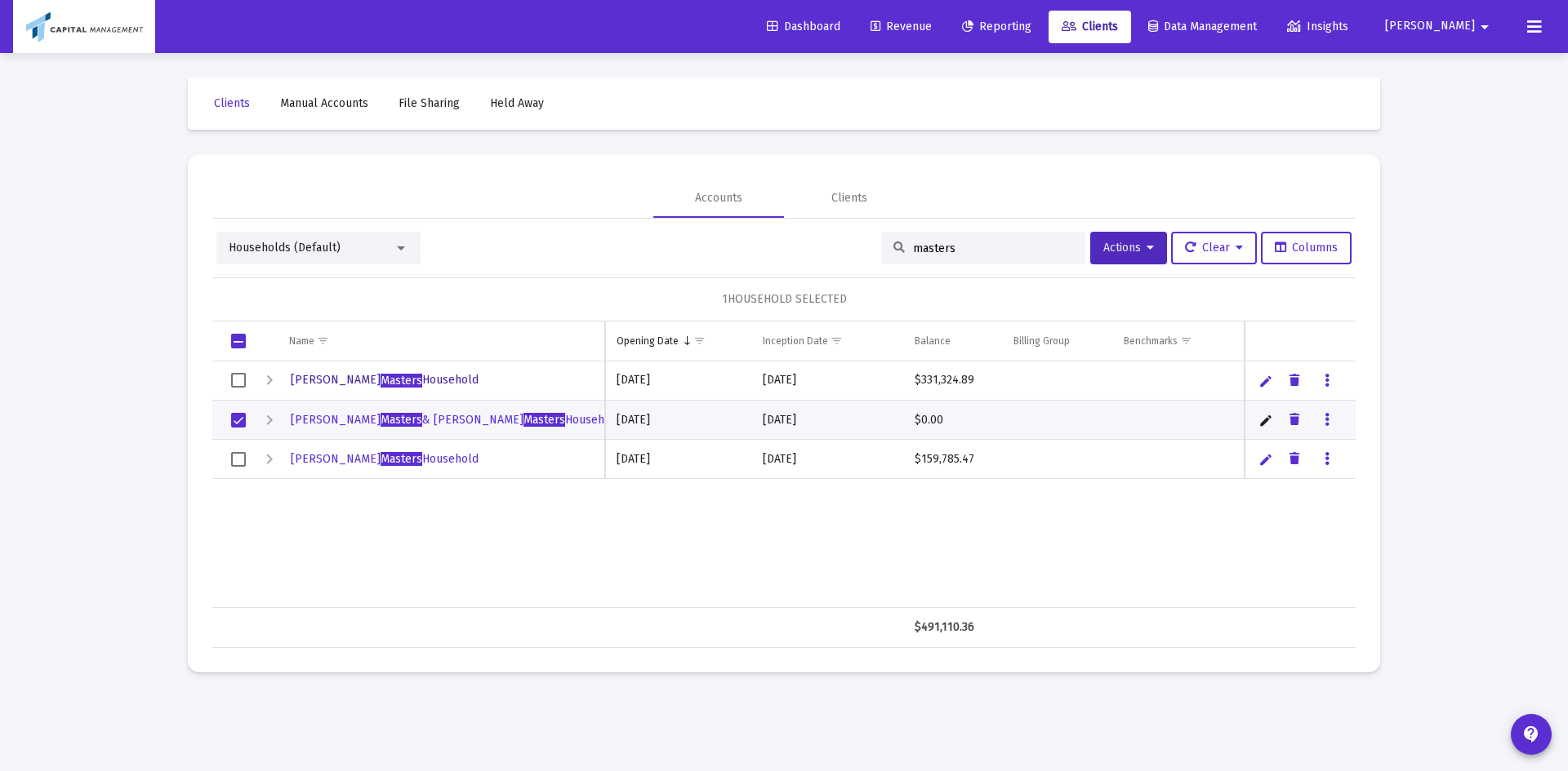
click at [370, 377] on span "[PERSON_NAME] Household" at bounding box center [384, 380] width 188 height 14
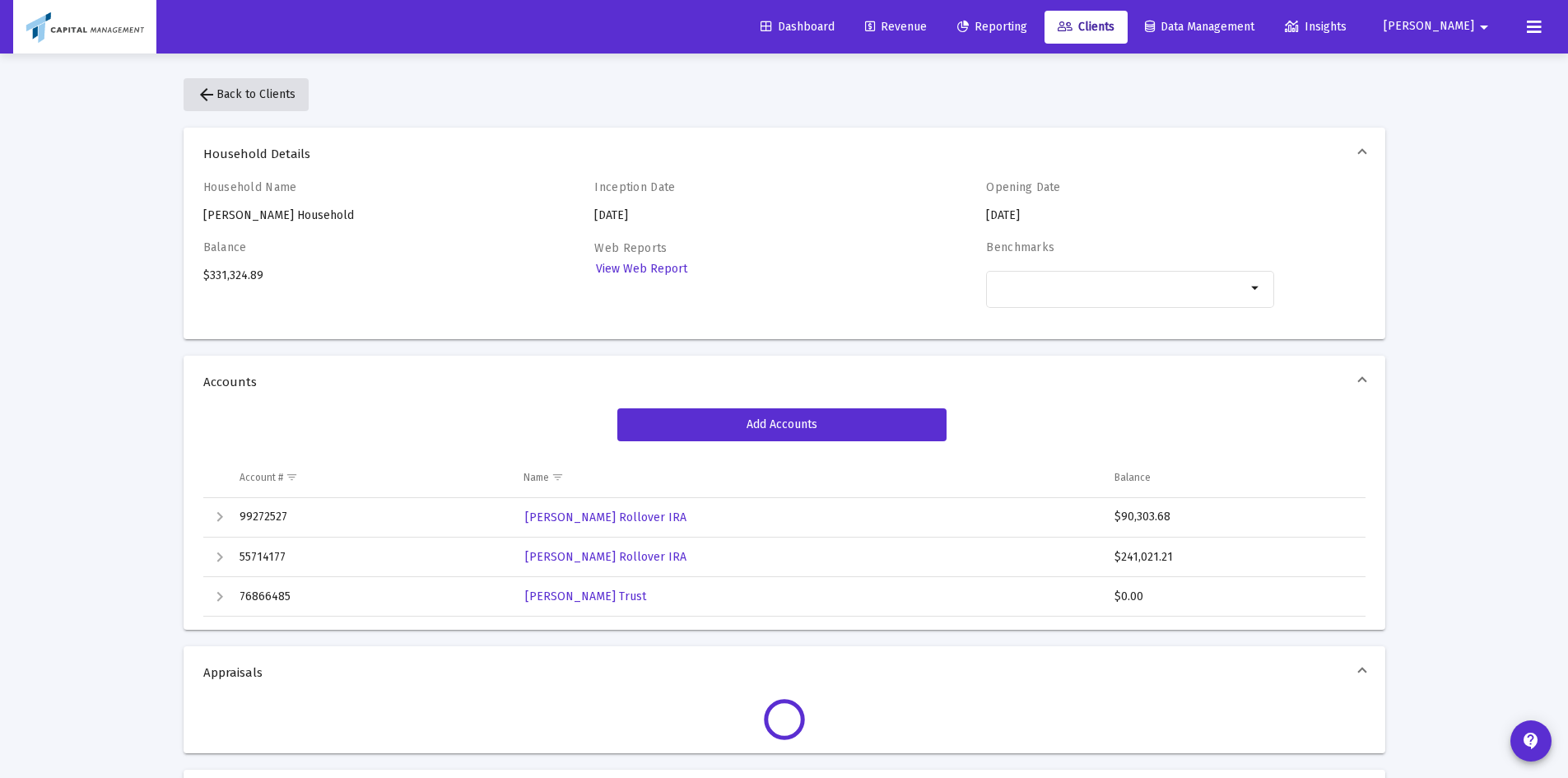
click at [276, 104] on button "arrow_back Back to Clients" at bounding box center [246, 94] width 126 height 33
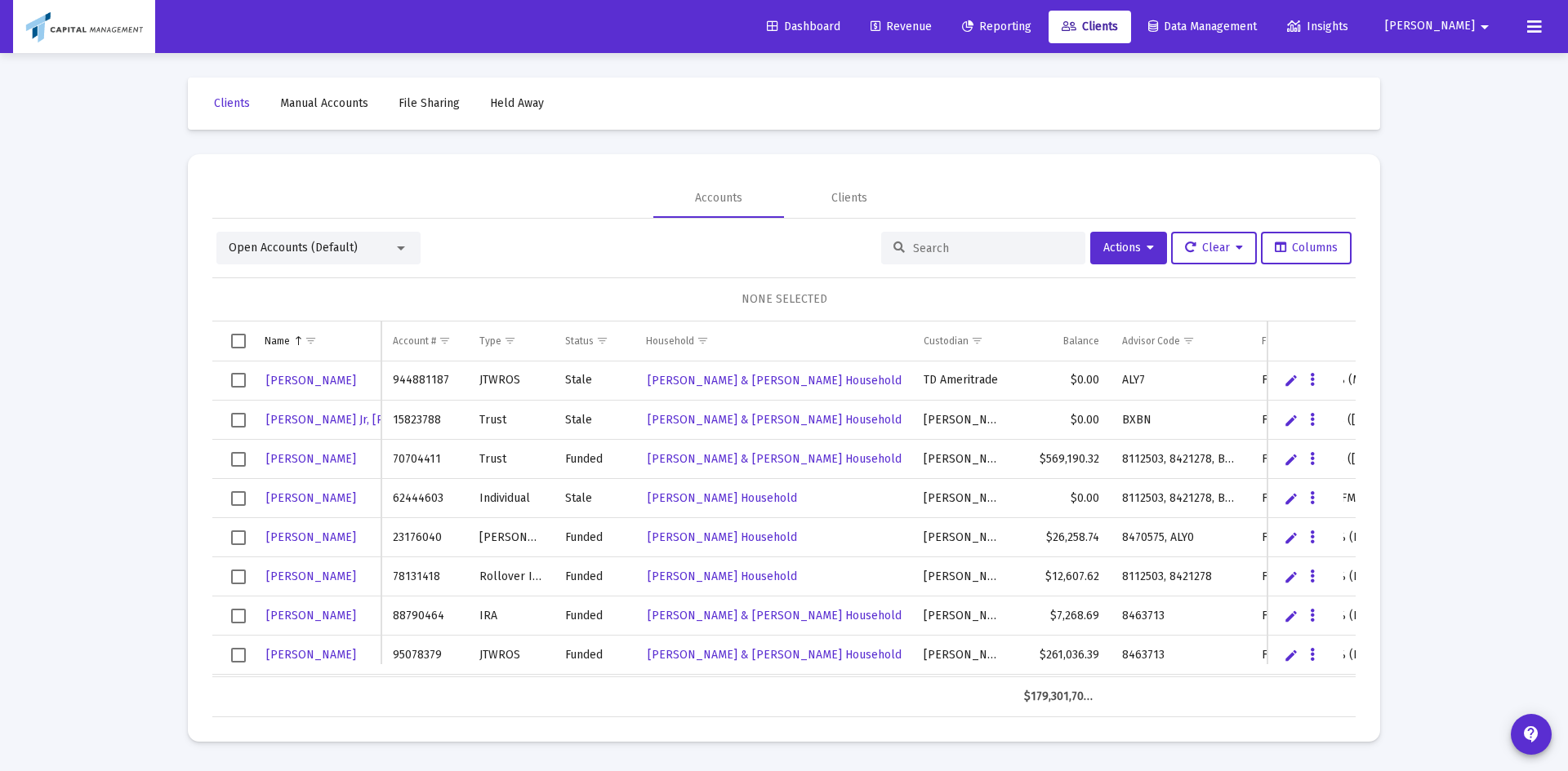
click at [947, 257] on div at bounding box center [983, 248] width 204 height 33
click at [945, 245] on input at bounding box center [993, 248] width 160 height 14
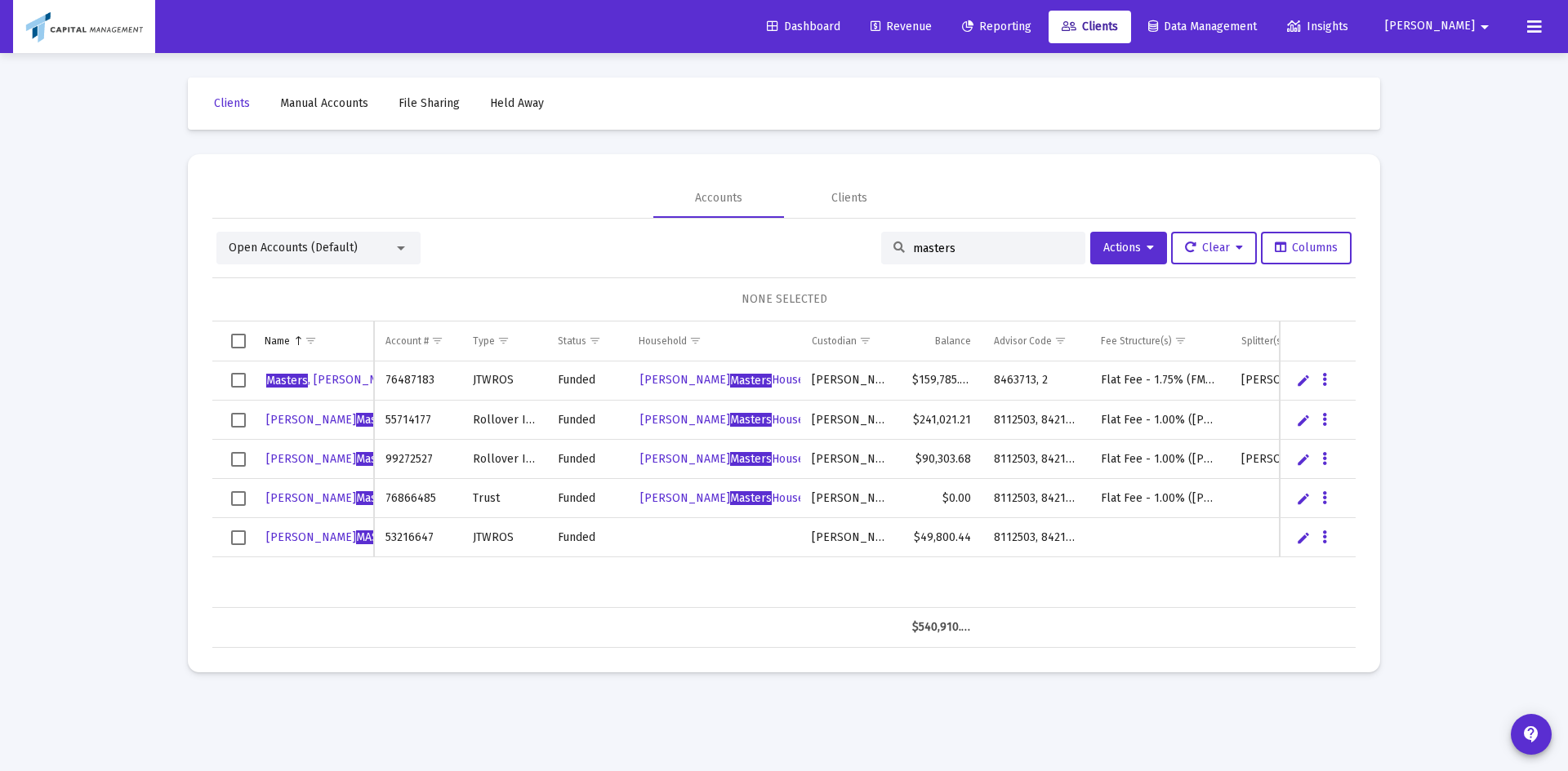
click at [310, 241] on span "Open Accounts (Default)" at bounding box center [293, 247] width 129 height 14
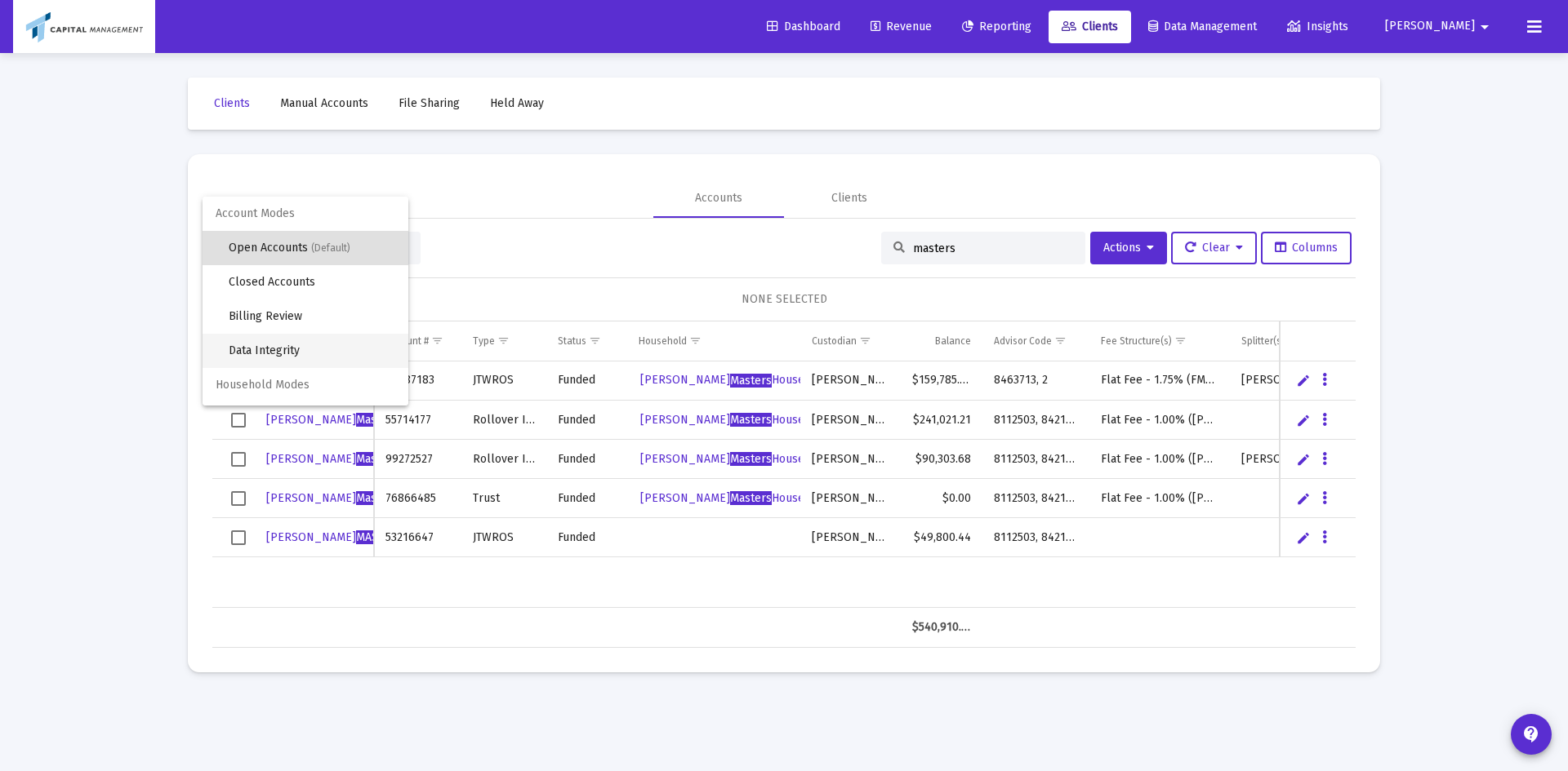
scroll to position [31, 0]
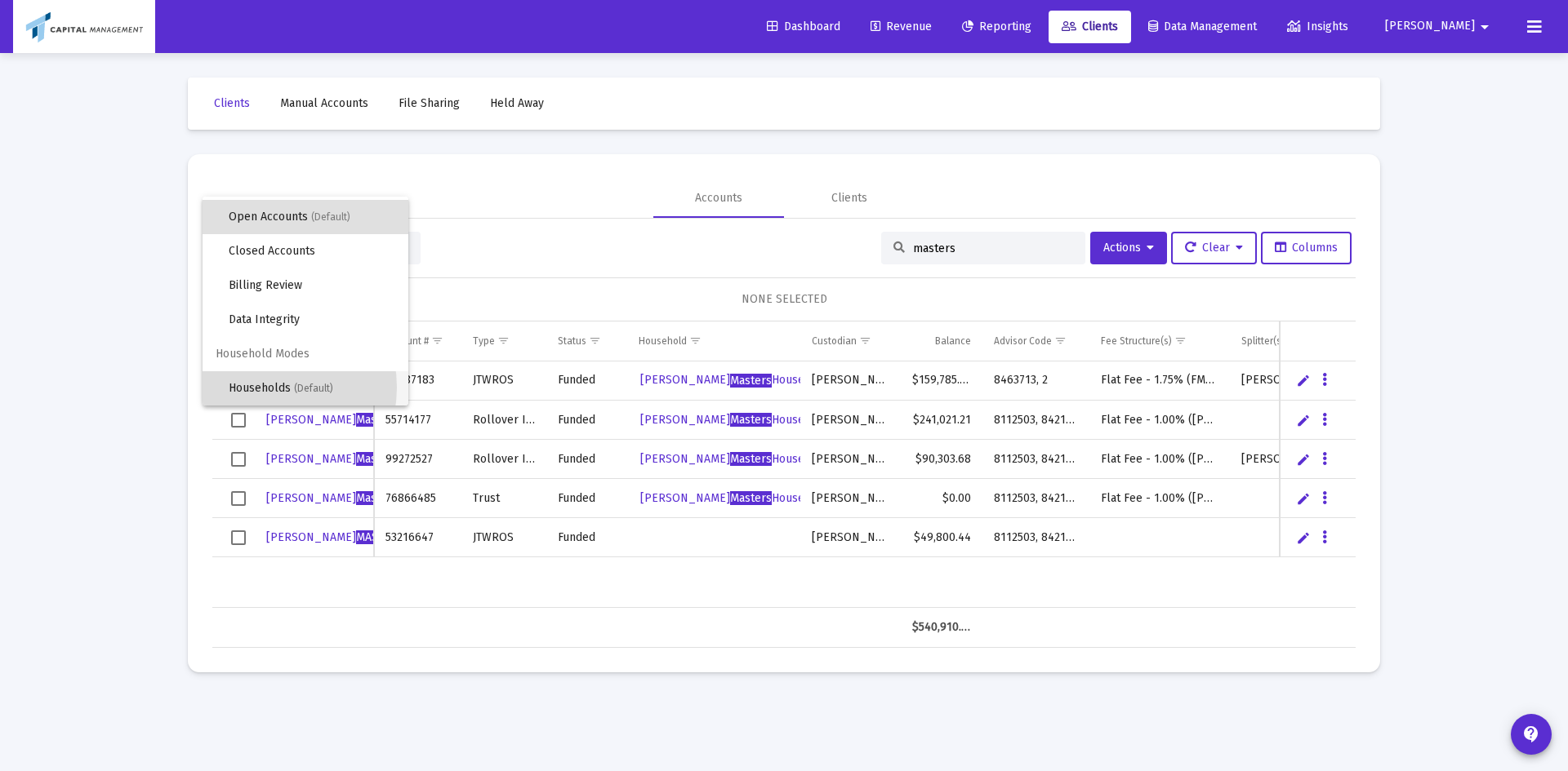
click at [260, 388] on span "Households (Default)" at bounding box center [312, 388] width 166 height 34
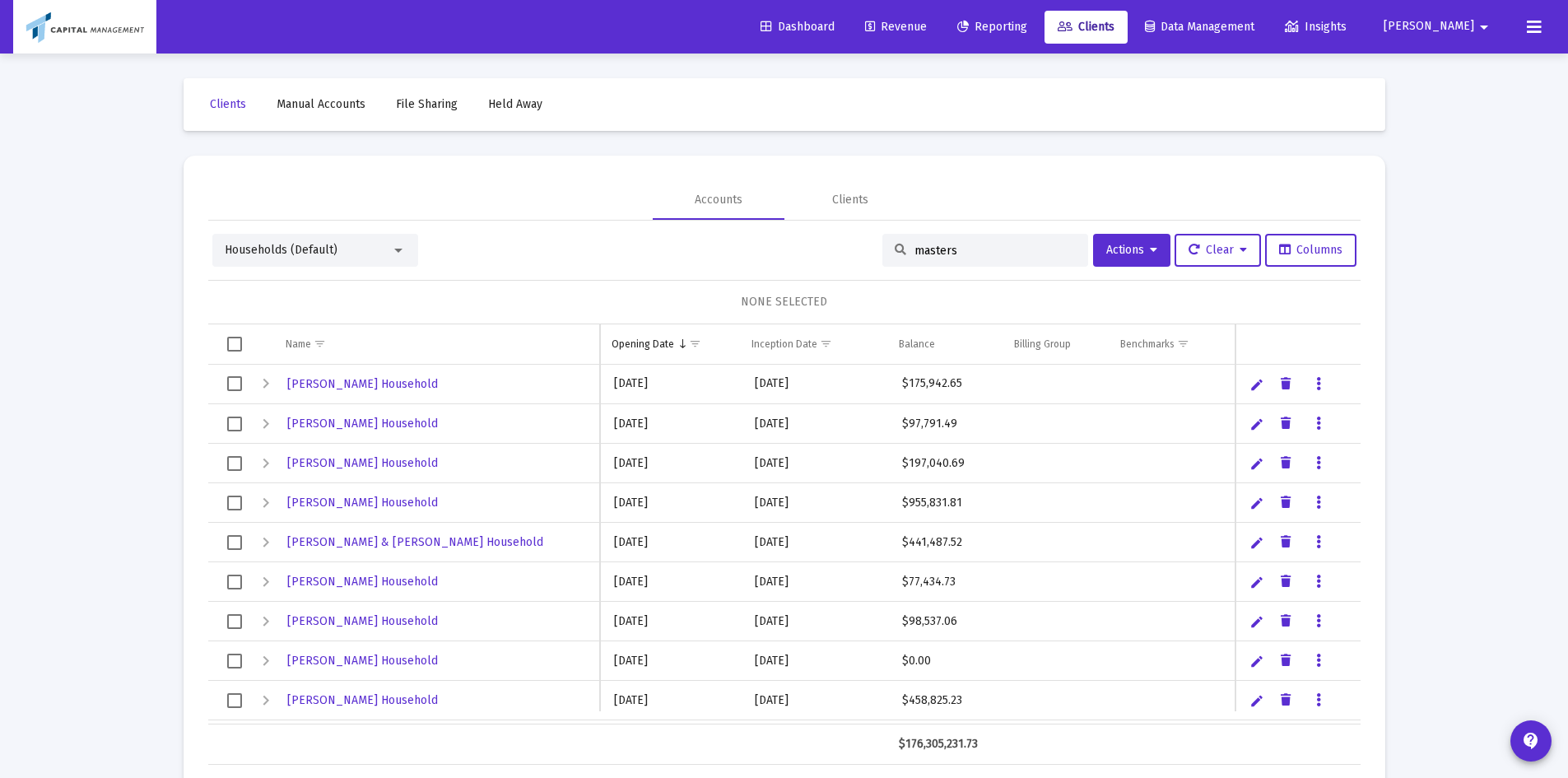
click at [1000, 249] on input "masters" at bounding box center [996, 250] width 162 height 14
click at [937, 238] on div "masters" at bounding box center [985, 250] width 206 height 33
drag, startPoint x: 937, startPoint y: 238, endPoint x: 936, endPoint y: 248, distance: 10.0
click at [937, 244] on div "masters" at bounding box center [985, 250] width 206 height 33
click at [936, 248] on input "masters" at bounding box center [996, 250] width 162 height 14
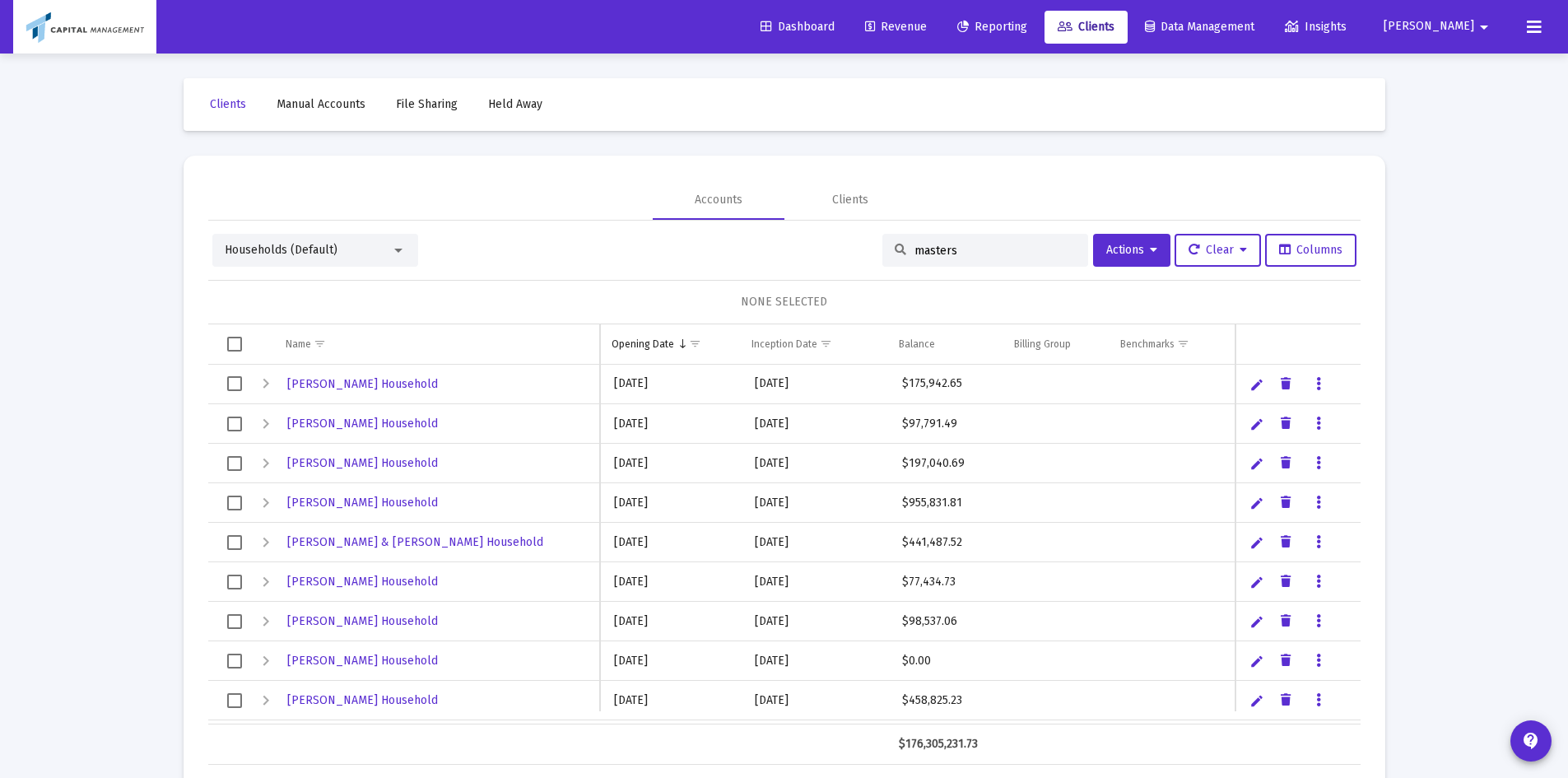
click at [936, 248] on input "masters" at bounding box center [996, 250] width 162 height 14
type input "masters"
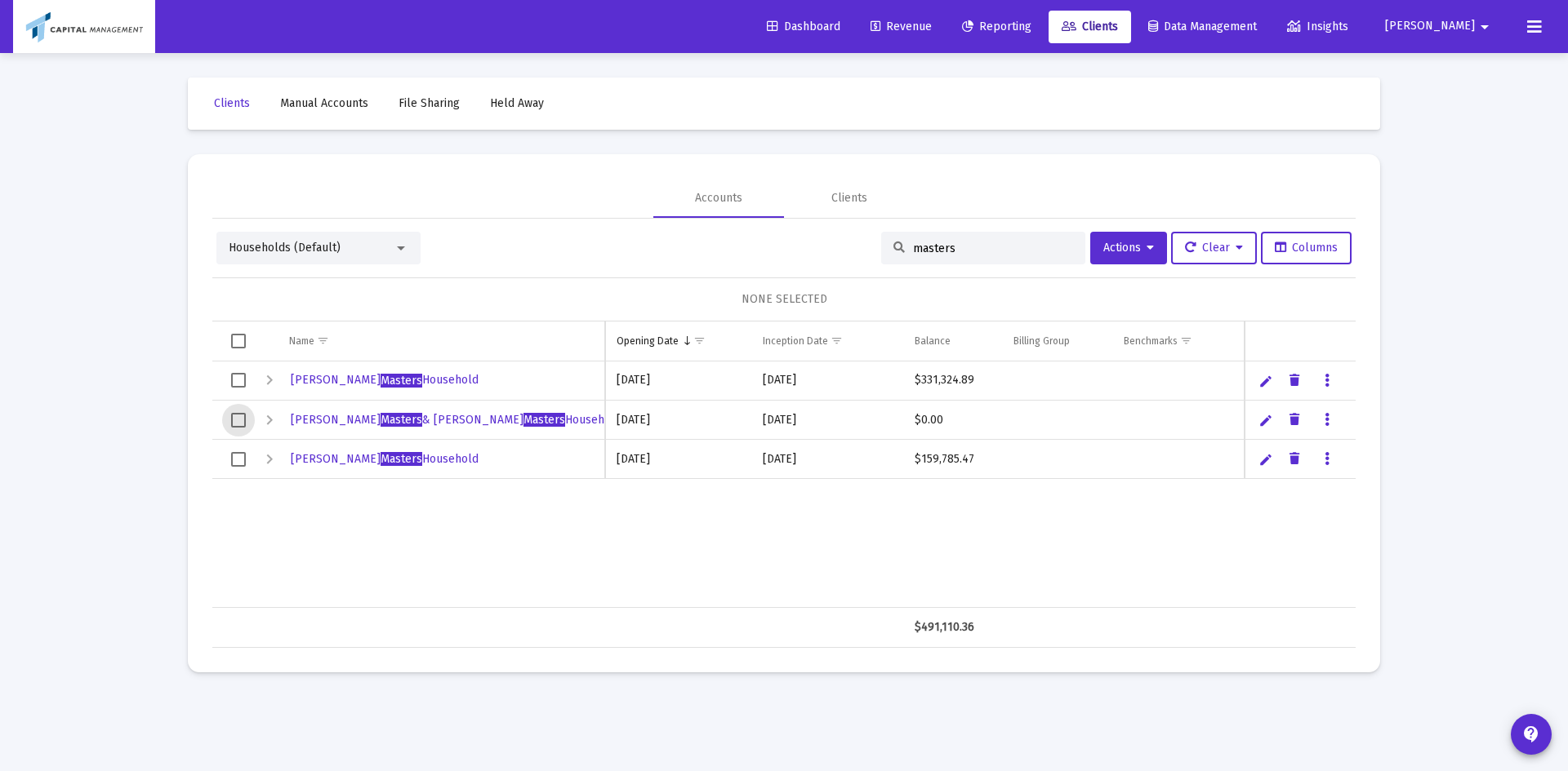
click at [237, 422] on span "Select row" at bounding box center [239, 420] width 15 height 15
click at [1110, 258] on button "Actions" at bounding box center [1128, 248] width 77 height 33
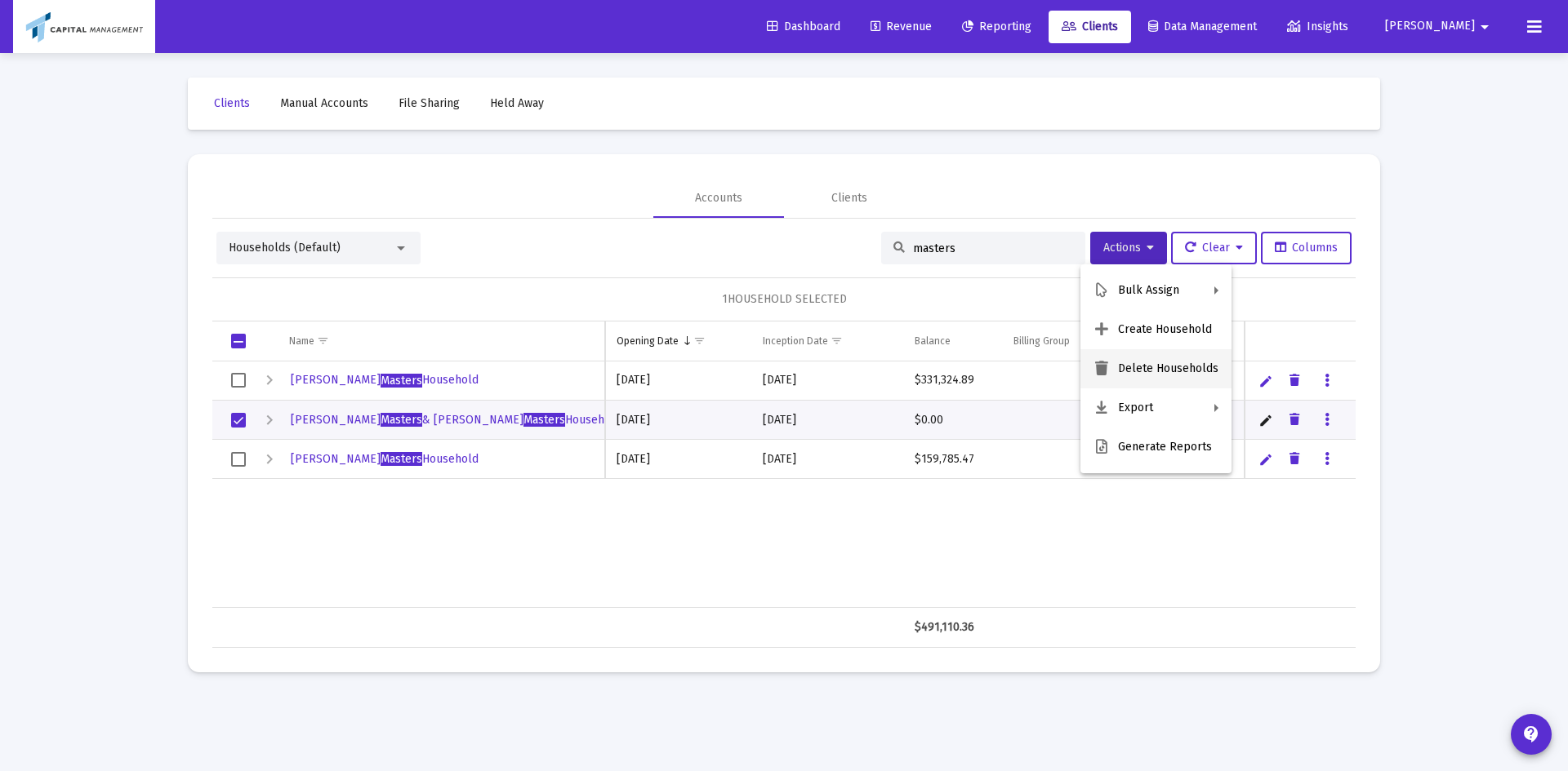
click at [1164, 372] on button "Delete Households" at bounding box center [1156, 368] width 151 height 39
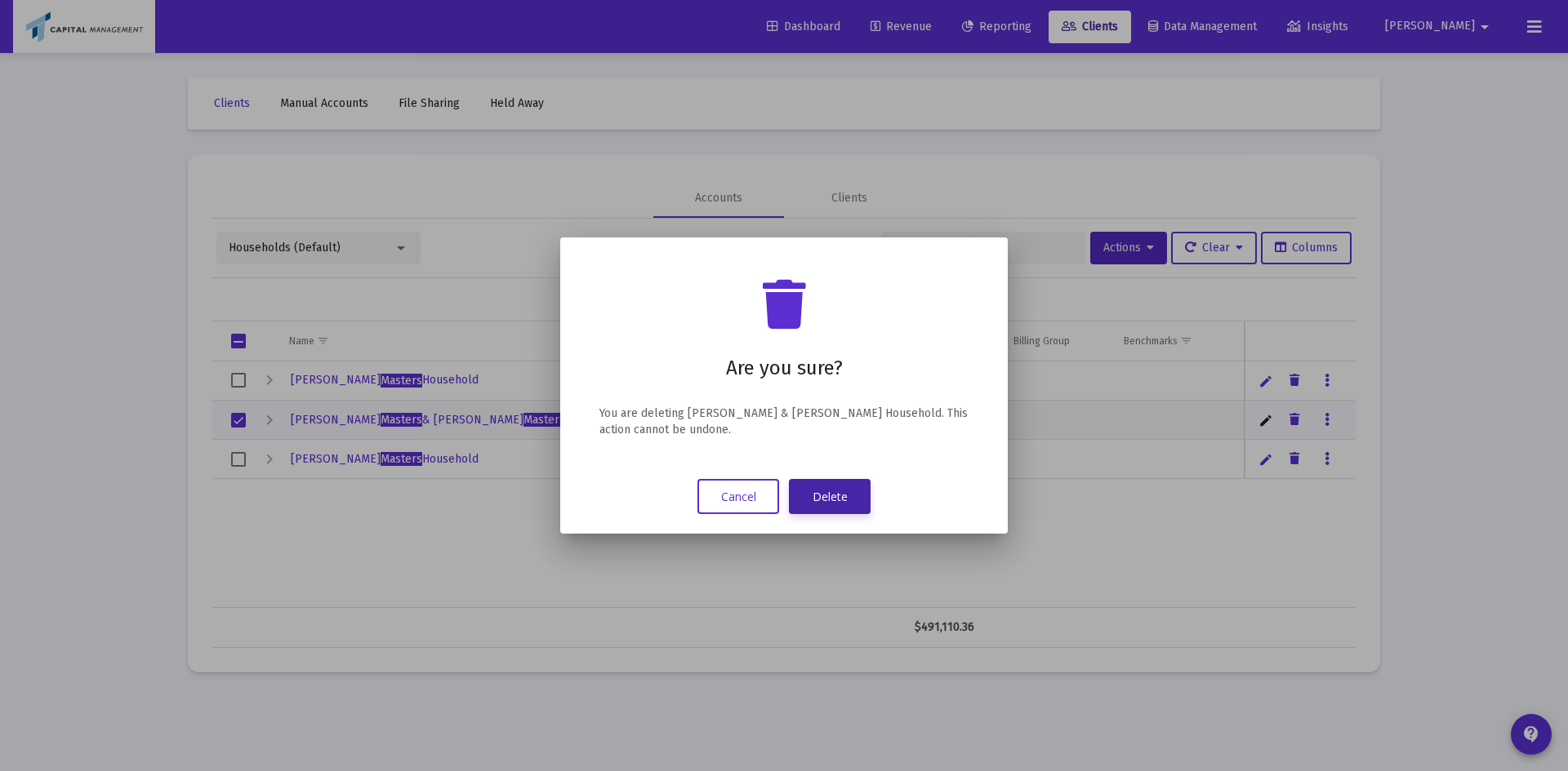
click at [856, 505] on button "Delete" at bounding box center [830, 497] width 82 height 35
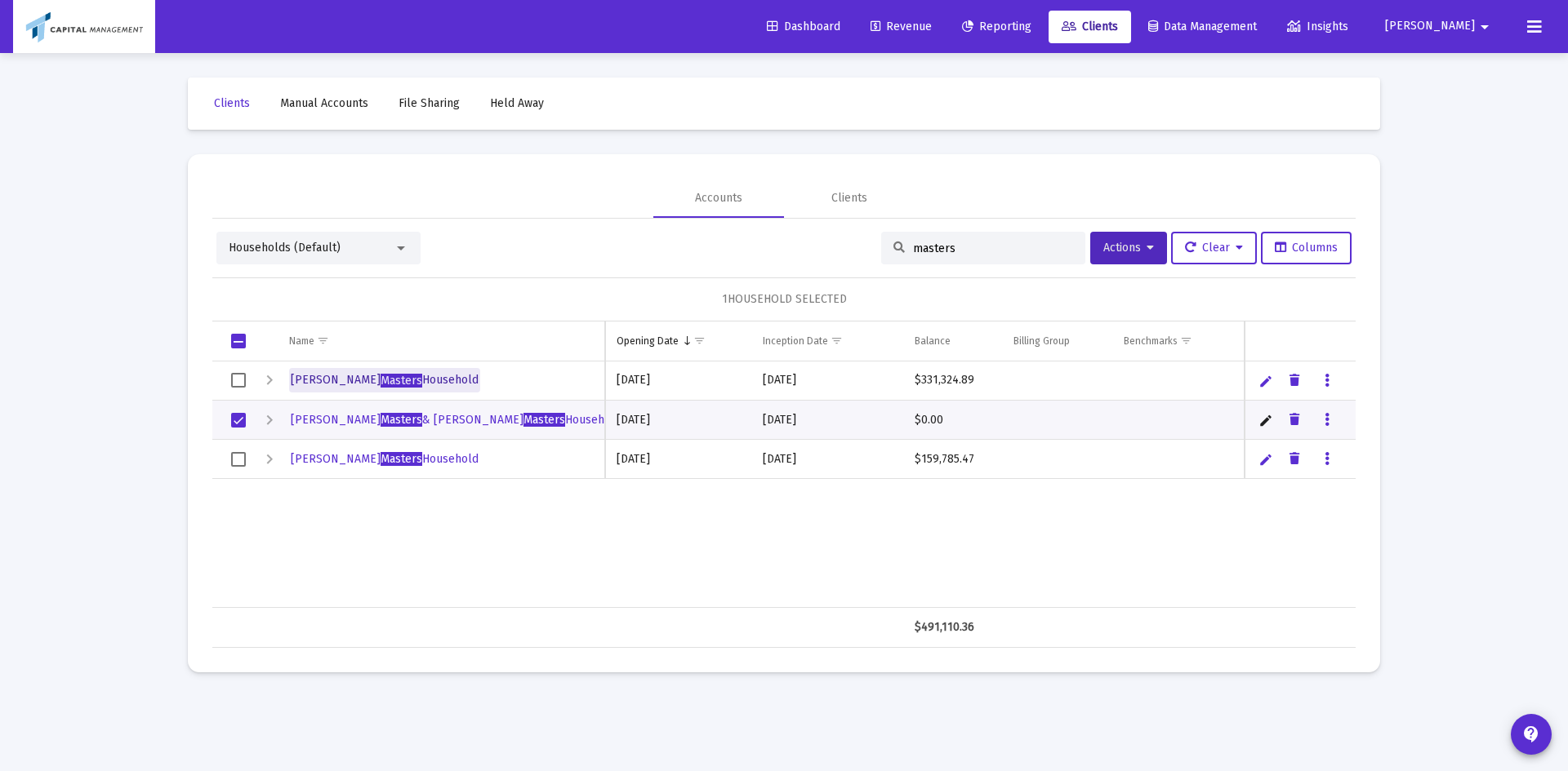
click at [400, 373] on span "[PERSON_NAME] Household" at bounding box center [384, 380] width 188 height 14
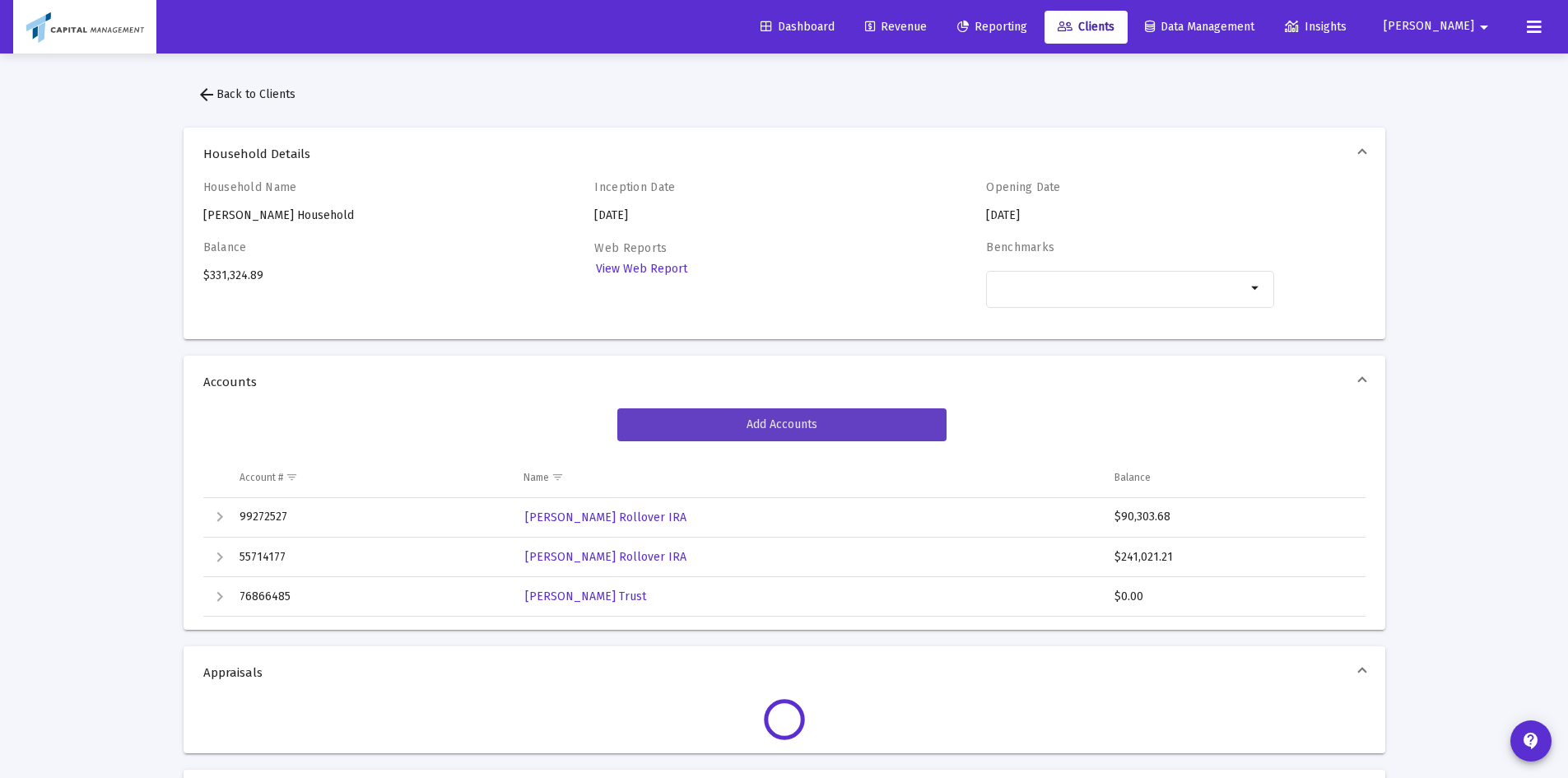
click at [757, 419] on span "Add Accounts" at bounding box center [782, 424] width 71 height 14
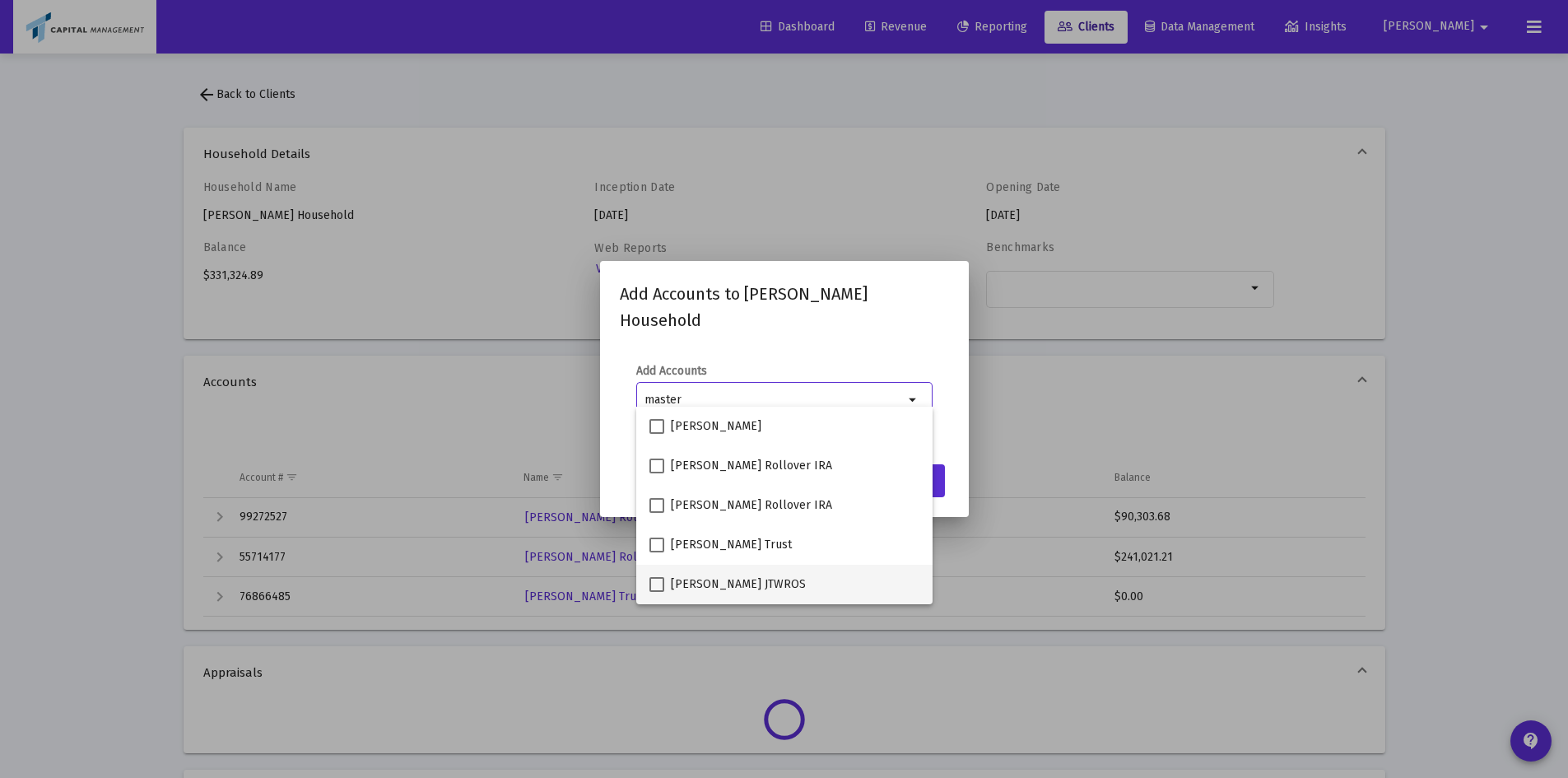
type input "master"
click at [650, 577] on label "[PERSON_NAME] JTWROS" at bounding box center [728, 584] width 157 height 19
click at [656, 593] on input "[PERSON_NAME] JTWROS" at bounding box center [656, 593] width 1 height 1
checkbox input "true"
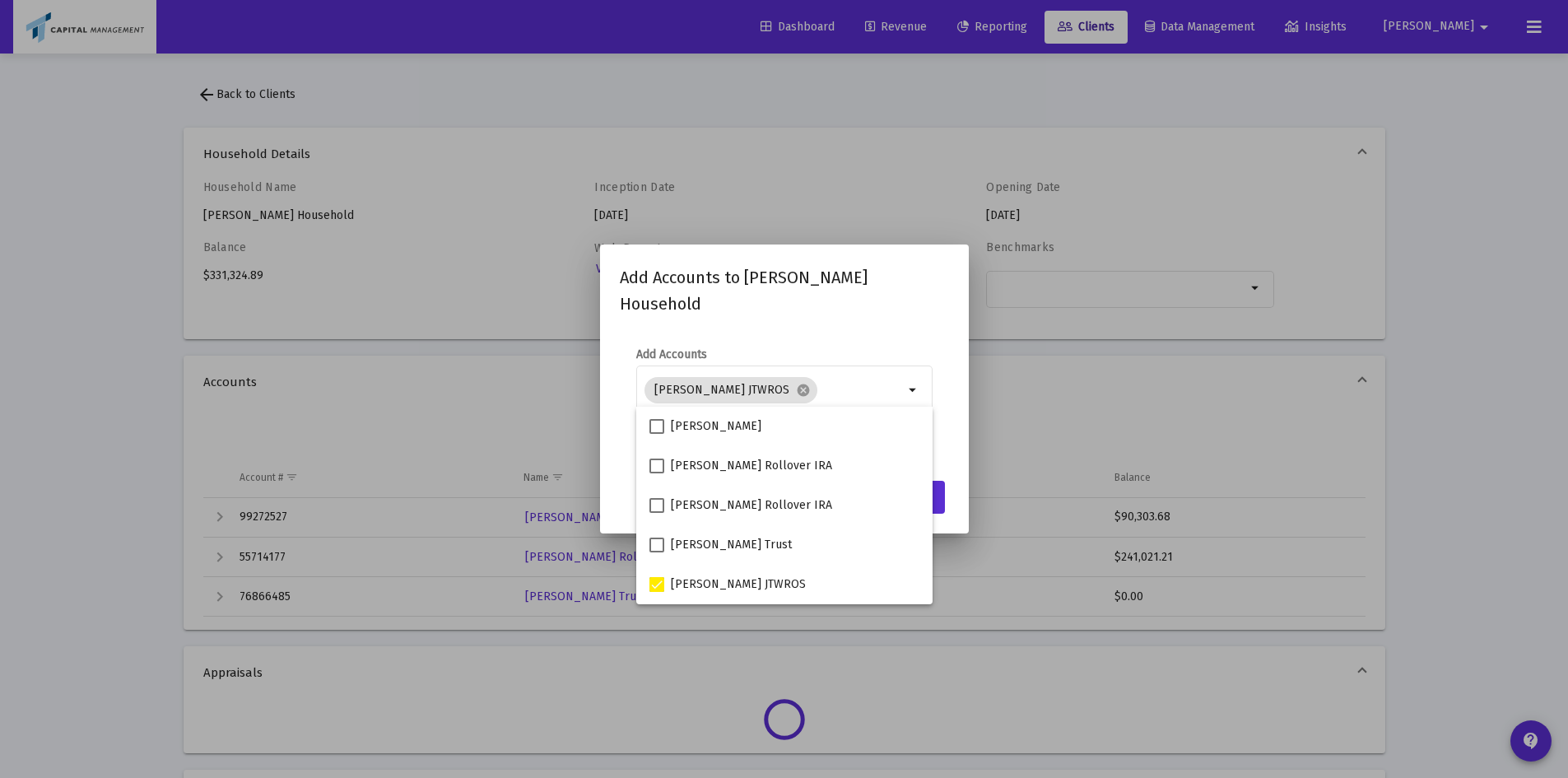
click at [954, 443] on mat-dialog-content "Add Accounts [PERSON_NAME] JTWROS cancel master arrow_drop_down" at bounding box center [784, 400] width 369 height 141
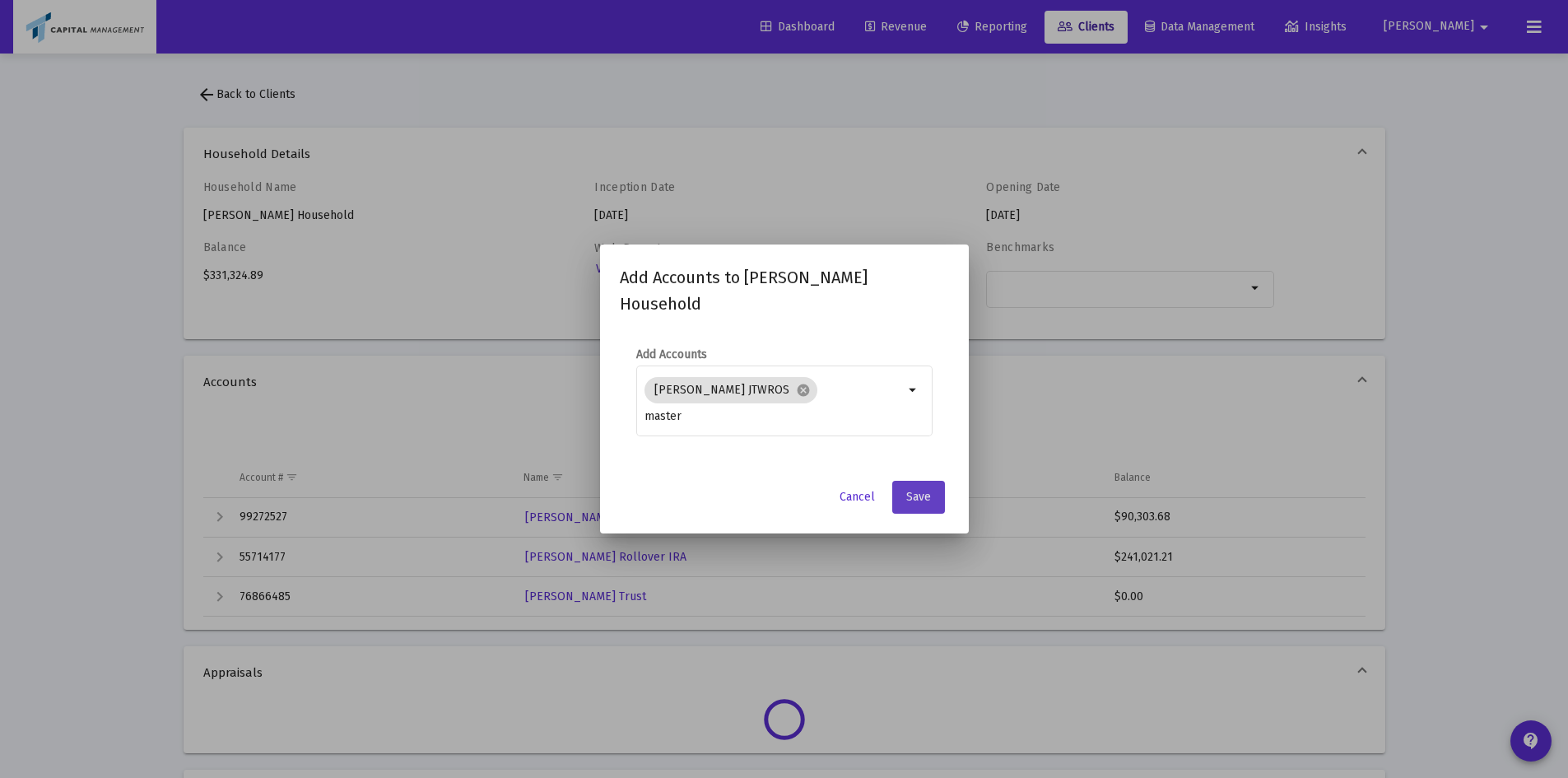
click at [924, 491] on span "Save" at bounding box center [918, 496] width 24 height 14
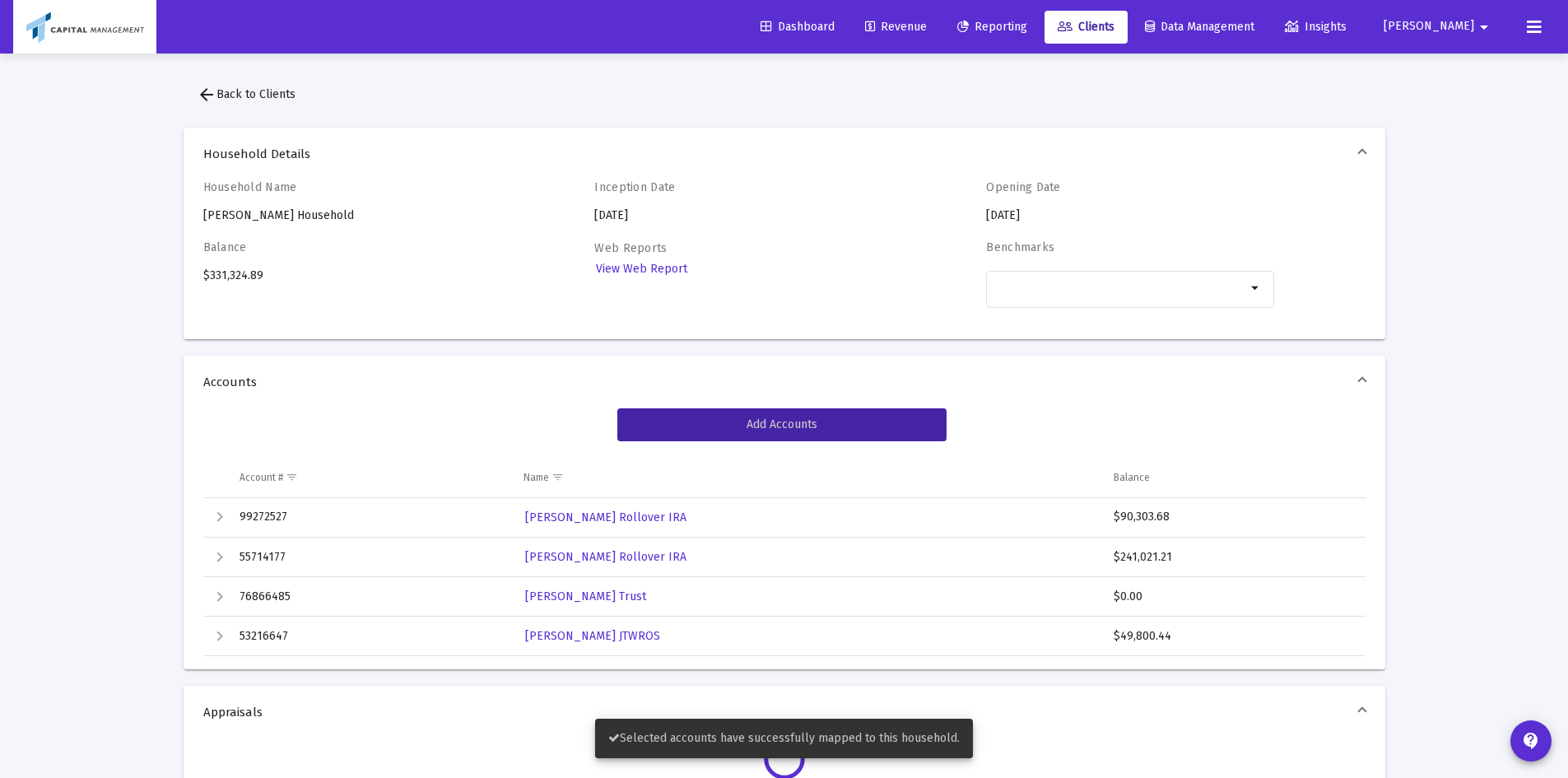
click at [1073, 28] on icon at bounding box center [1066, 27] width 15 height 12
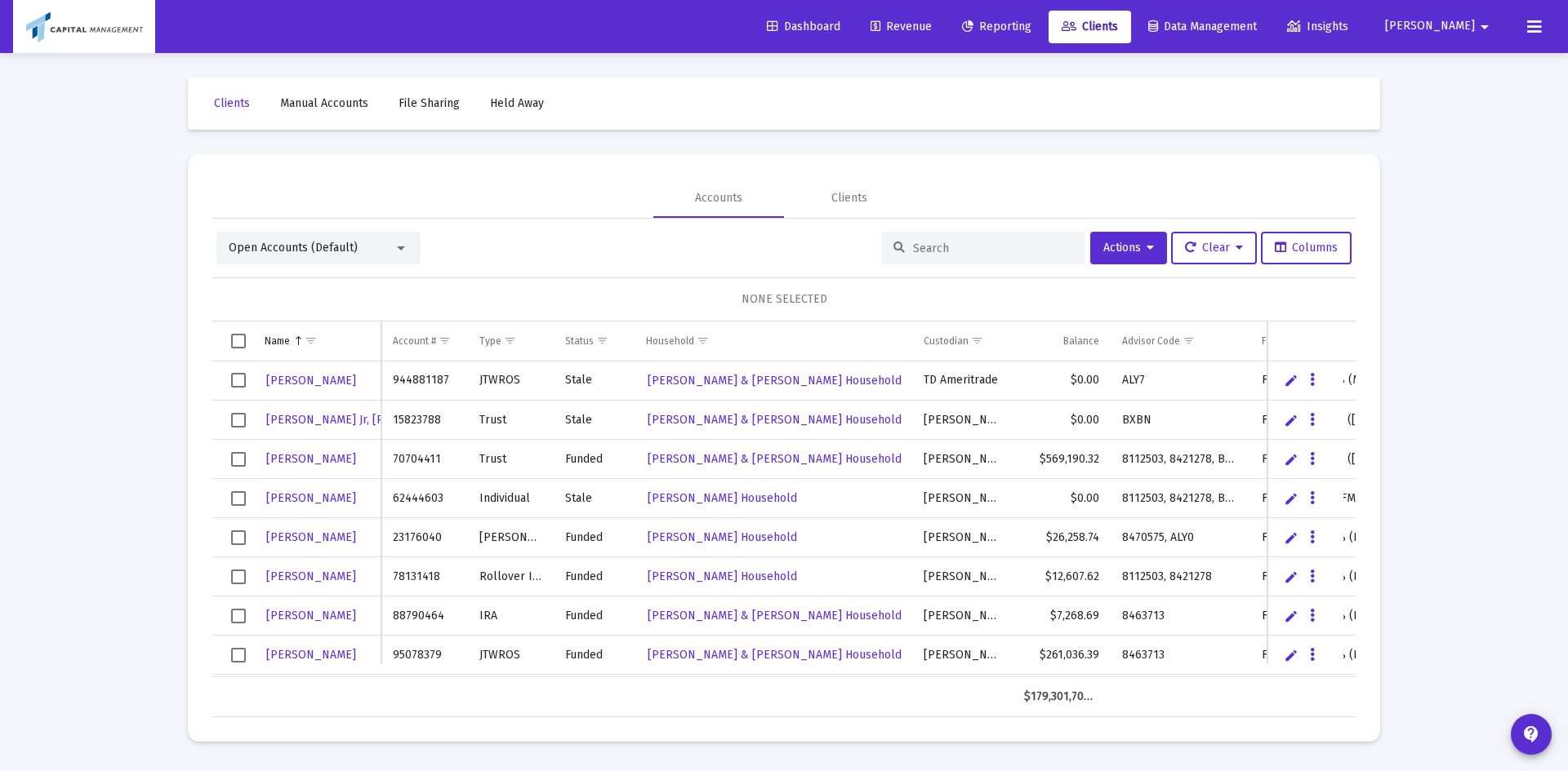
click at [355, 244] on div "Open Accounts (Default)" at bounding box center [311, 248] width 165 height 17
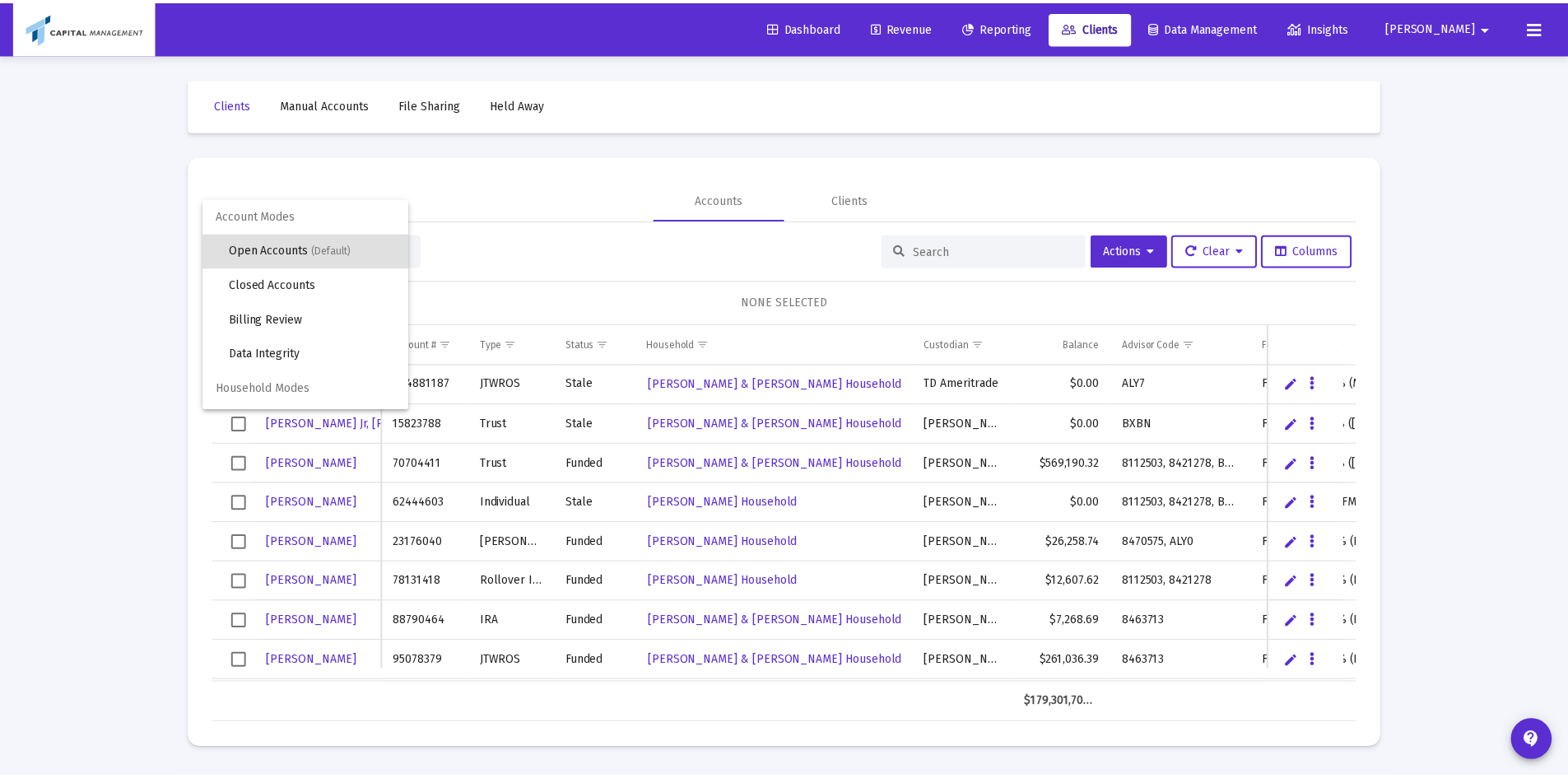
scroll to position [31, 0]
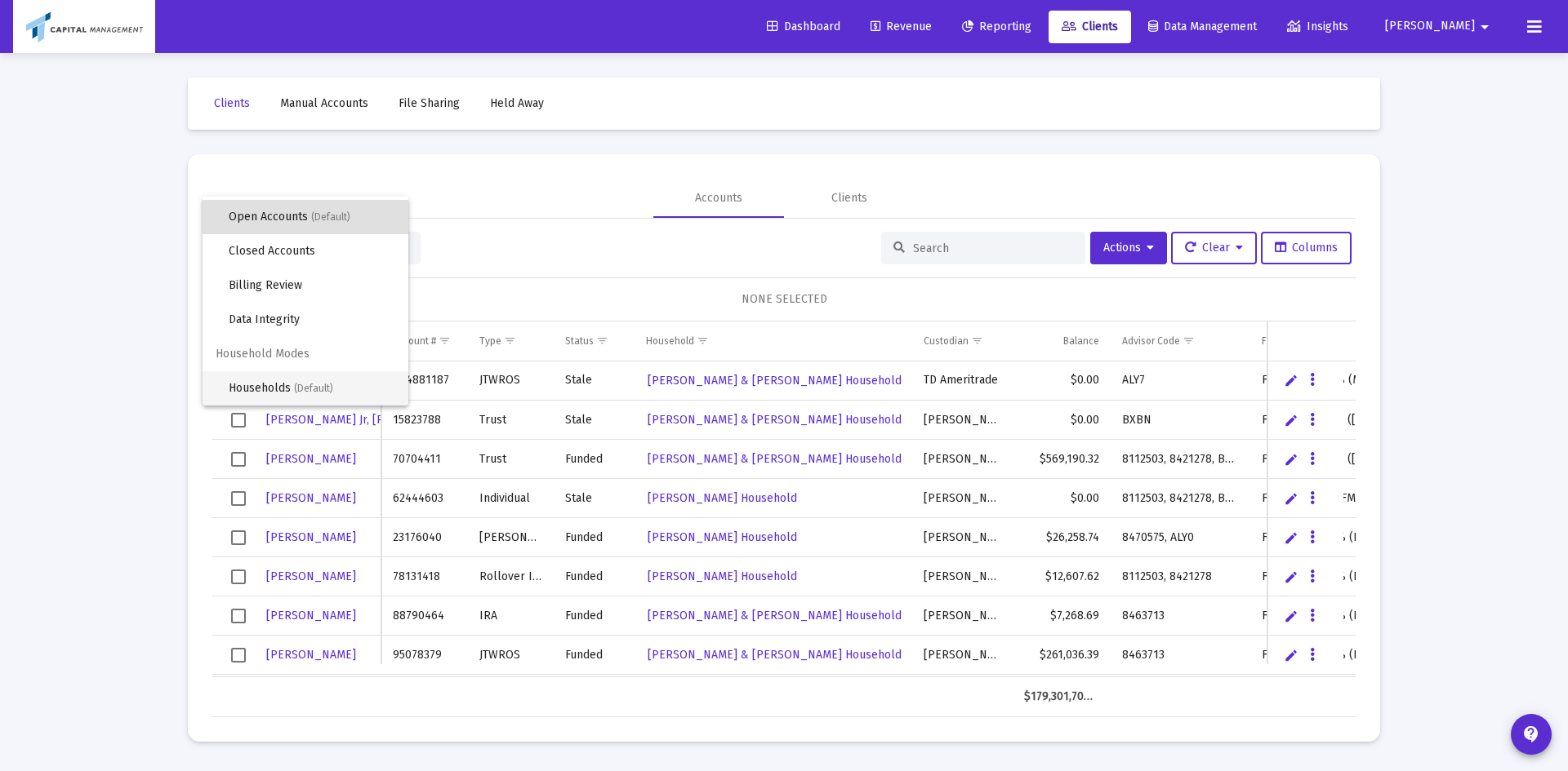
click at [307, 378] on span "Households (Default)" at bounding box center [312, 388] width 166 height 34
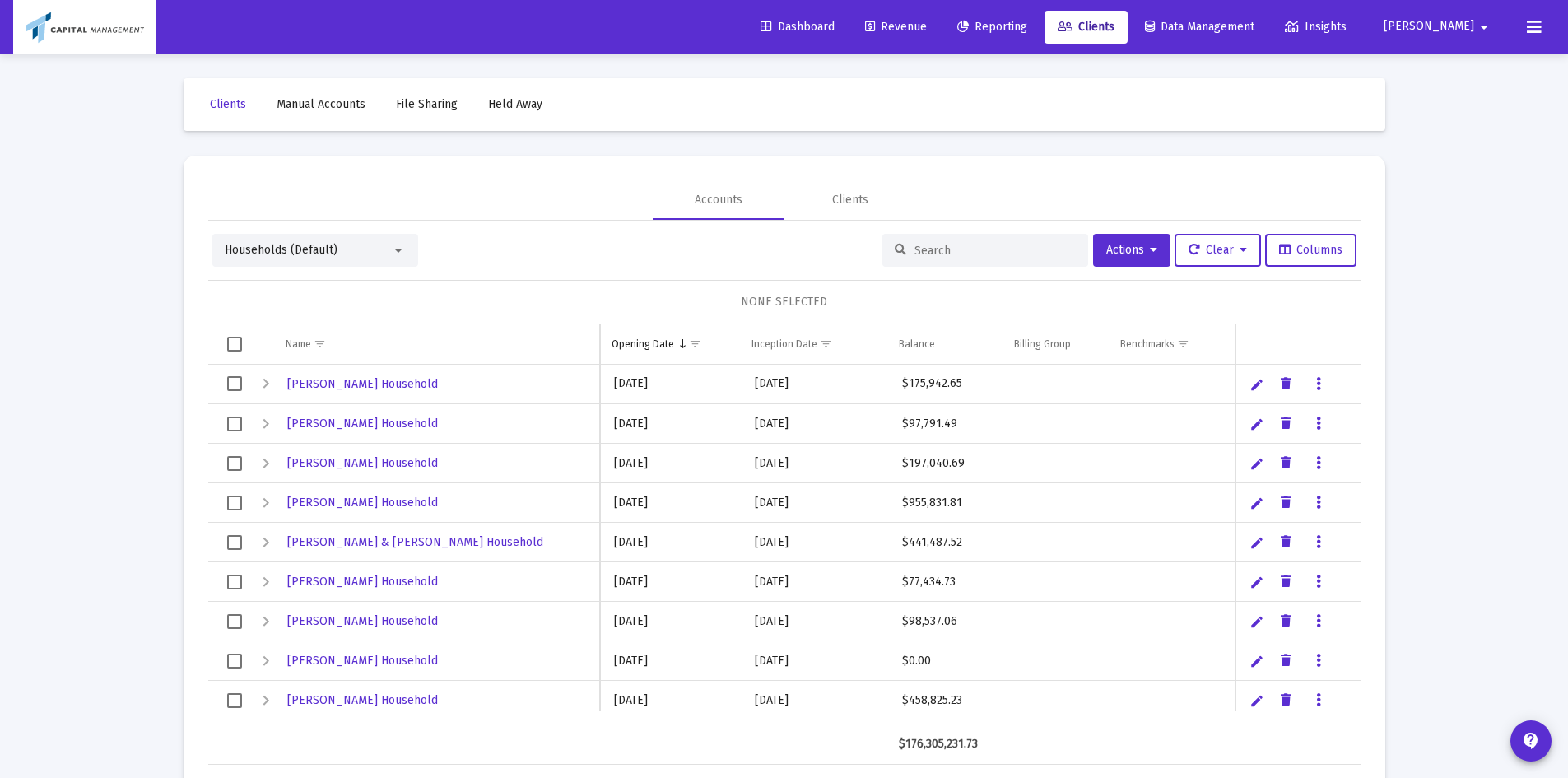
click at [950, 255] on input at bounding box center [996, 250] width 162 height 14
type input "[PERSON_NAME]"
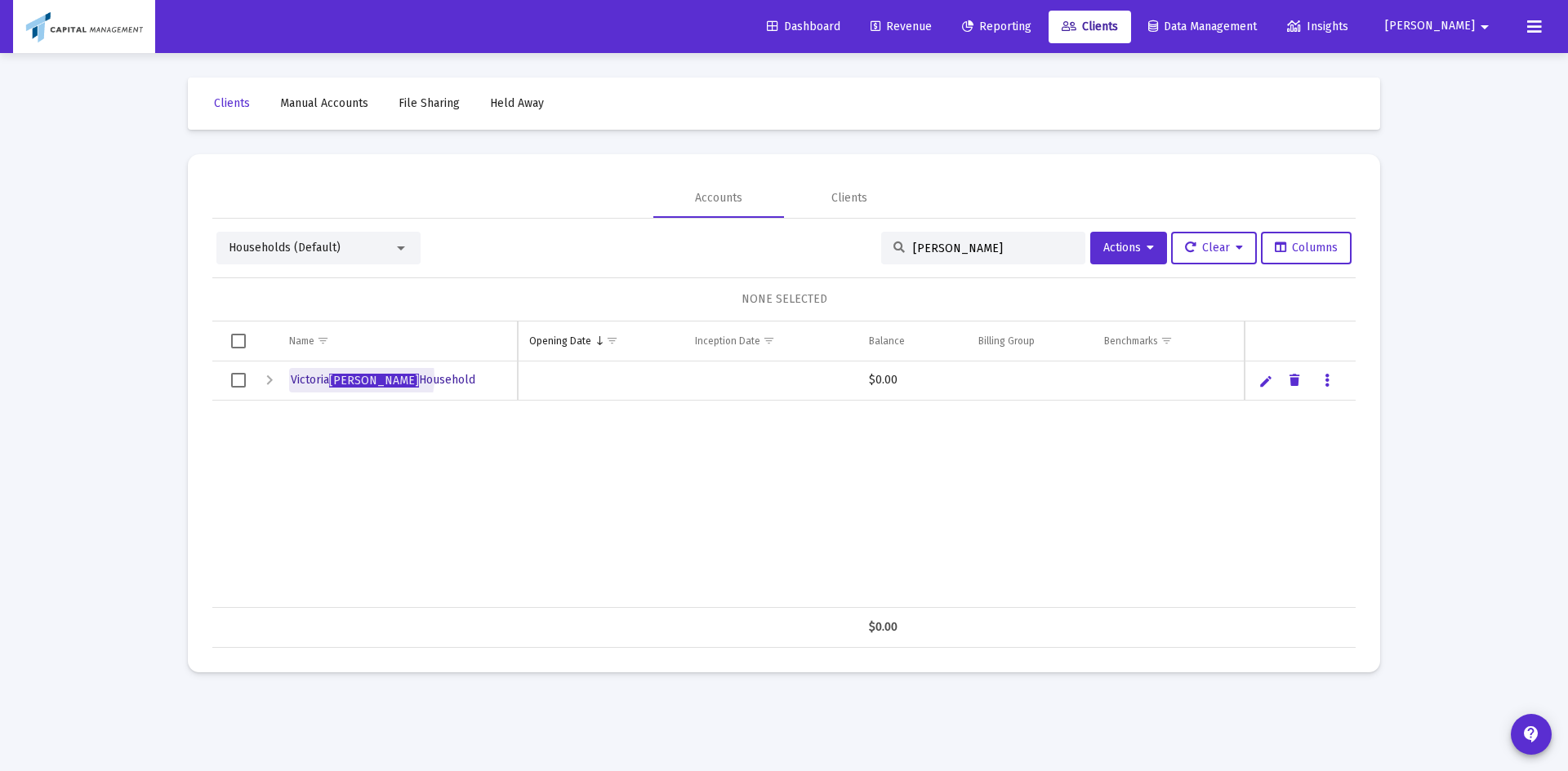
click at [351, 378] on span "[PERSON_NAME]" at bounding box center [374, 381] width 89 height 14
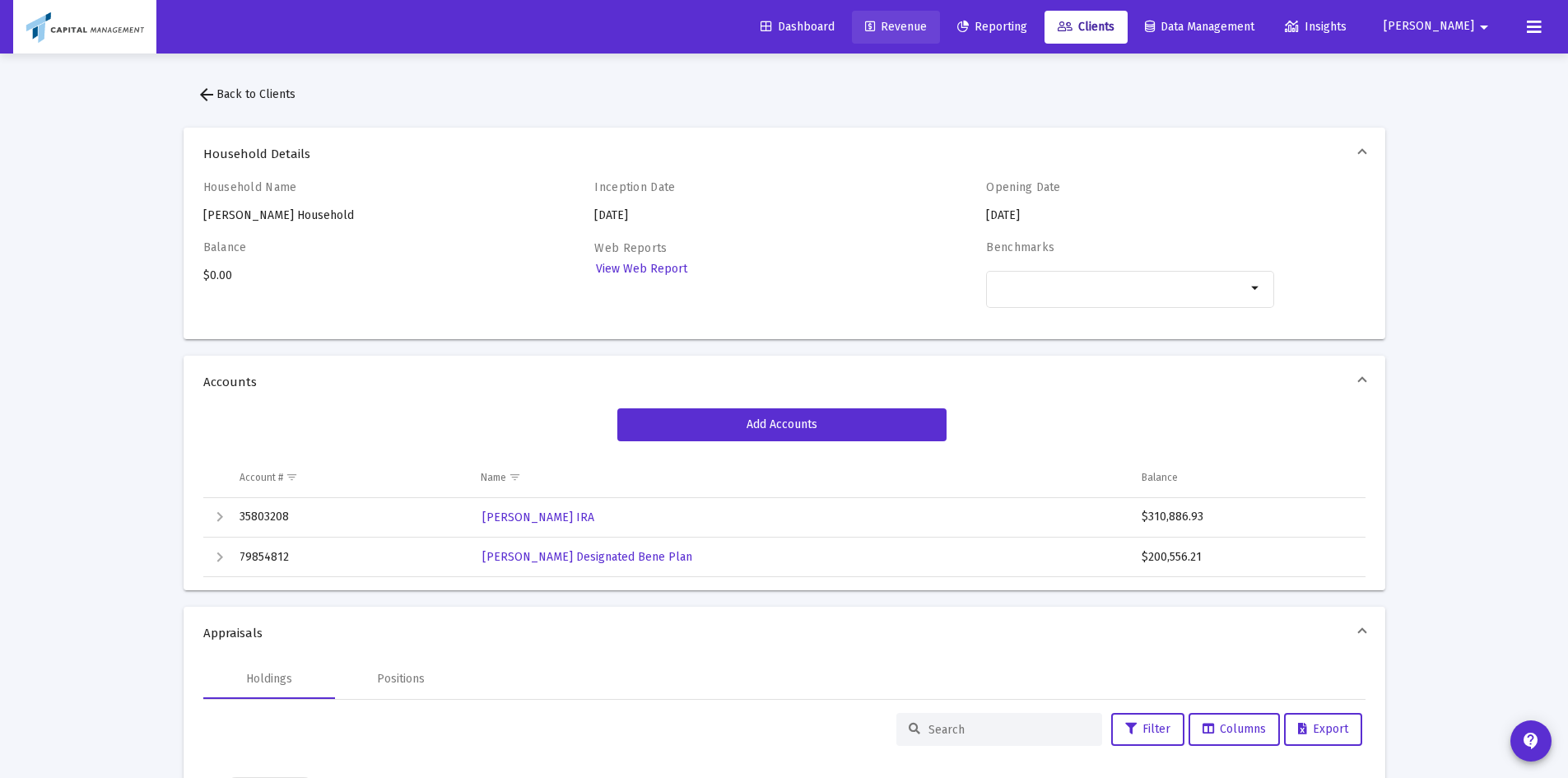
click at [927, 30] on span "Revenue" at bounding box center [896, 26] width 62 height 14
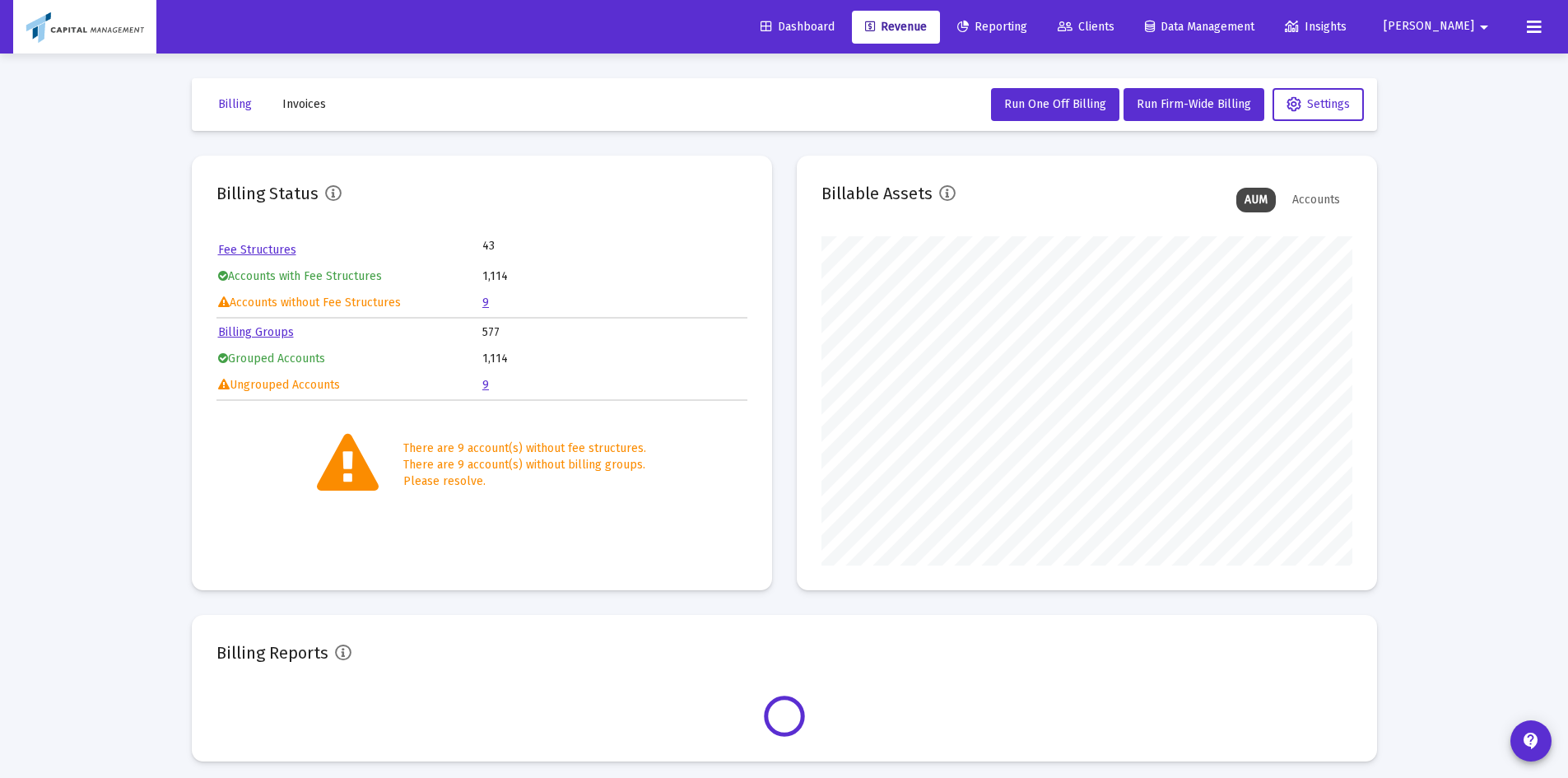
scroll to position [330, 531]
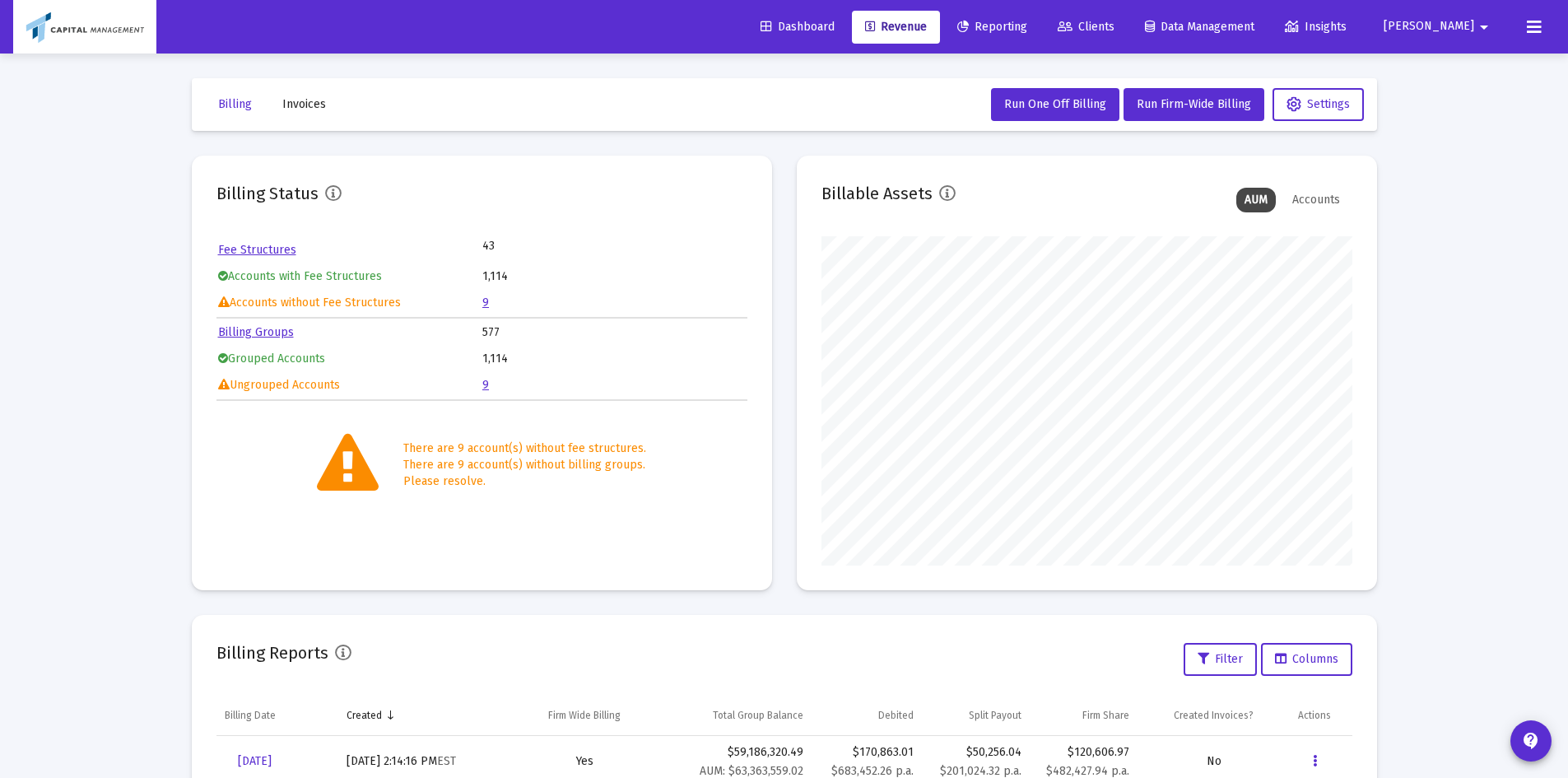
click at [487, 389] on link "9" at bounding box center [486, 385] width 7 height 14
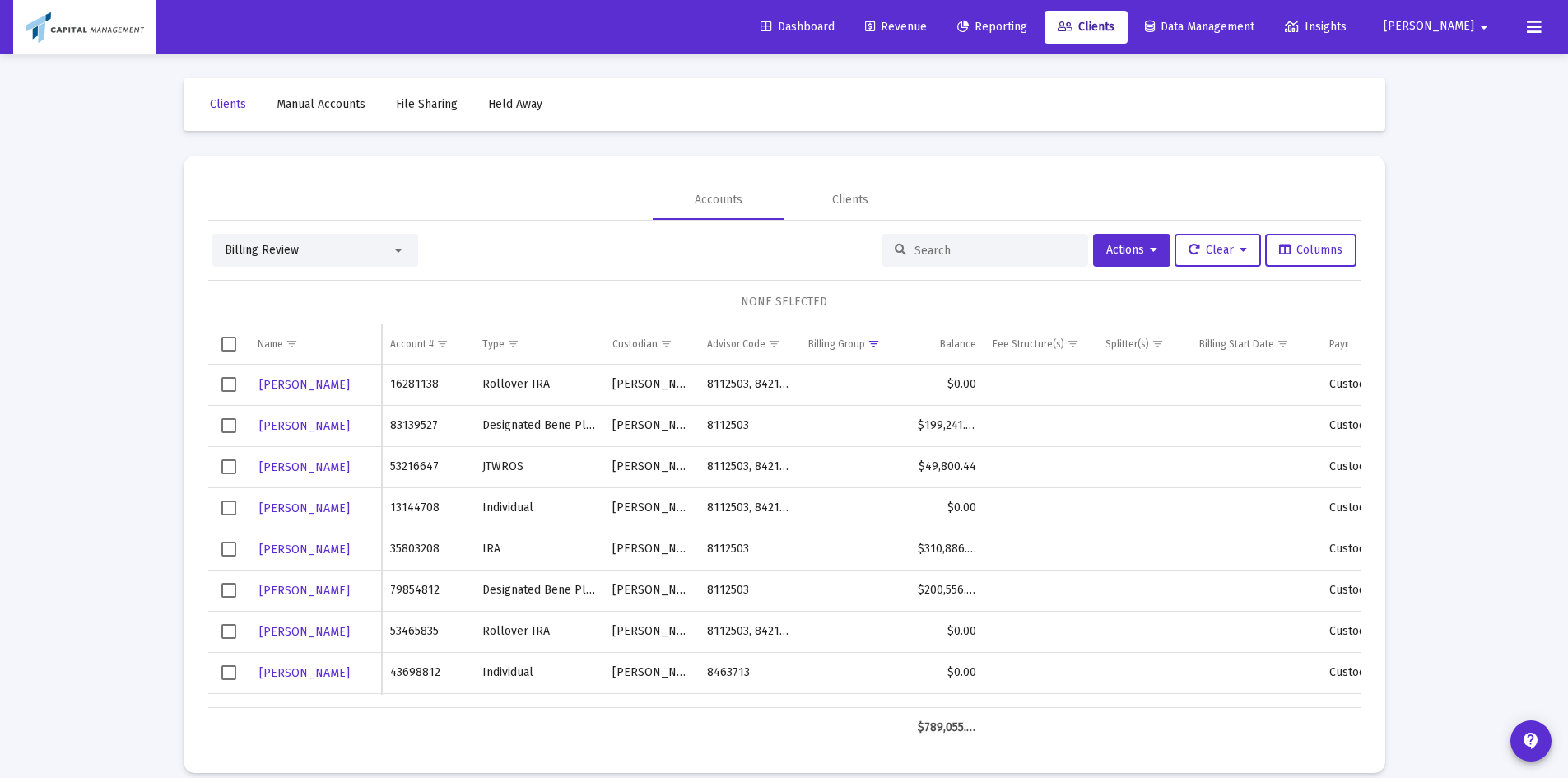
click at [226, 471] on span "Select row" at bounding box center [229, 467] width 15 height 15
click at [1106, 252] on span "Actions" at bounding box center [1132, 249] width 51 height 14
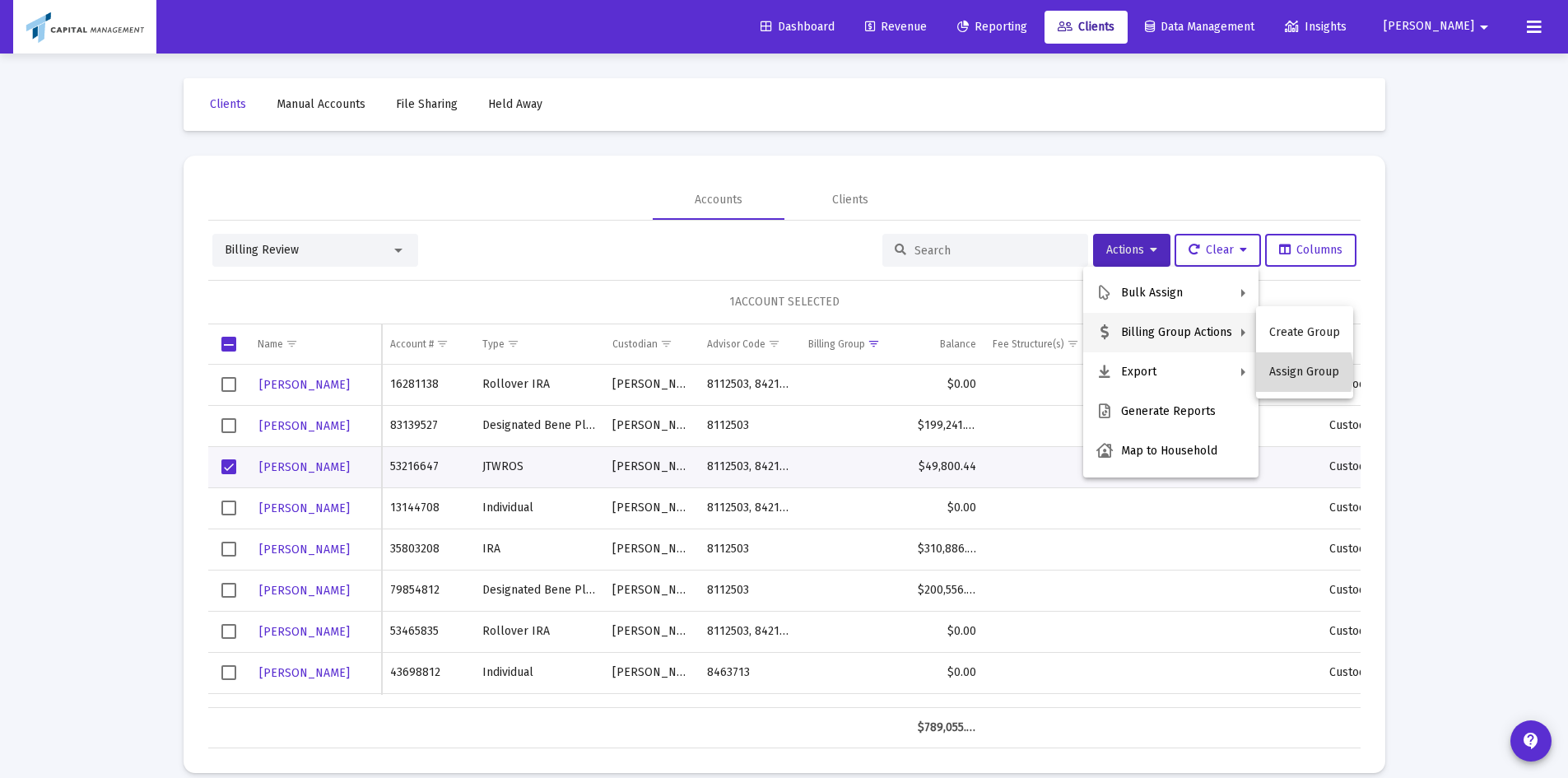
click at [1295, 373] on button "Assign Group" at bounding box center [1304, 372] width 97 height 40
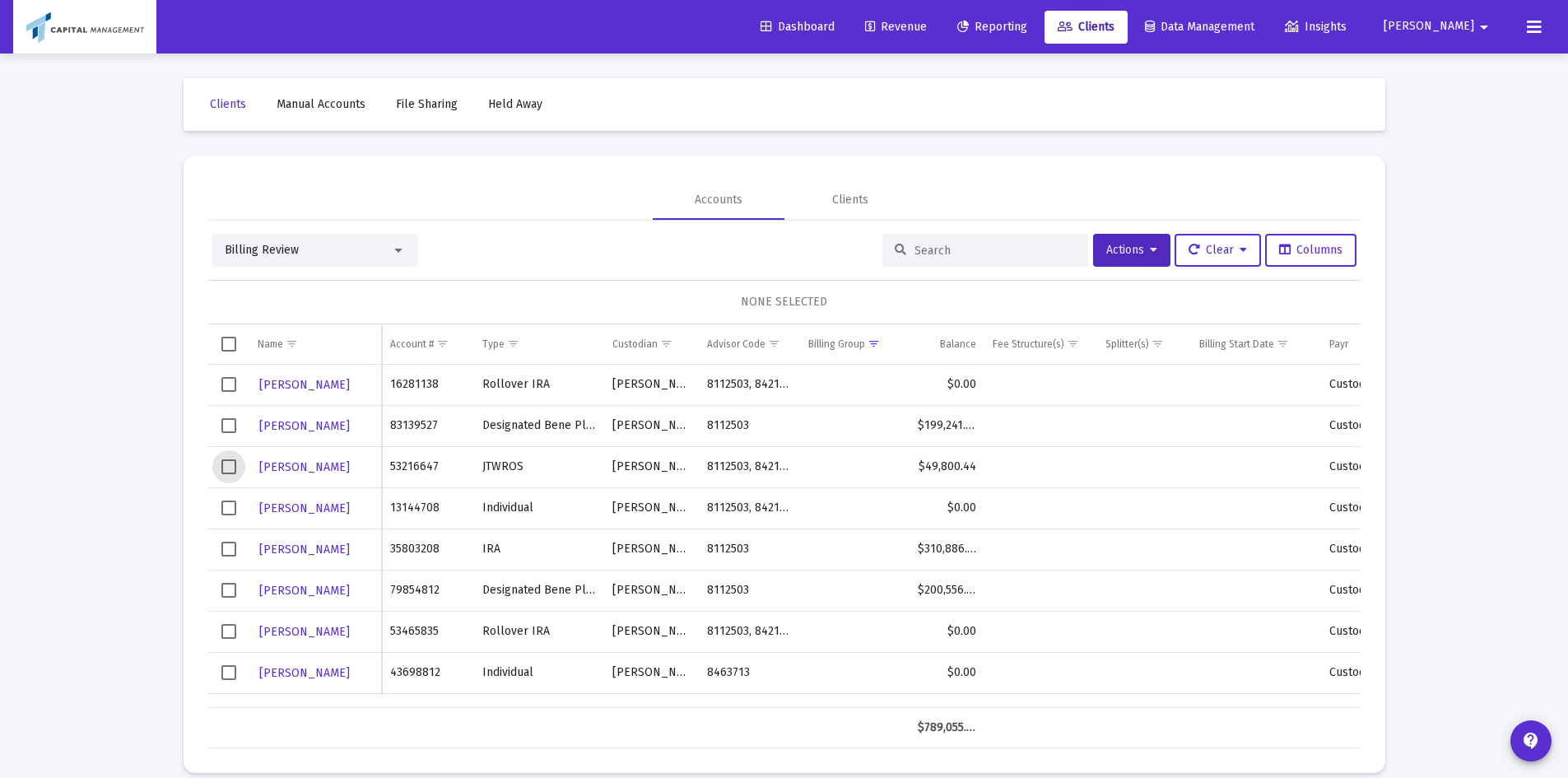
click at [233, 469] on span "Select row" at bounding box center [229, 467] width 15 height 15
click at [1150, 266] on button "Actions" at bounding box center [1132, 250] width 78 height 33
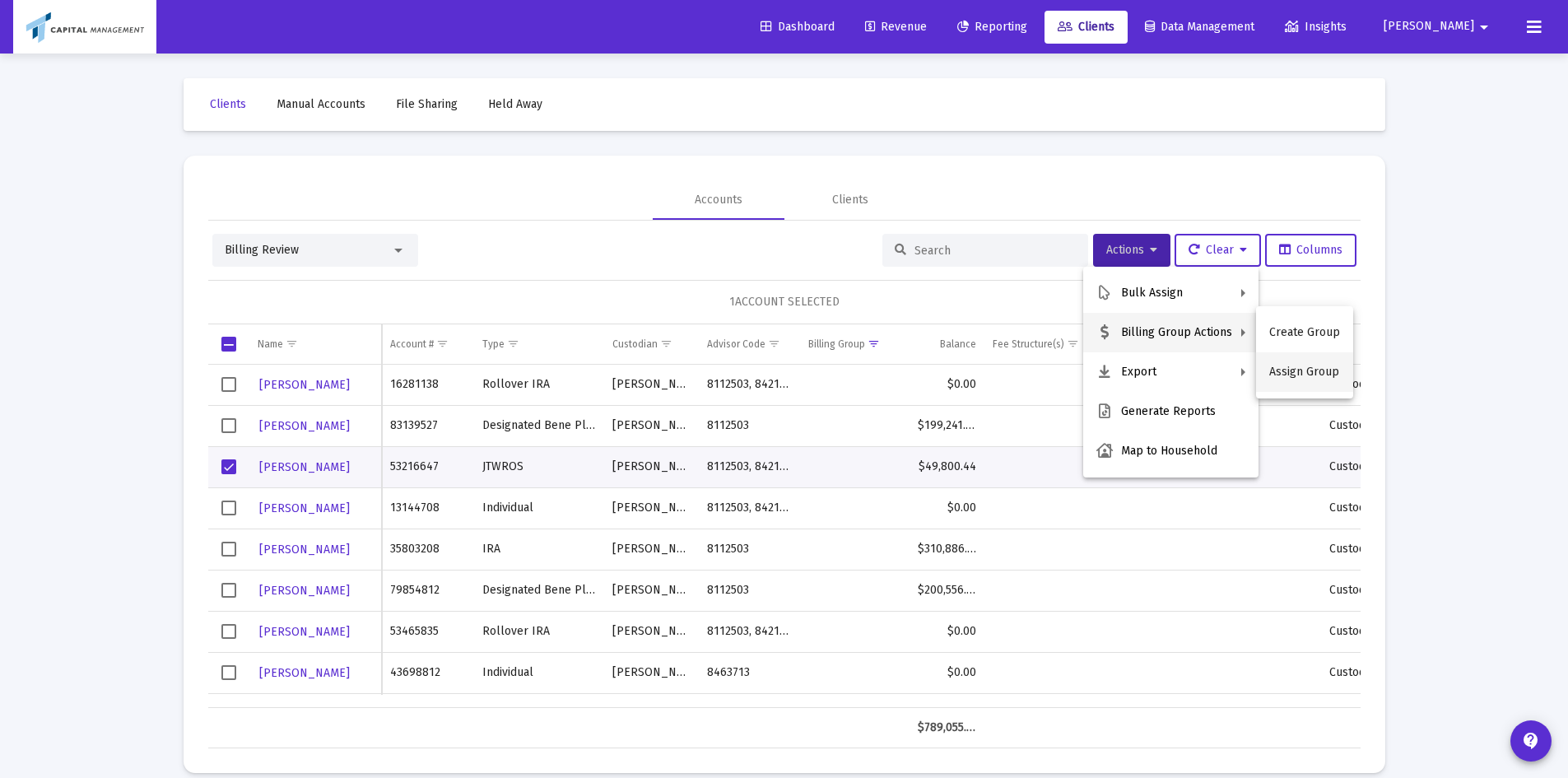
click at [1312, 374] on button "Assign Group" at bounding box center [1304, 372] width 97 height 40
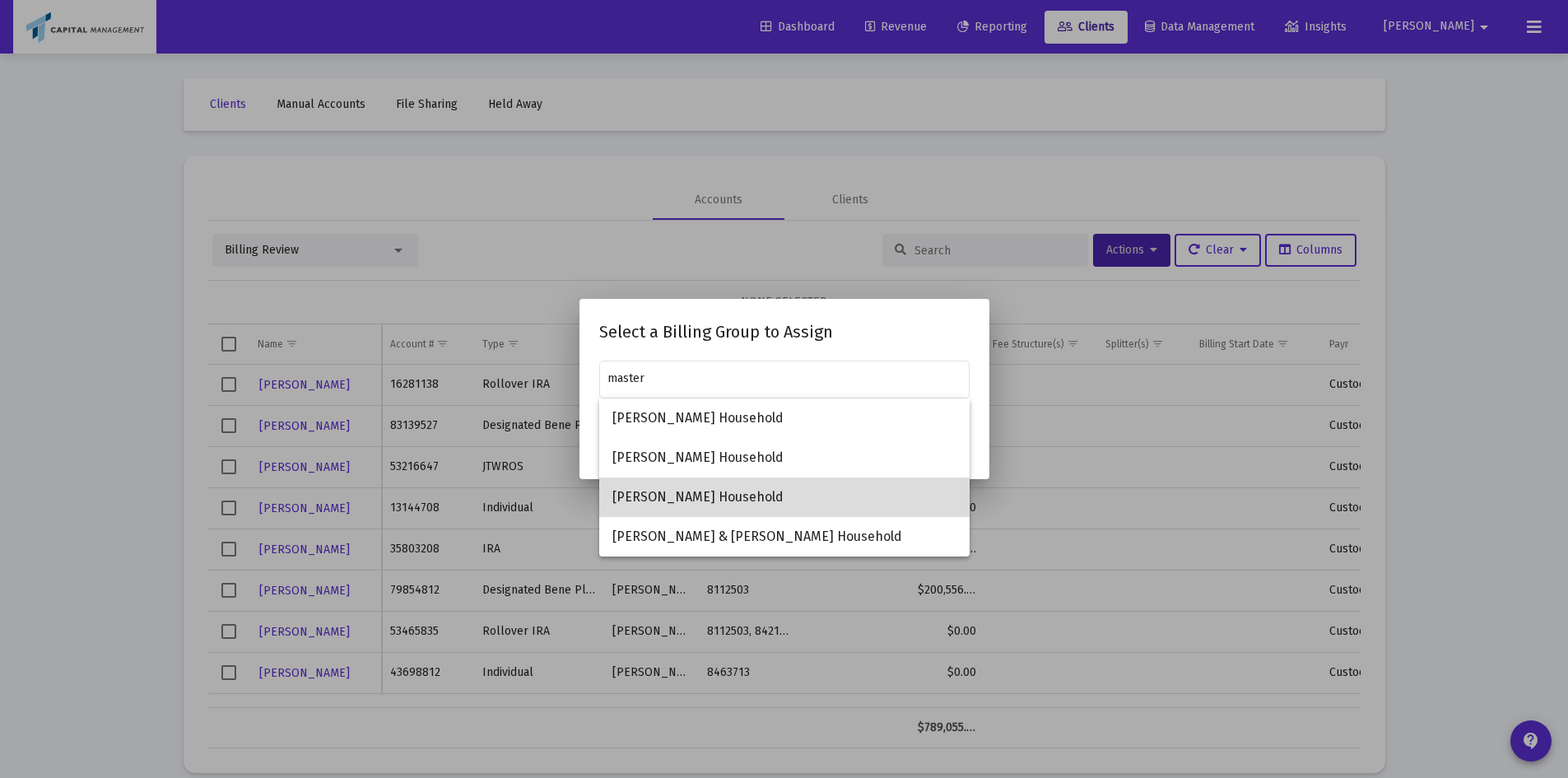
click at [738, 499] on span "[PERSON_NAME] Household" at bounding box center [784, 497] width 344 height 40
type input "[PERSON_NAME] Household"
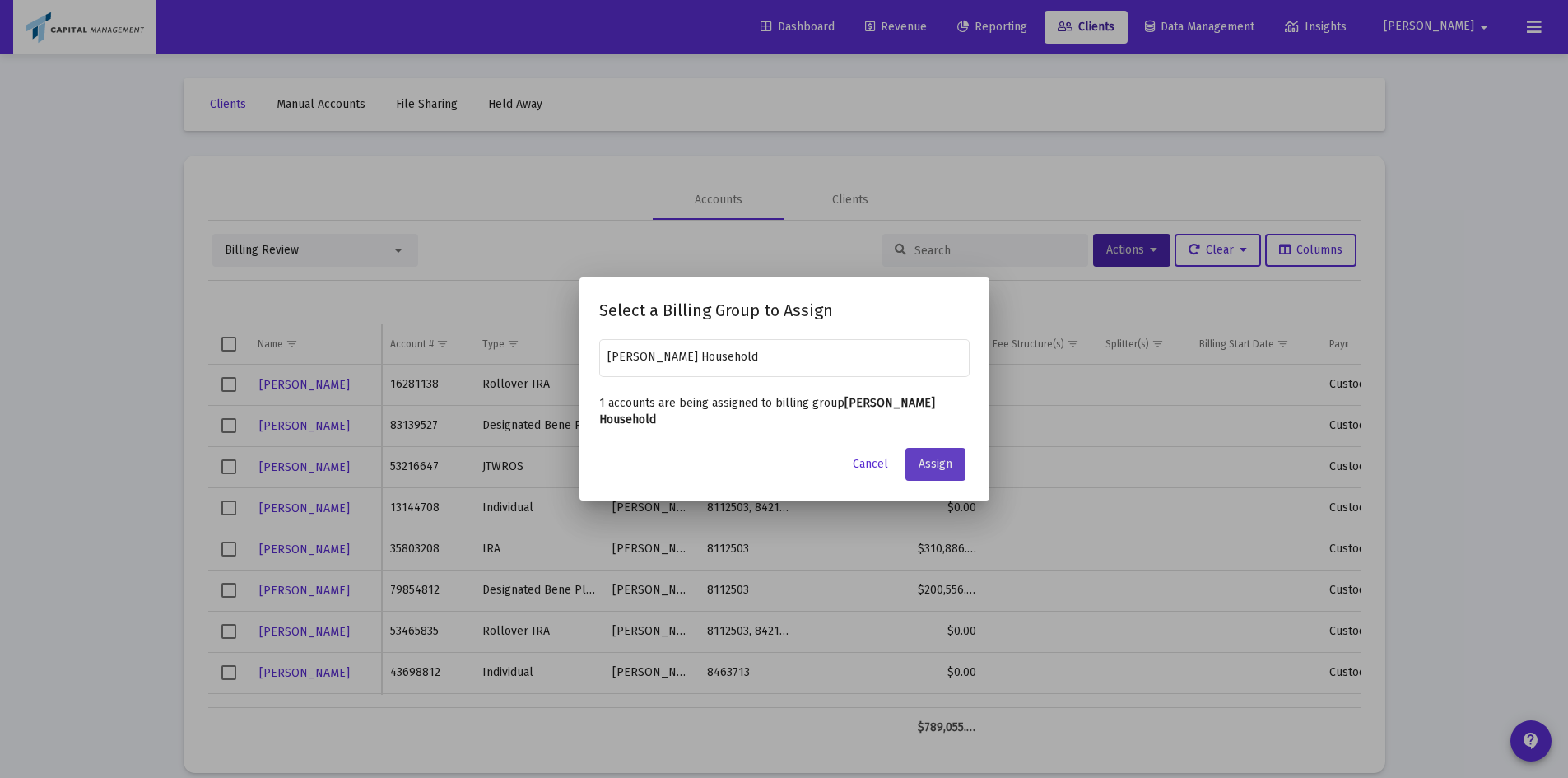
click at [943, 477] on button "Assign" at bounding box center [935, 464] width 60 height 33
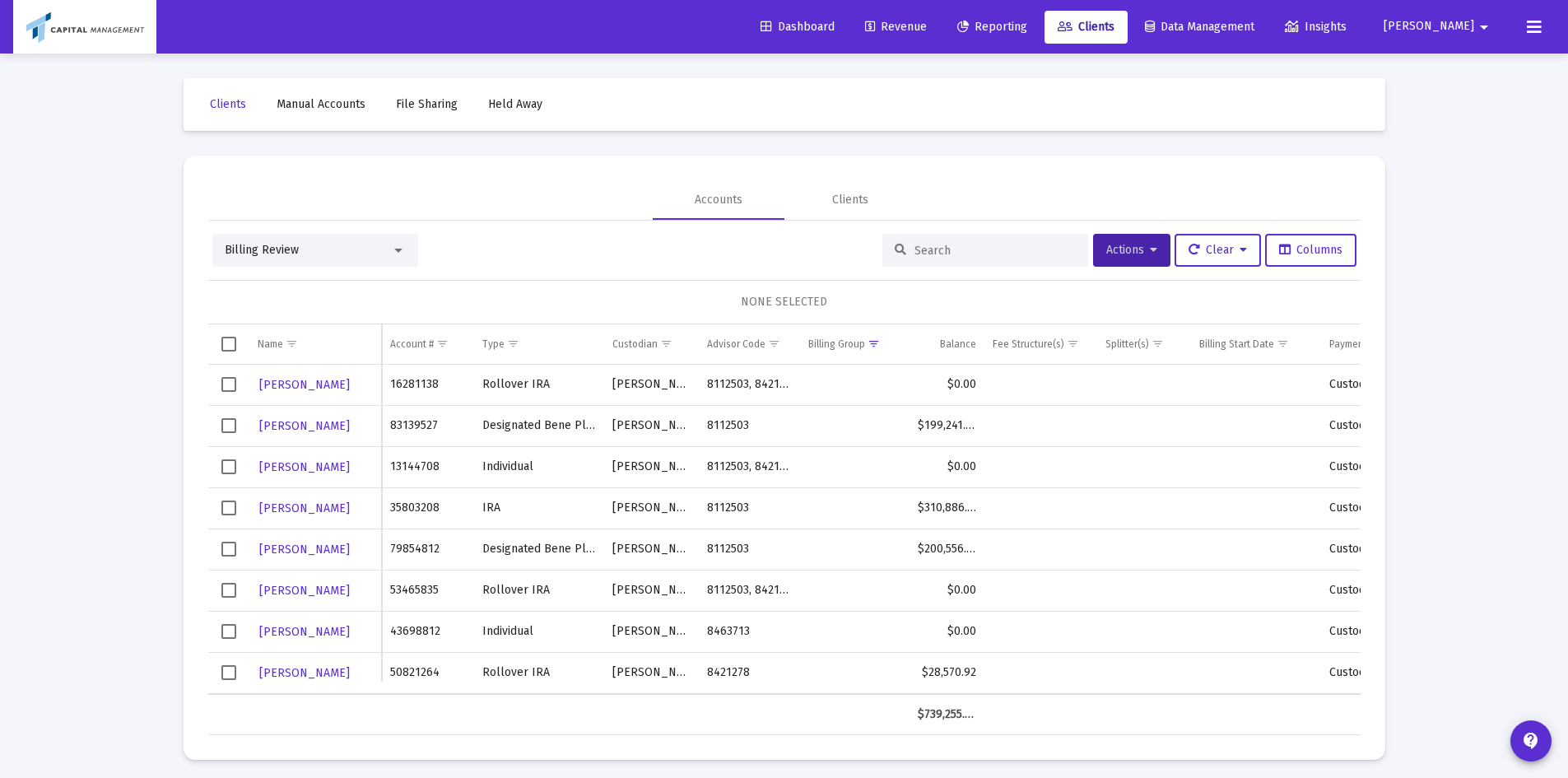
click at [238, 629] on td "Data grid" at bounding box center [228, 631] width 41 height 41
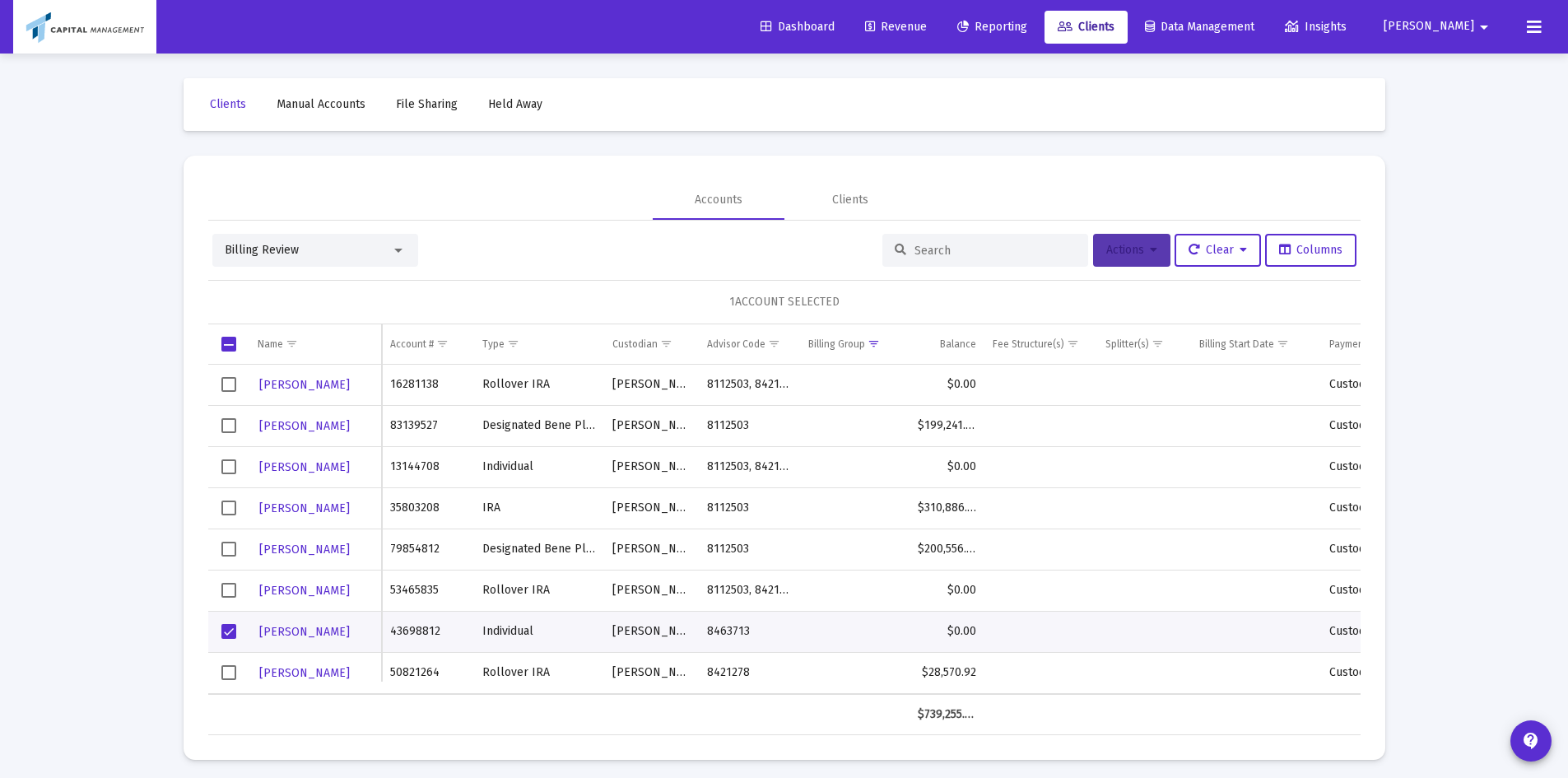
click at [1123, 255] on button "Actions" at bounding box center [1132, 250] width 78 height 33
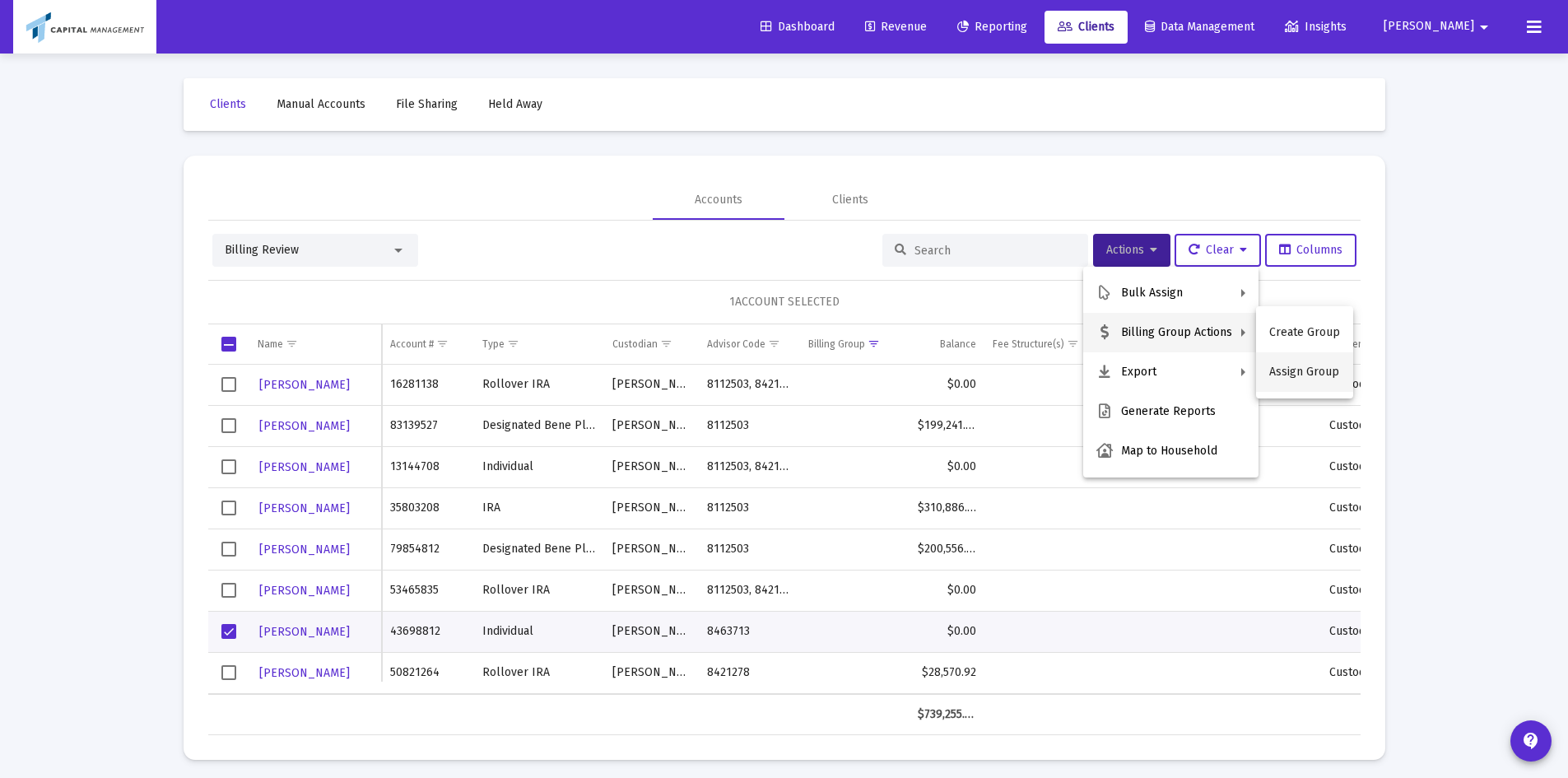
click at [1304, 362] on button "Assign Group" at bounding box center [1304, 372] width 97 height 40
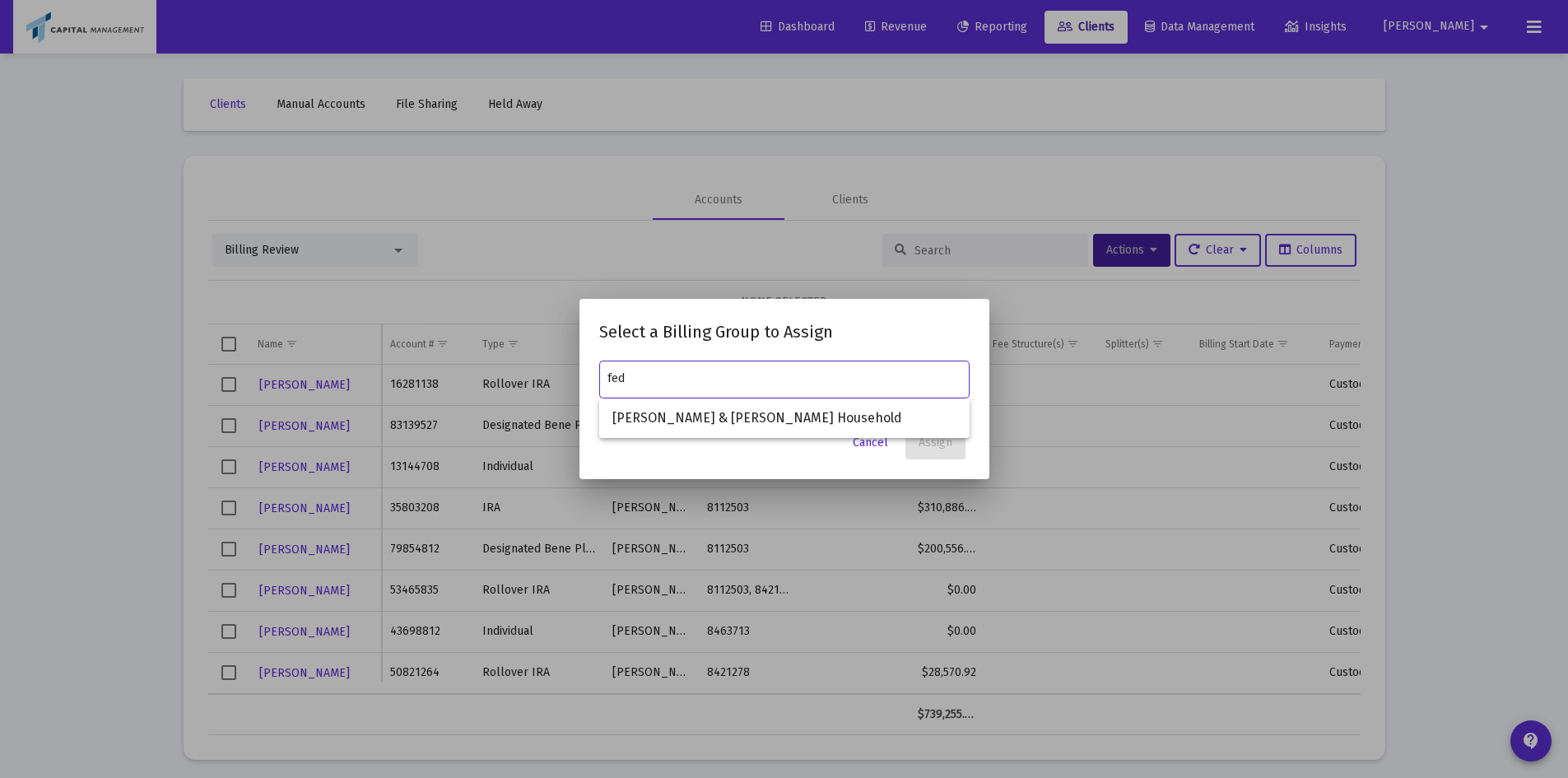
type input "fedi"
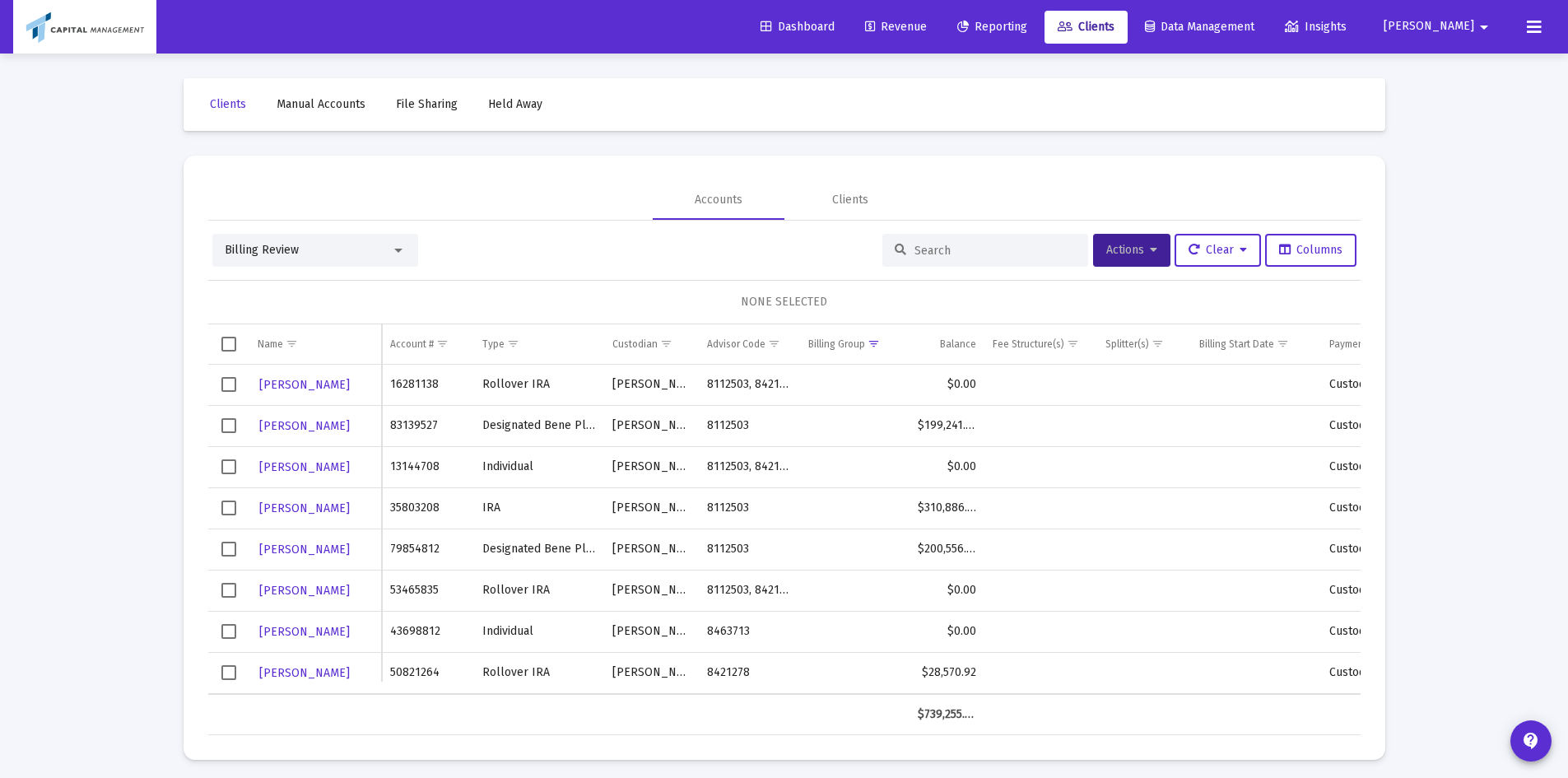
click at [237, 630] on td "Data grid" at bounding box center [228, 631] width 41 height 41
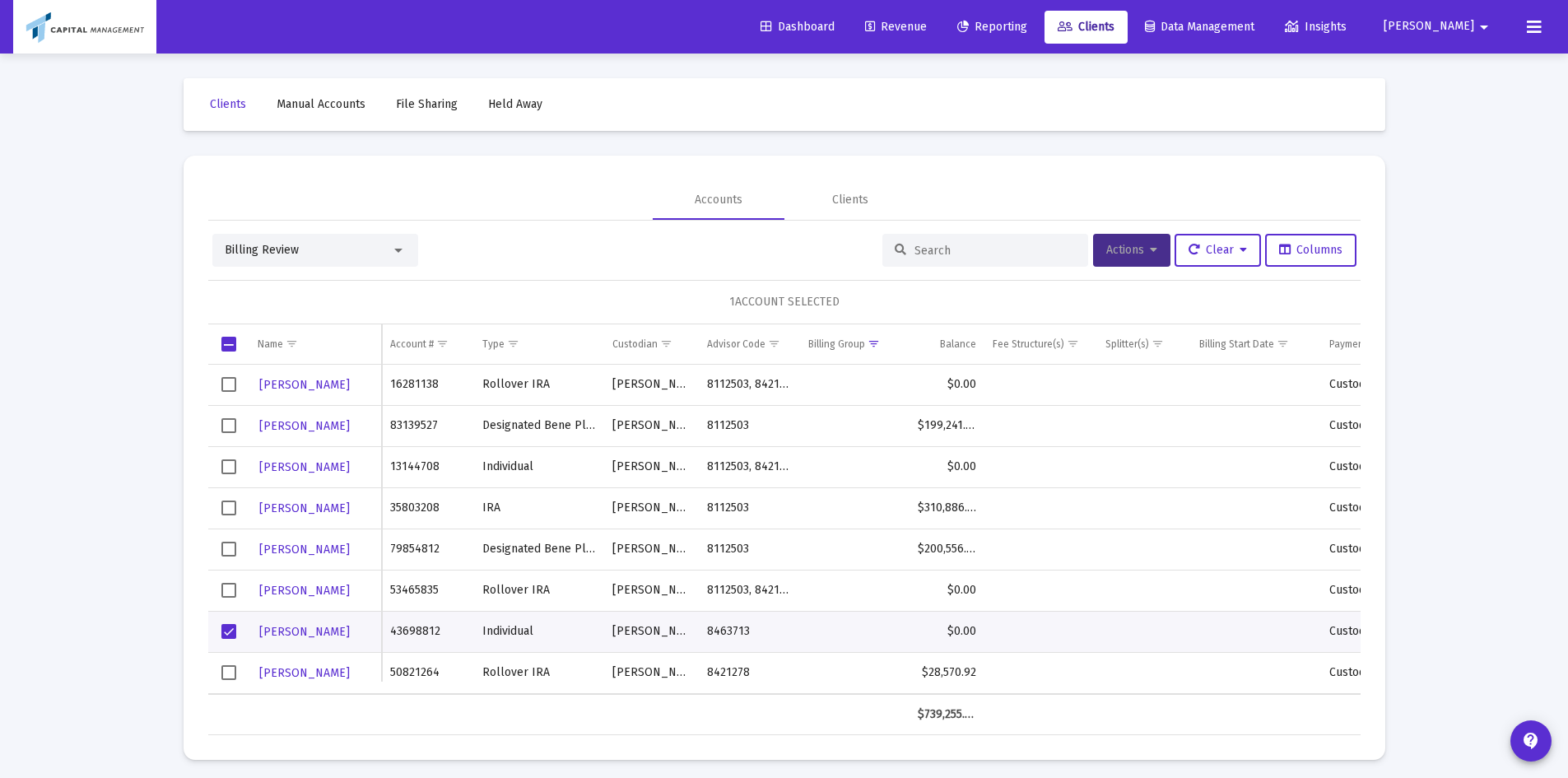
click at [1136, 249] on span "Actions" at bounding box center [1132, 249] width 51 height 14
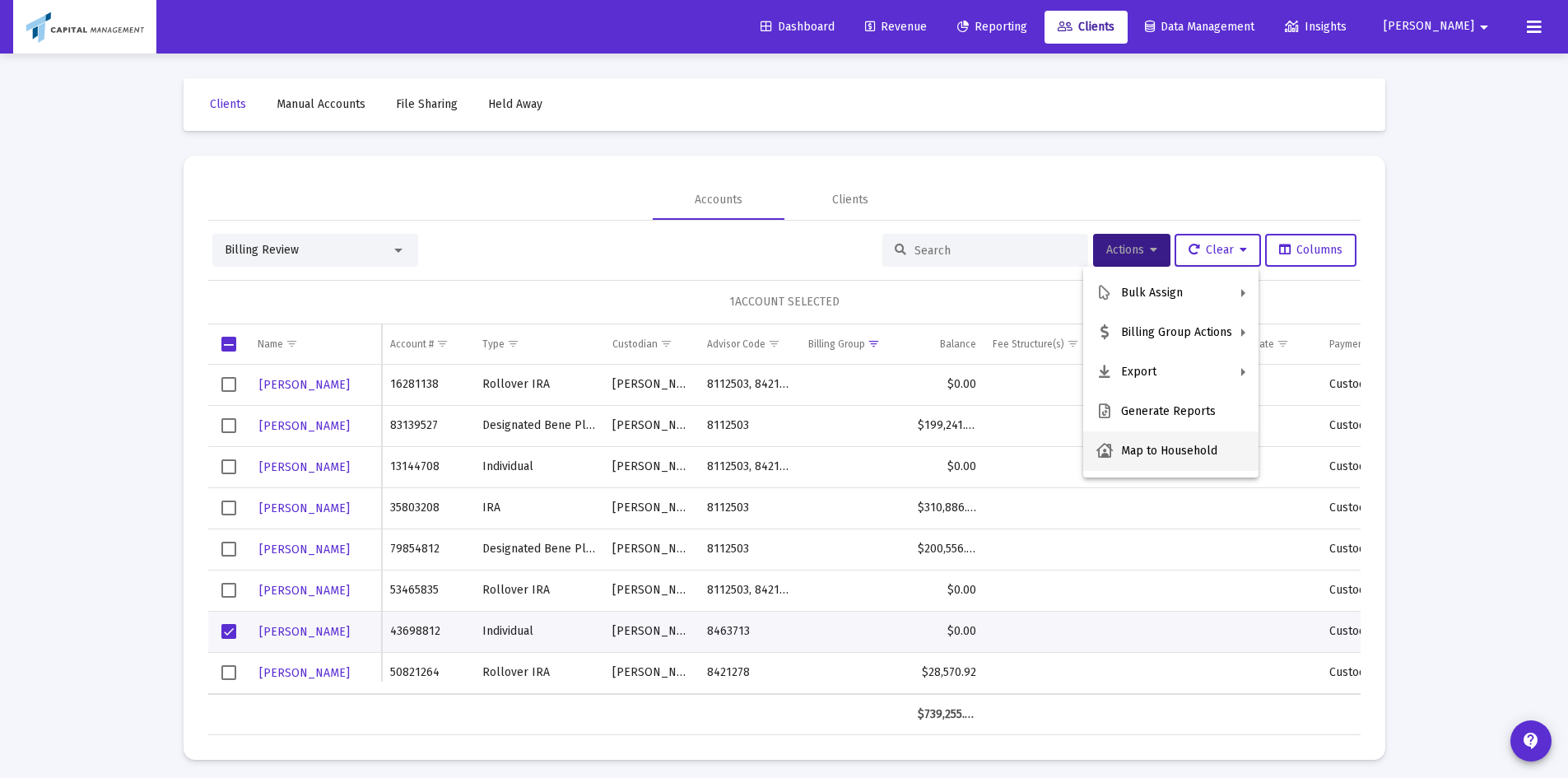
click at [1169, 450] on button "Map to Household" at bounding box center [1171, 451] width 175 height 40
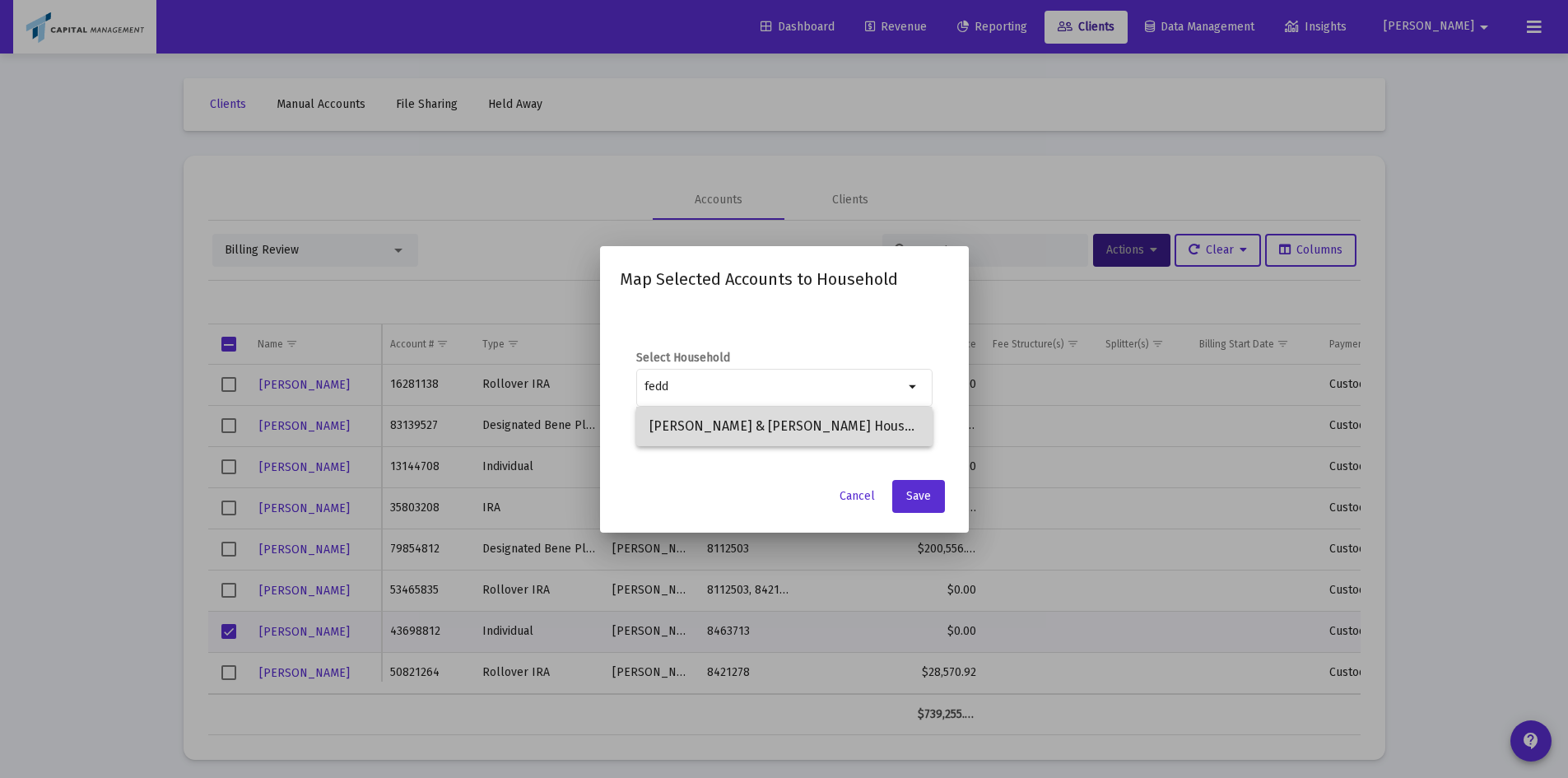
click at [781, 431] on span "[PERSON_NAME] & [PERSON_NAME] Household" at bounding box center [784, 427] width 270 height 40
type input "[PERSON_NAME] & [PERSON_NAME] Household"
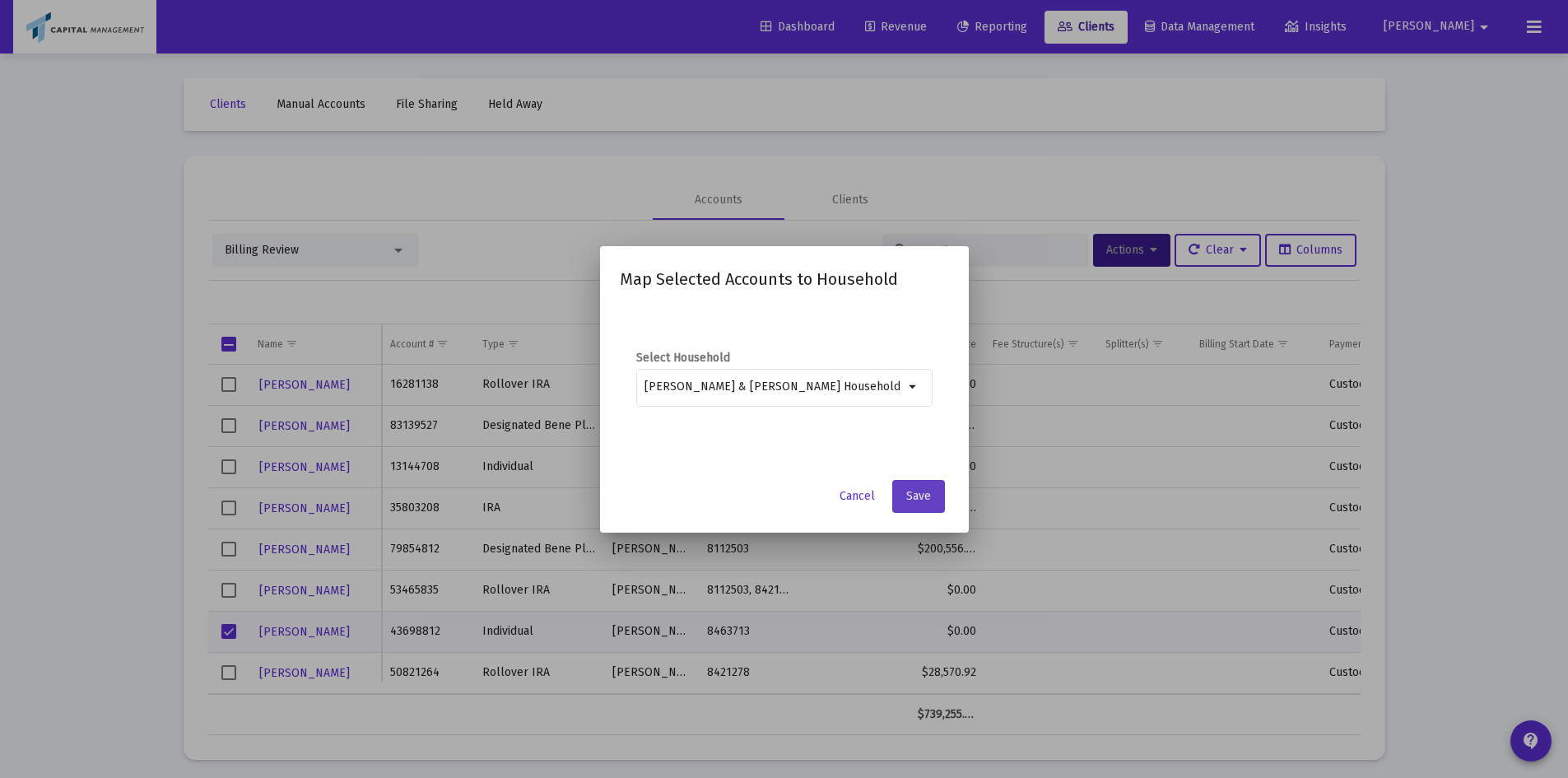
click at [913, 486] on button "Save" at bounding box center [918, 496] width 53 height 33
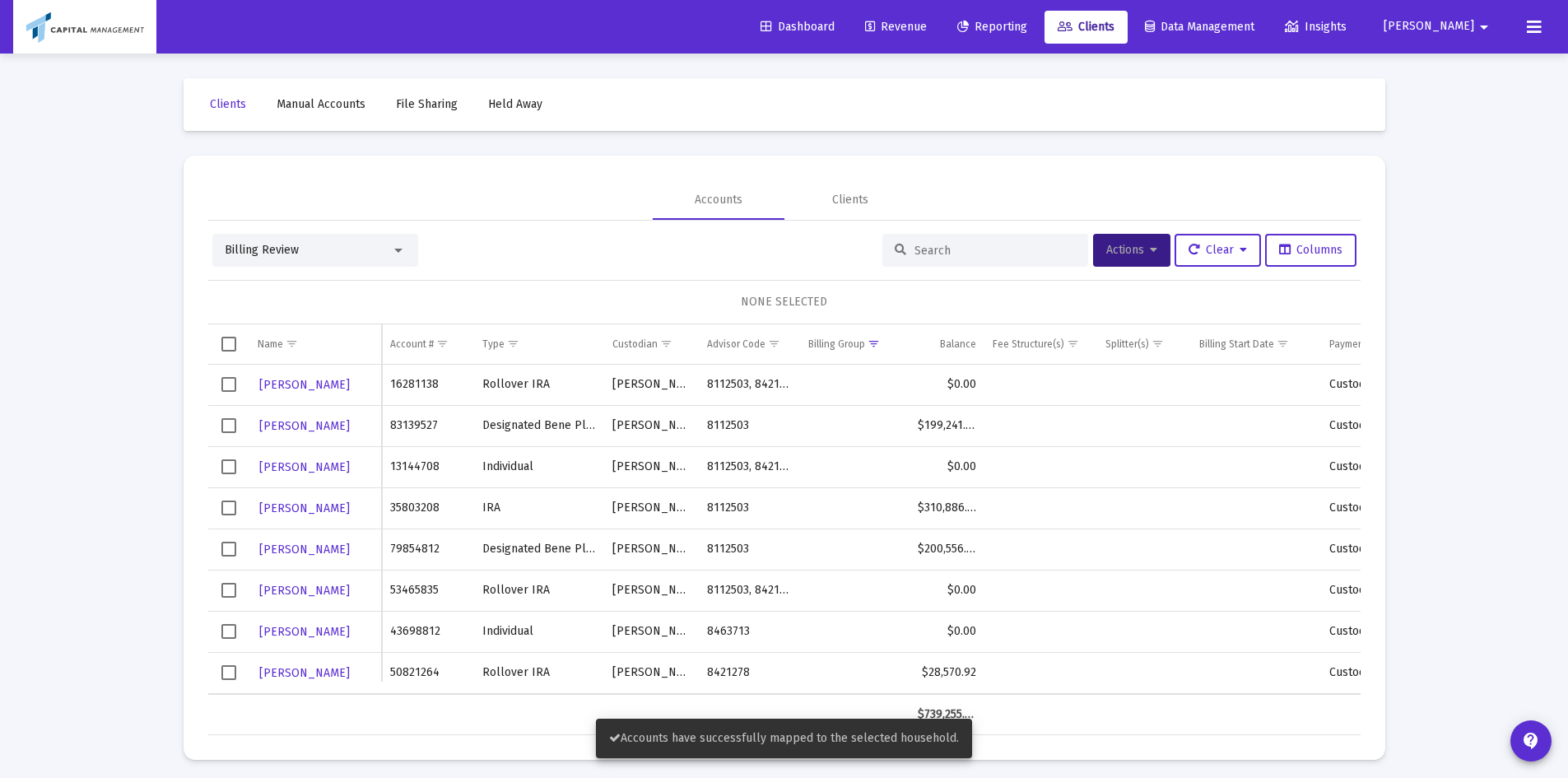
click at [239, 641] on td "Data grid" at bounding box center [228, 631] width 41 height 41
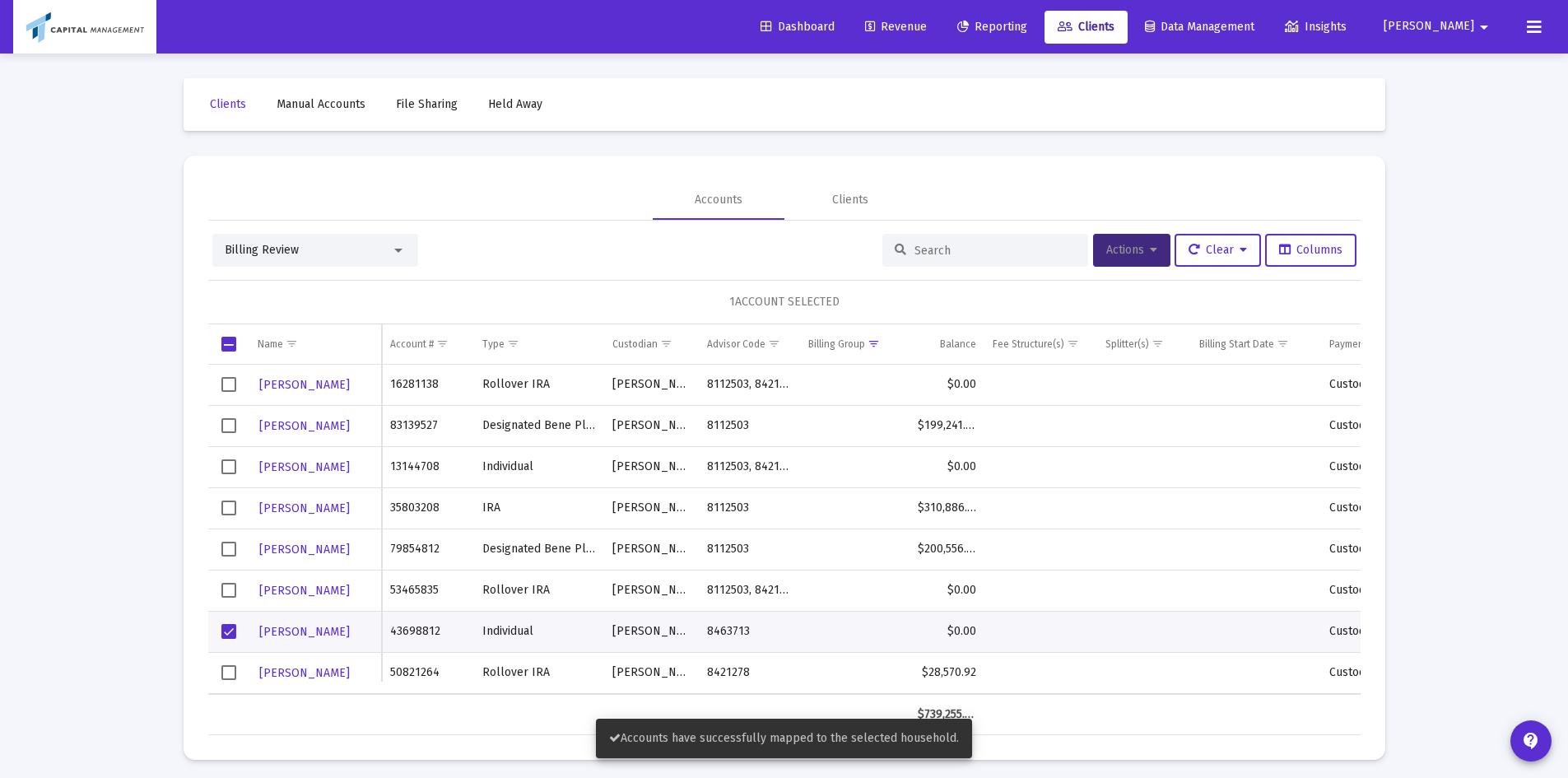
click at [1132, 235] on button "Actions" at bounding box center [1132, 250] width 78 height 33
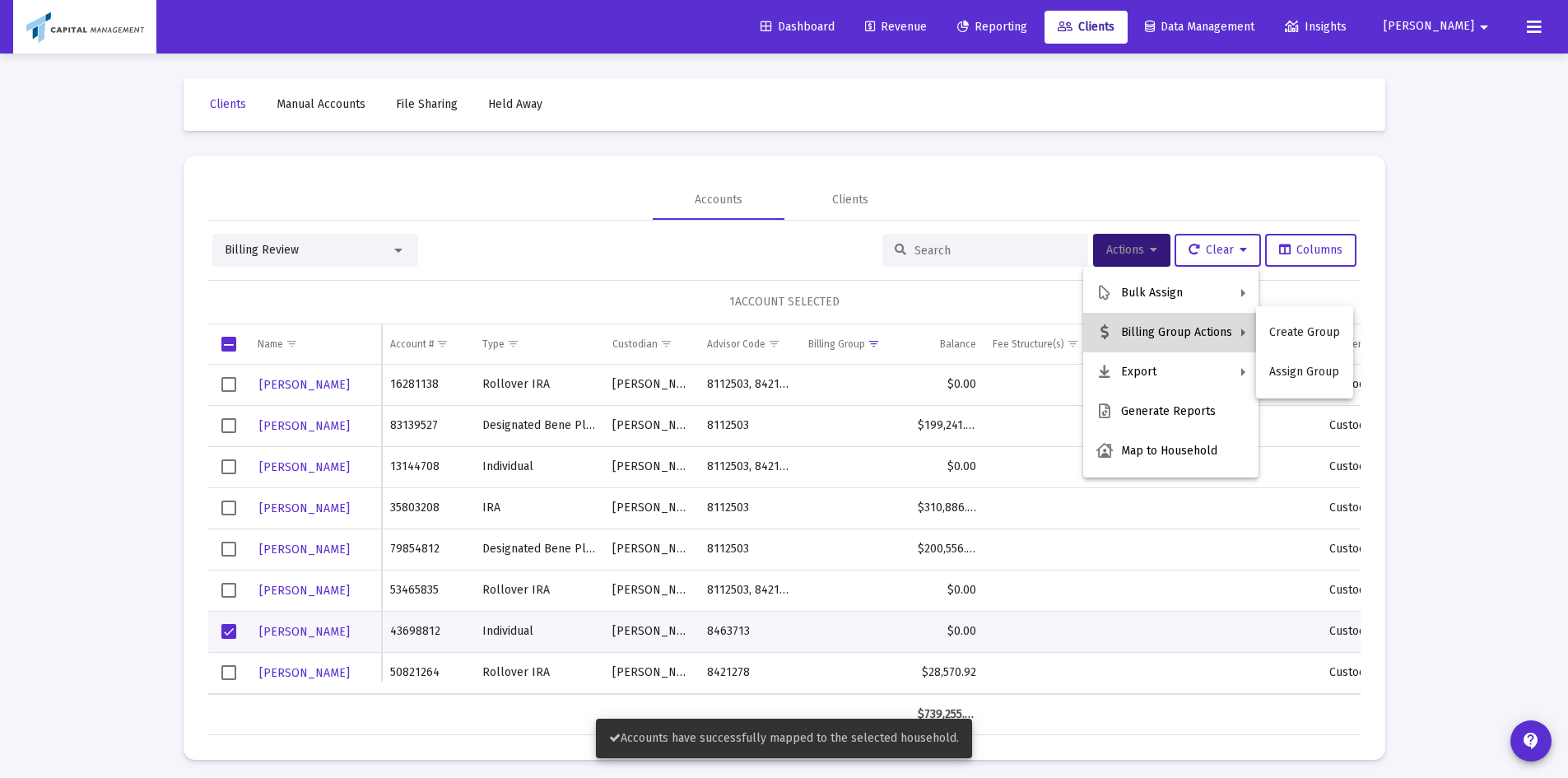
click at [1132, 334] on button "Billing Group Actions" at bounding box center [1171, 332] width 175 height 40
click at [1298, 367] on button "Export All Rows" at bounding box center [1312, 372] width 112 height 40
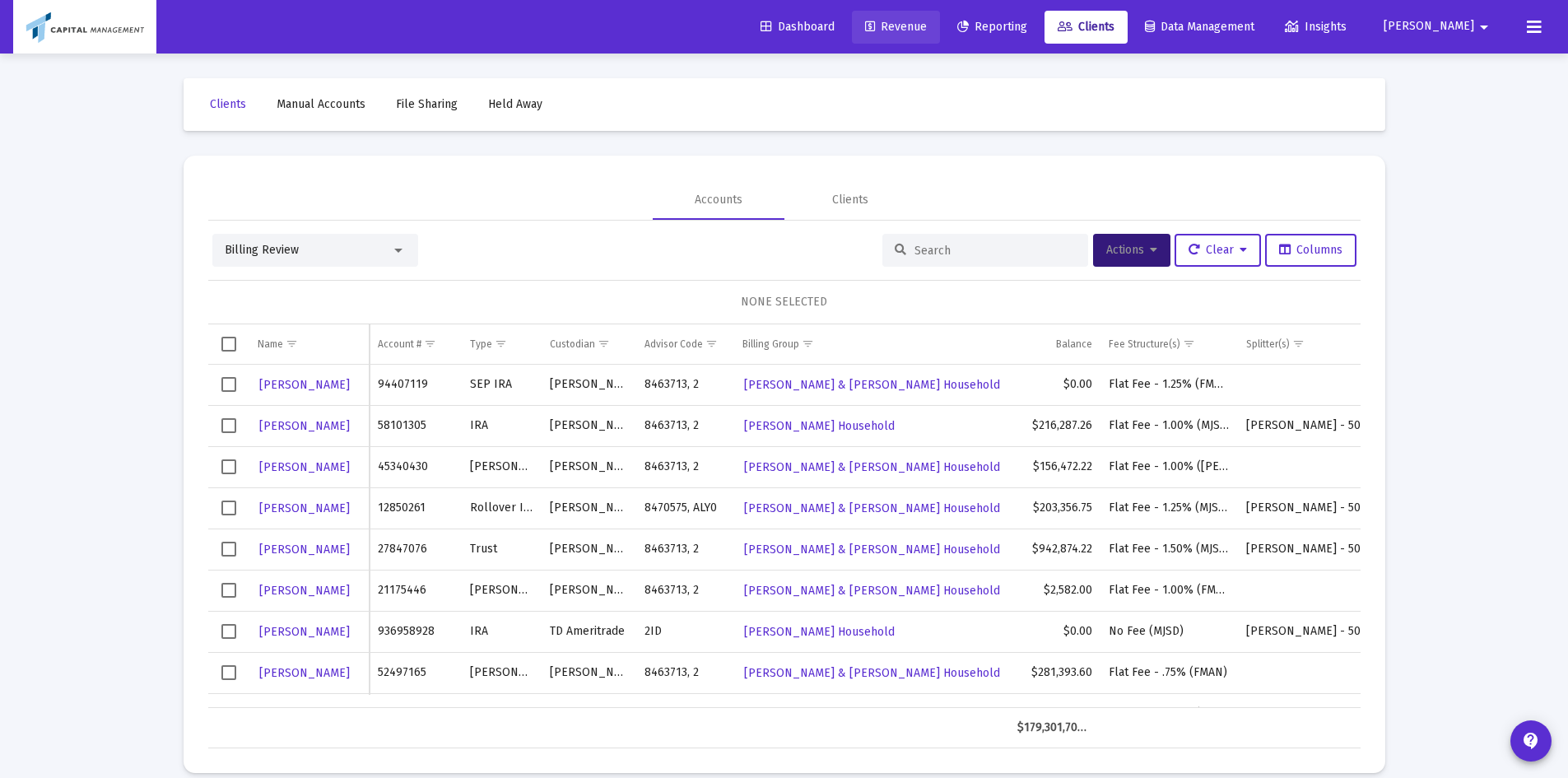
click at [927, 28] on span "Revenue" at bounding box center [896, 26] width 62 height 14
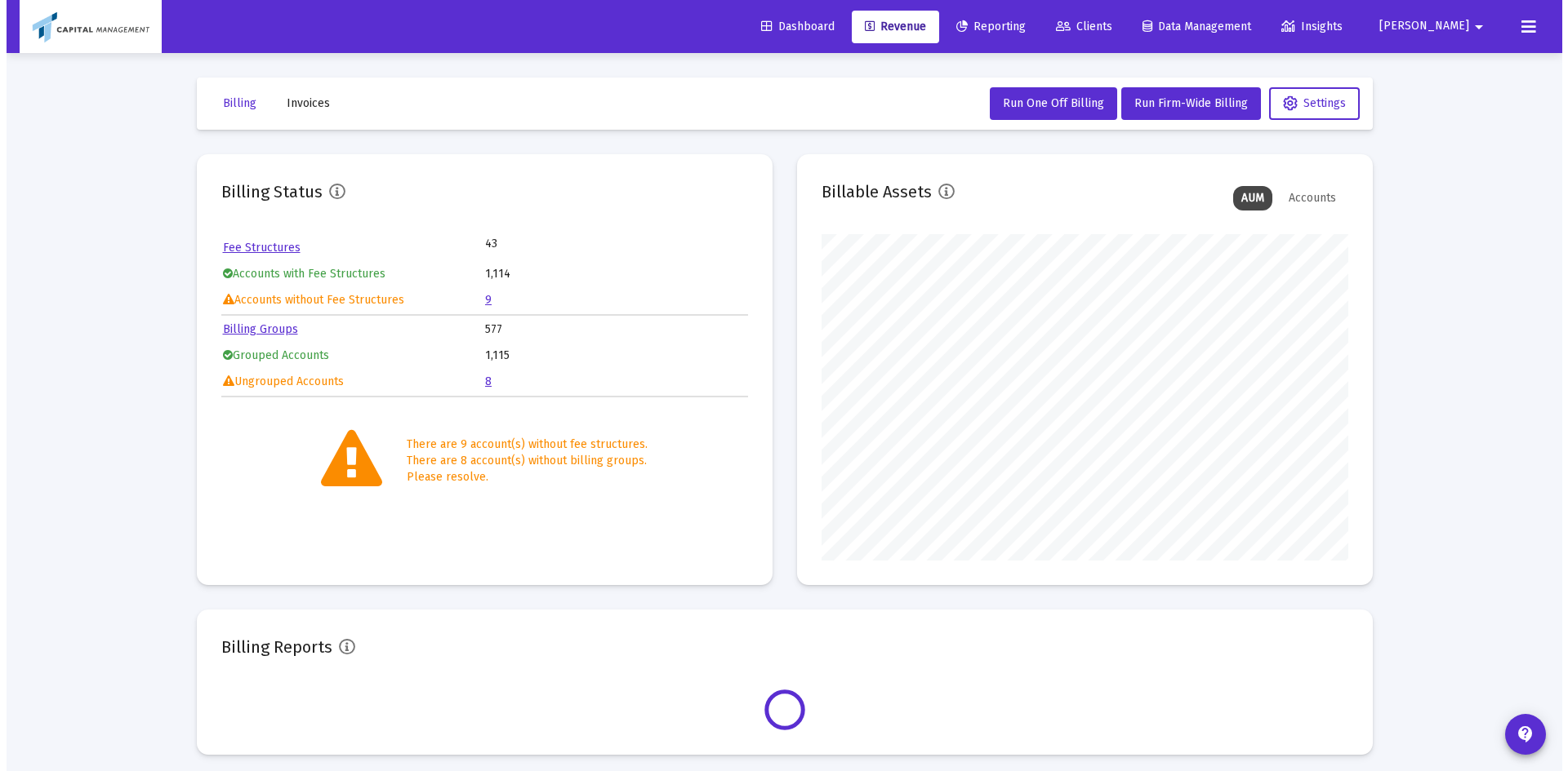
scroll to position [327, 527]
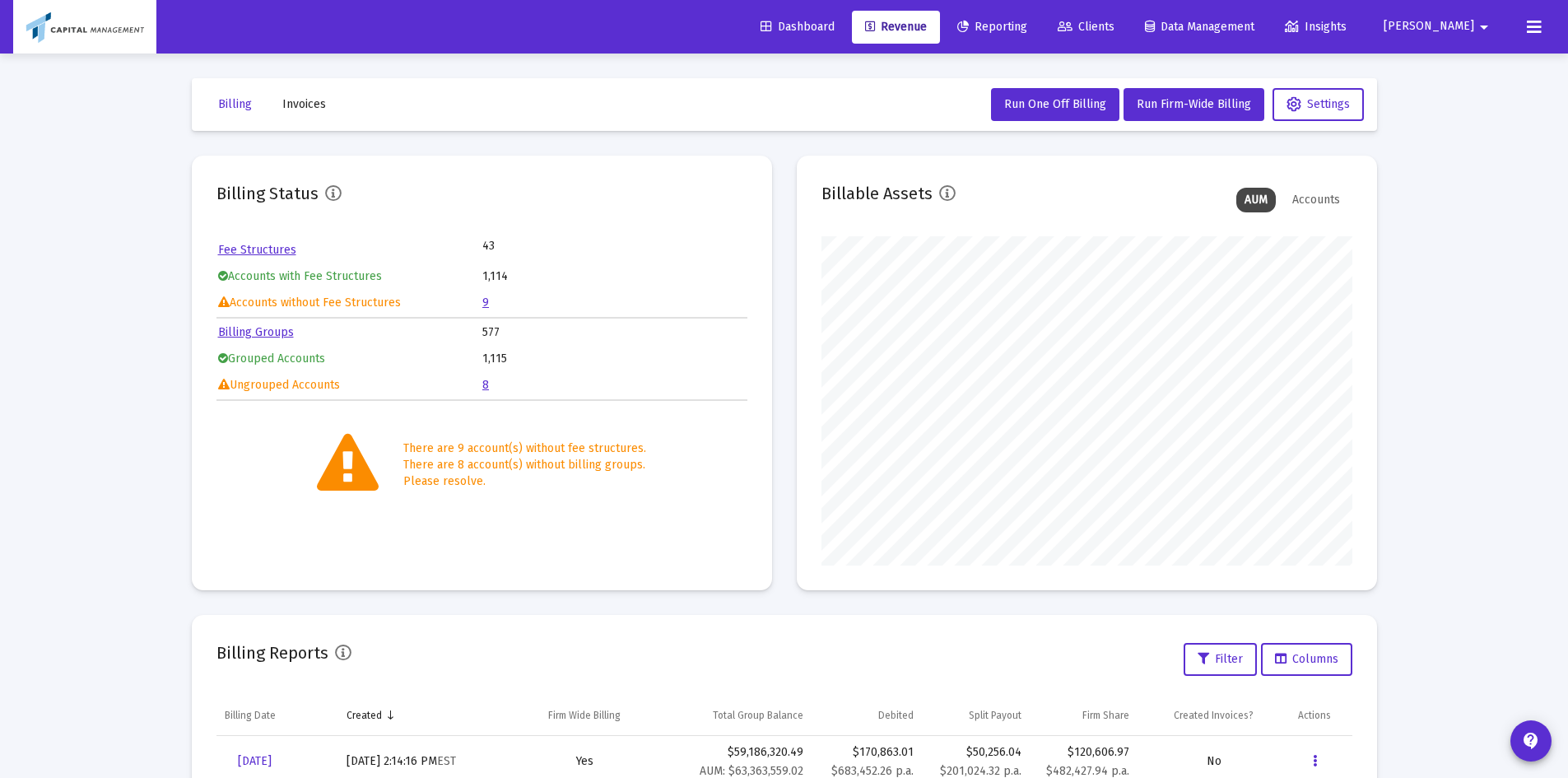
click at [482, 384] on table "Billing Groups 577 Grouped Accounts 1,115 Ungrouped Accounts 8" at bounding box center [482, 359] width 531 height 81
click at [482, 382] on table "Billing Groups 577 Grouped Accounts 1,115 Ungrouped Accounts 8" at bounding box center [482, 359] width 531 height 81
click at [486, 391] on link "8" at bounding box center [486, 385] width 7 height 14
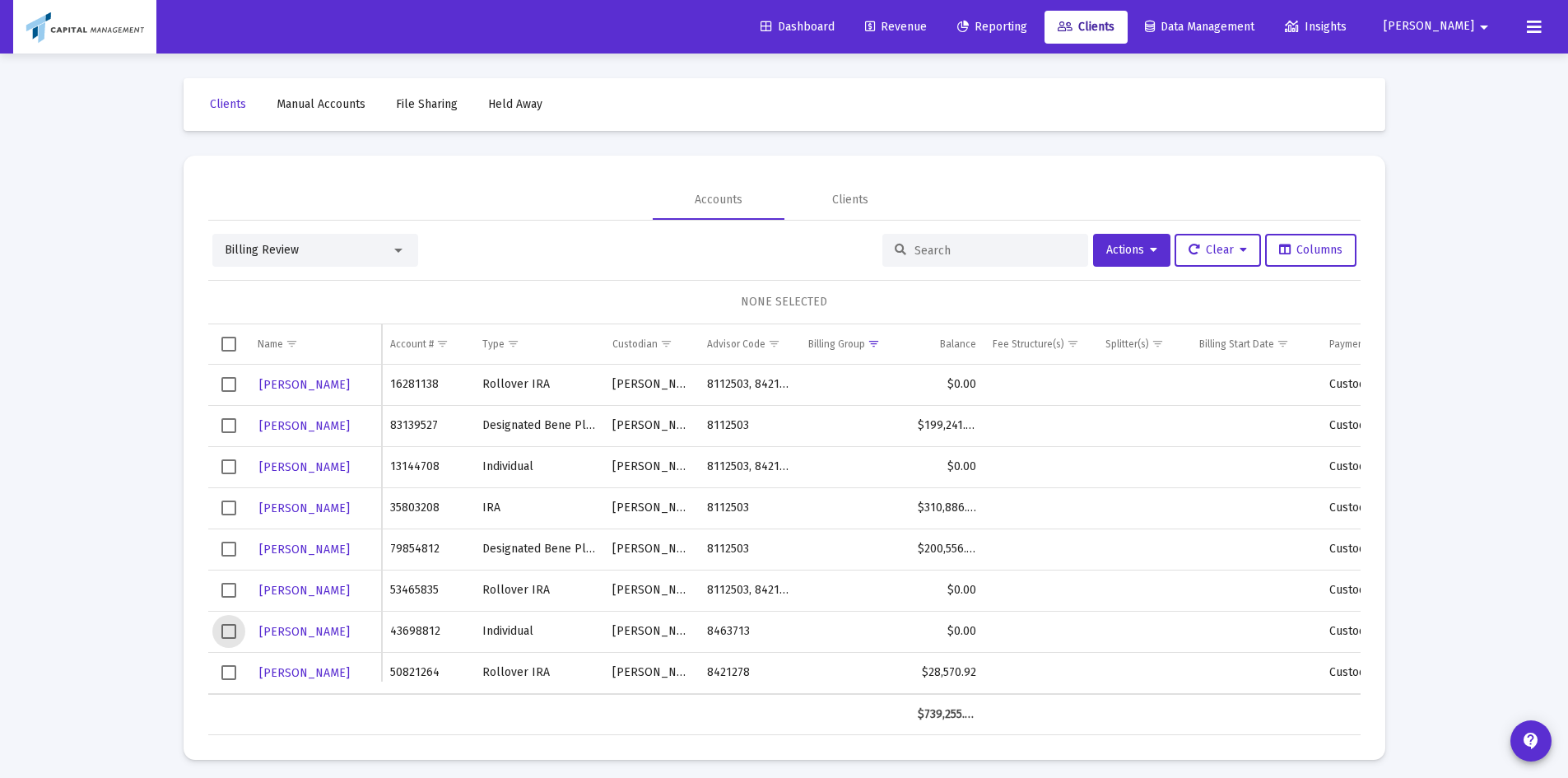
click at [233, 629] on span "Select row" at bounding box center [229, 632] width 15 height 15
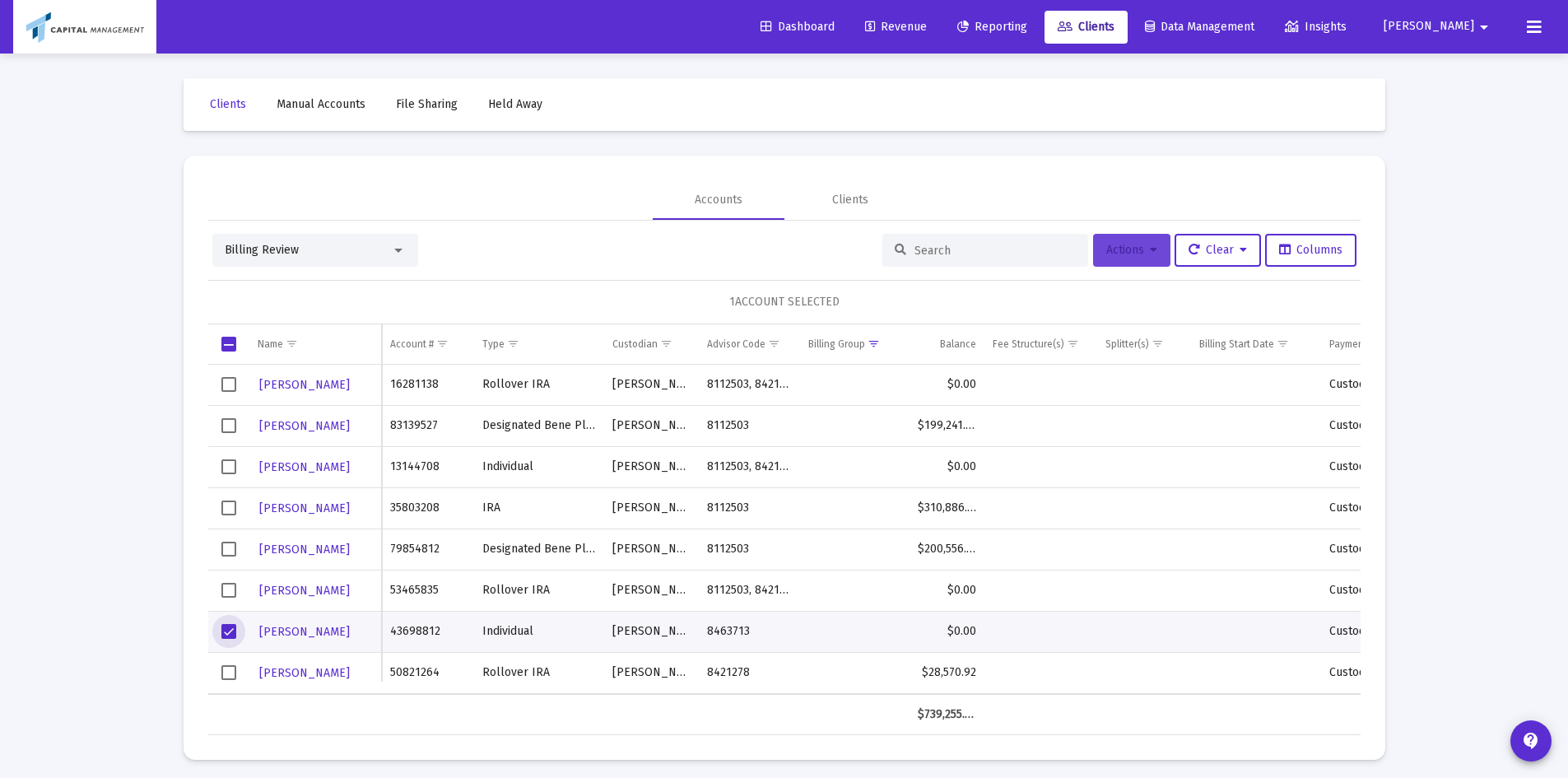
click at [1150, 247] on icon at bounding box center [1153, 250] width 8 height 12
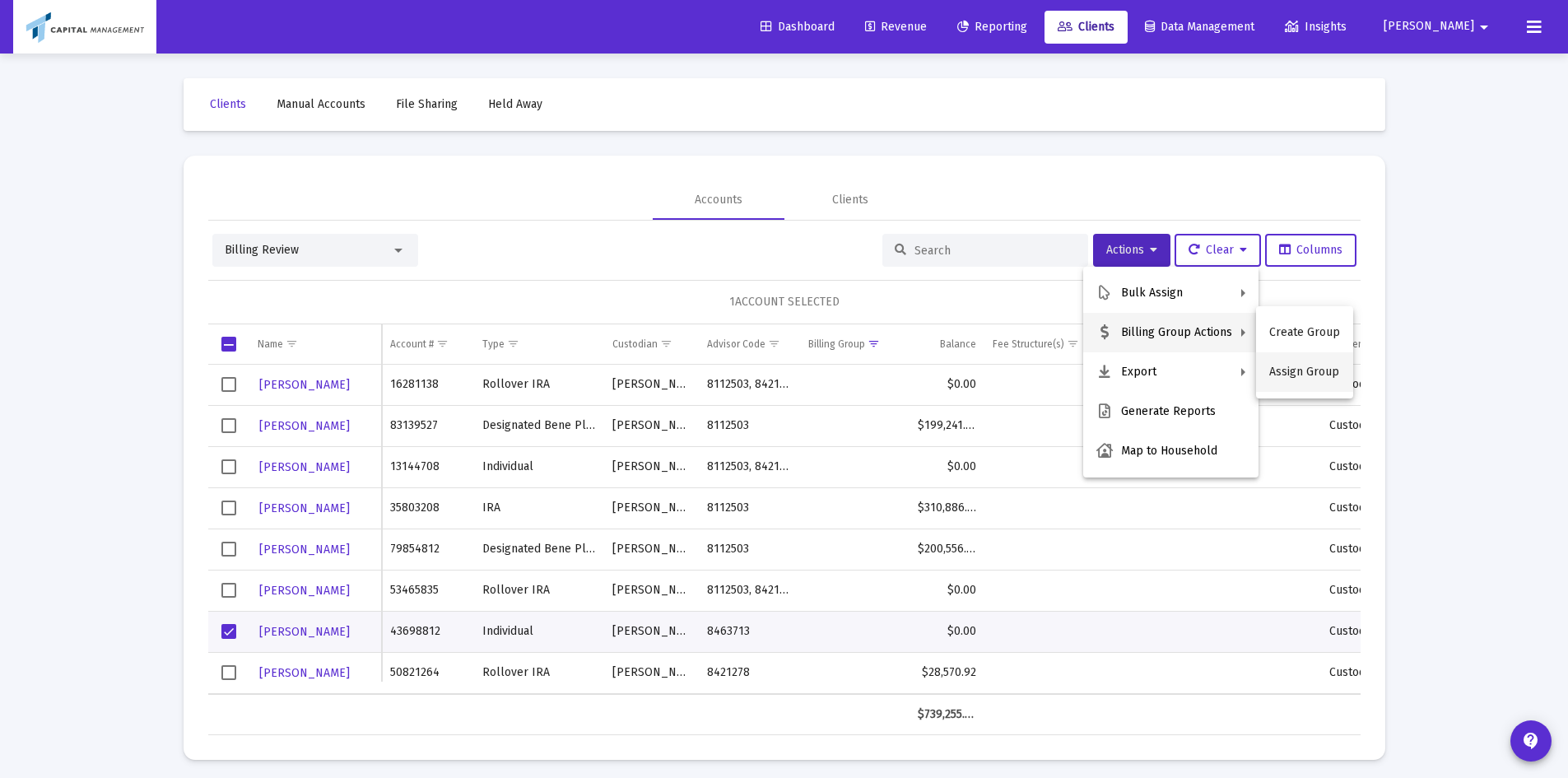
click at [1297, 369] on button "Assign Group" at bounding box center [1304, 372] width 97 height 40
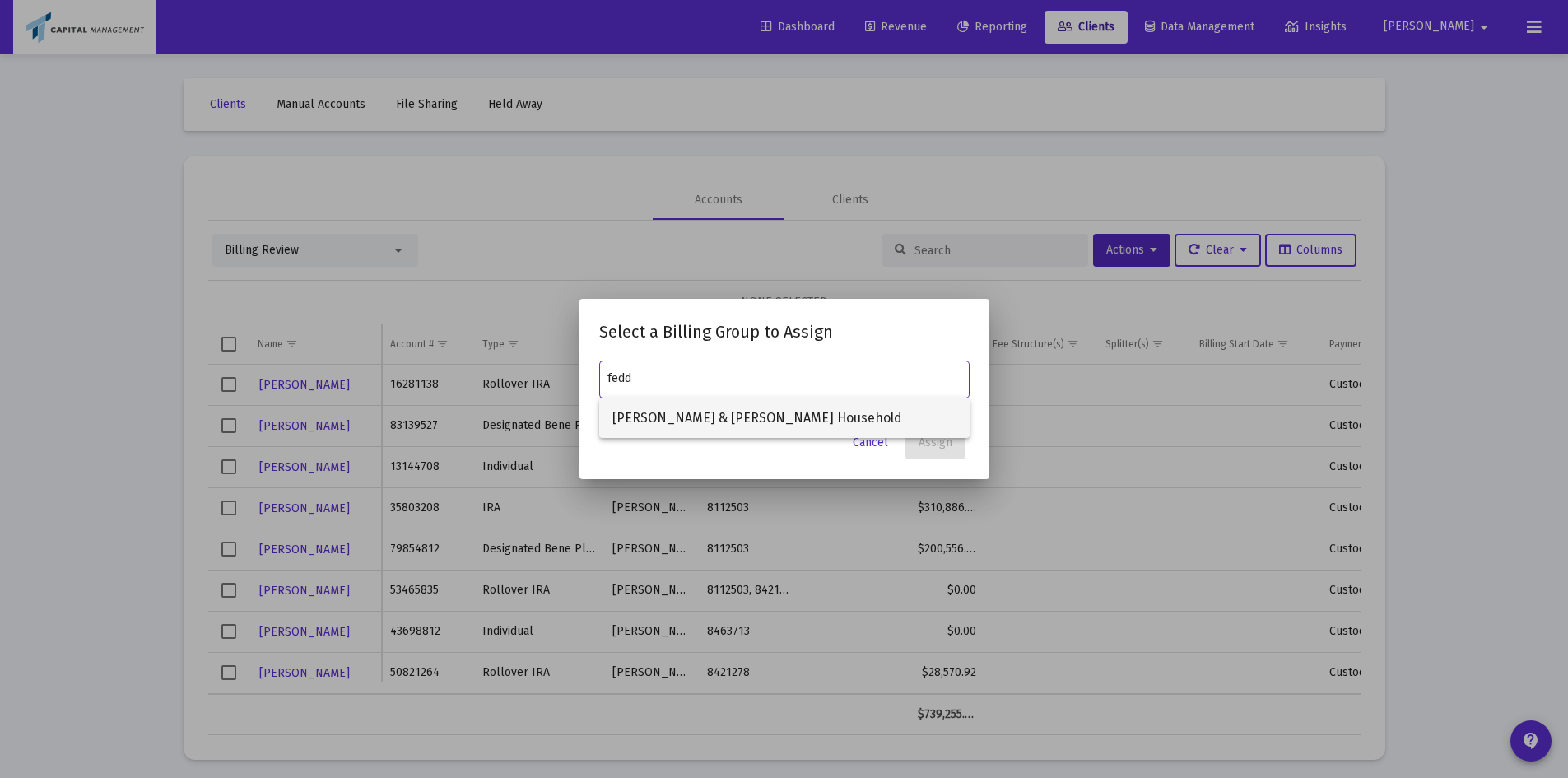
click at [738, 416] on span "[PERSON_NAME] & [PERSON_NAME] Household" at bounding box center [784, 418] width 344 height 40
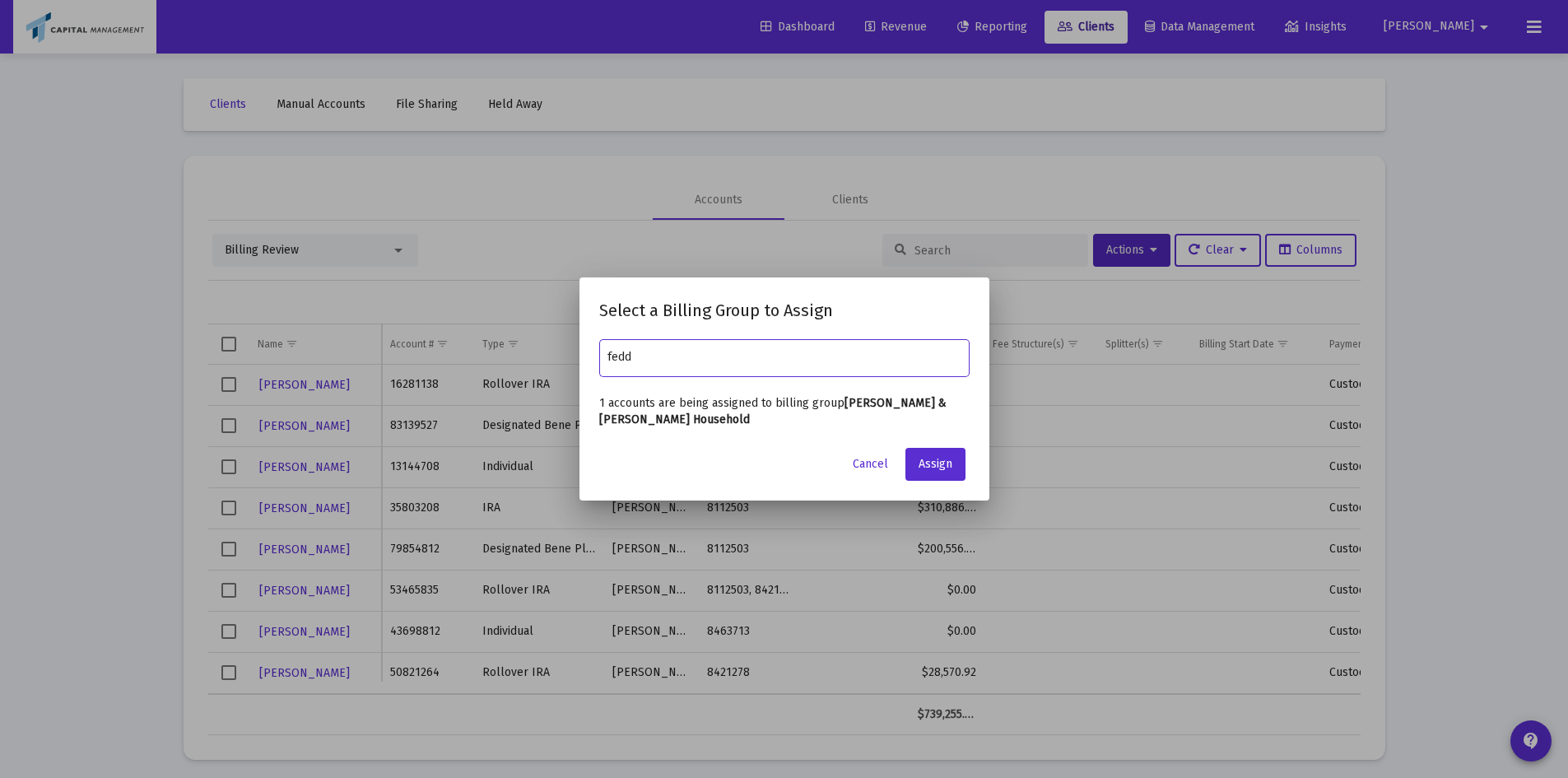
type input "[PERSON_NAME] & [PERSON_NAME] Household"
click at [946, 470] on span "Assign" at bounding box center [935, 464] width 34 height 14
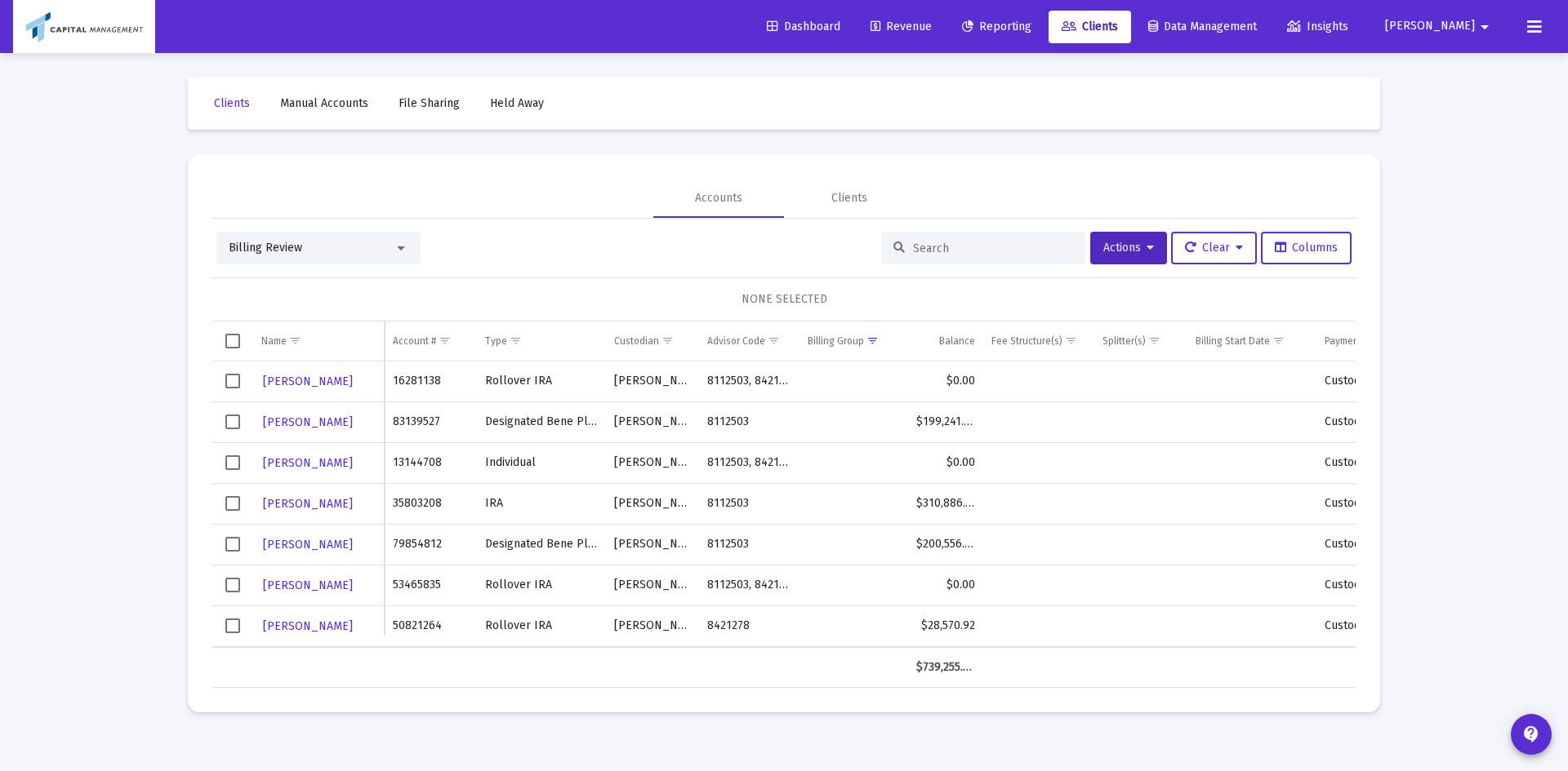
click at [91, 408] on div "Loading... Clients Manual Accounts File Sharing Held Away Accounts Clients Bill…" at bounding box center [784, 385] width 1568 height 771
